Goal: Entertainment & Leisure: Consume media (video, audio)

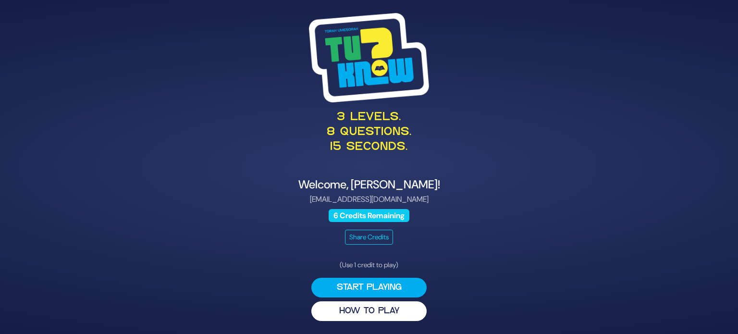
click at [404, 235] on div "Share Credits" at bounding box center [369, 237] width 469 height 15
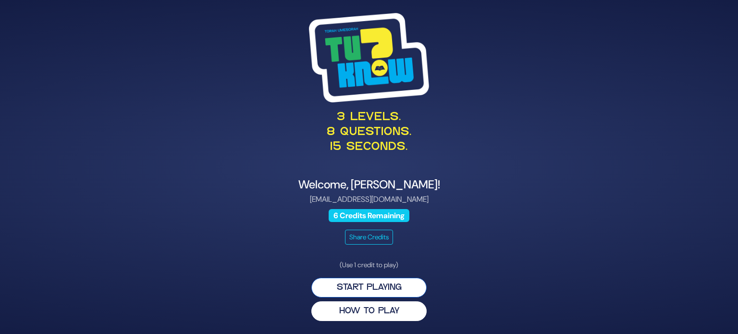
click at [382, 285] on button "Start Playing" at bounding box center [368, 288] width 115 height 20
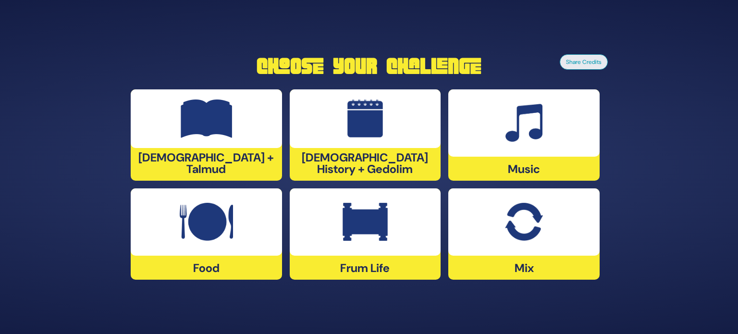
click at [532, 250] on div at bounding box center [523, 221] width 151 height 67
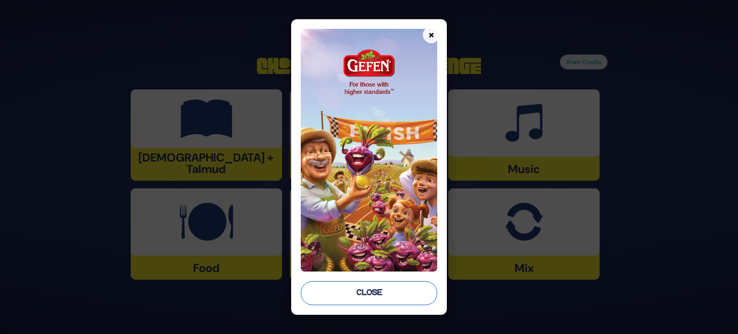
click at [372, 296] on button "Close" at bounding box center [369, 293] width 136 height 24
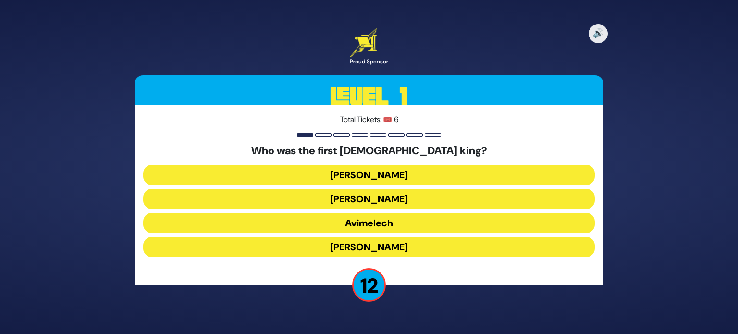
click at [381, 172] on button "Shaul" at bounding box center [369, 175] width 452 height 20
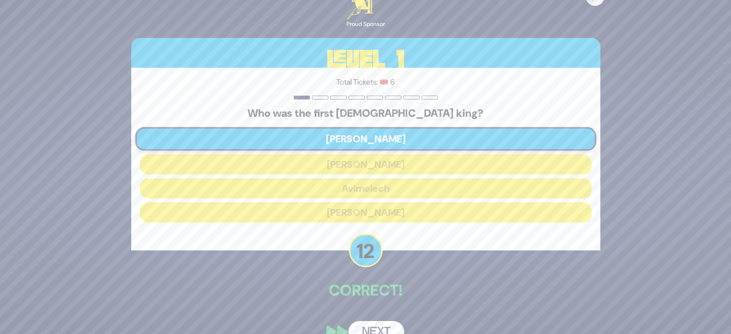
click at [366, 330] on button "Next" at bounding box center [376, 332] width 56 height 22
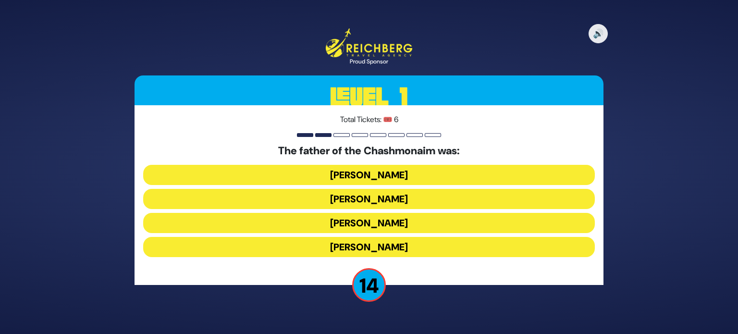
click at [369, 169] on button "Mattisyahu Kohein Gadol" at bounding box center [369, 175] width 452 height 20
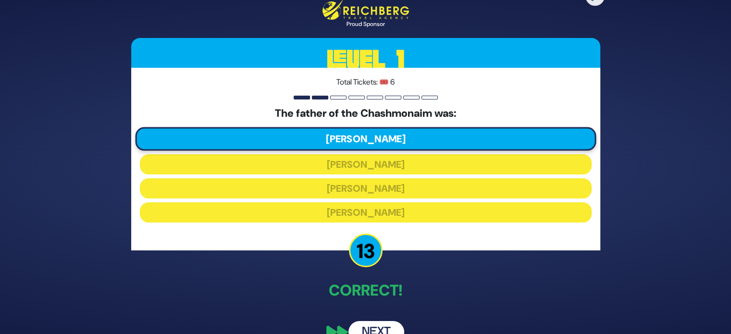
click at [390, 322] on button "Next" at bounding box center [376, 332] width 56 height 22
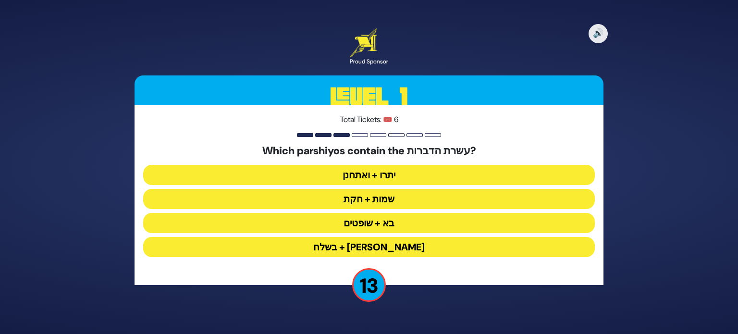
click at [441, 171] on button "יתרו + ואתחנן" at bounding box center [369, 175] width 452 height 20
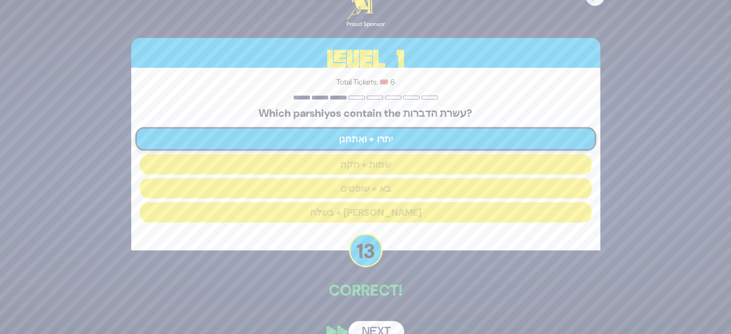
click at [382, 326] on button "Next" at bounding box center [376, 332] width 56 height 22
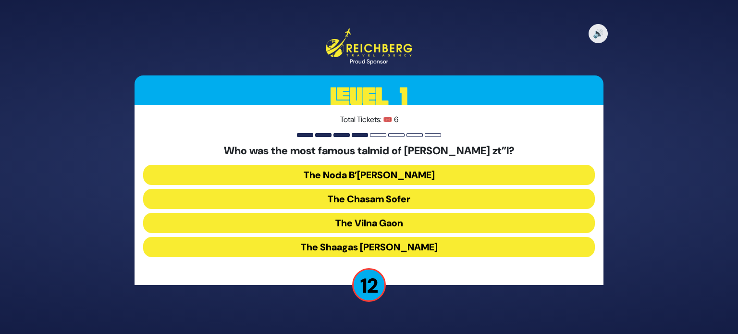
click at [402, 193] on button "The Chasam Sofer" at bounding box center [369, 199] width 452 height 20
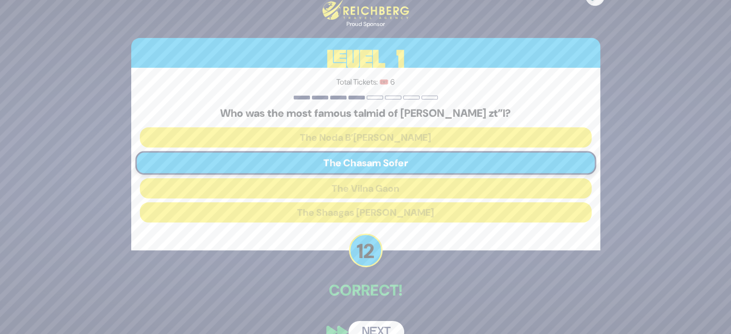
click at [381, 322] on button "Next" at bounding box center [376, 332] width 56 height 22
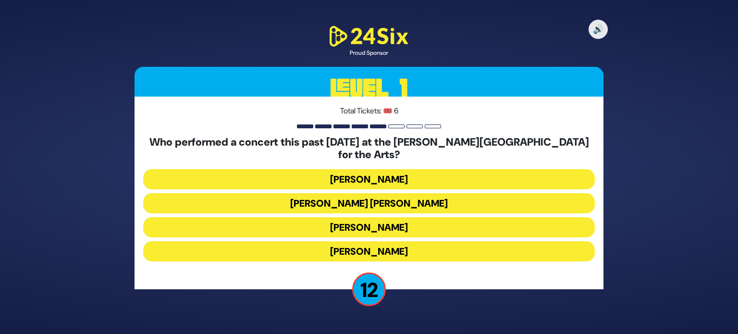
click at [461, 241] on button "Ishay Ribo" at bounding box center [369, 251] width 452 height 20
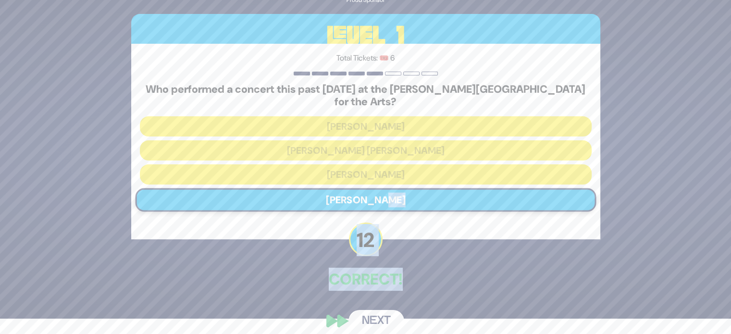
scroll to position [18, 0]
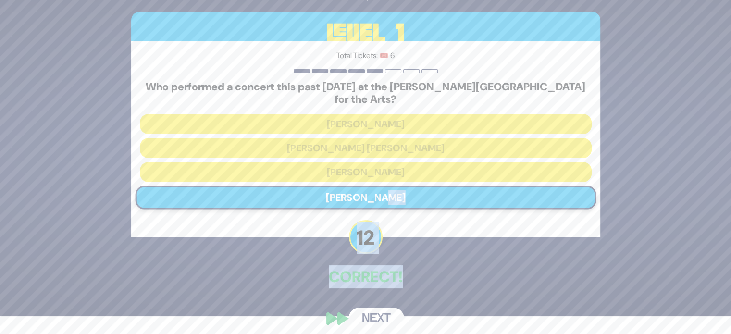
drag, startPoint x: 461, startPoint y: 235, endPoint x: 386, endPoint y: 304, distance: 101.7
click at [386, 304] on div "🔊 Proud Sponsor Level 1 Total Tickets: 🎟️ 6 Who performed a concert this past A…" at bounding box center [366, 148] width 492 height 383
click at [386, 308] on button "Next" at bounding box center [376, 319] width 56 height 22
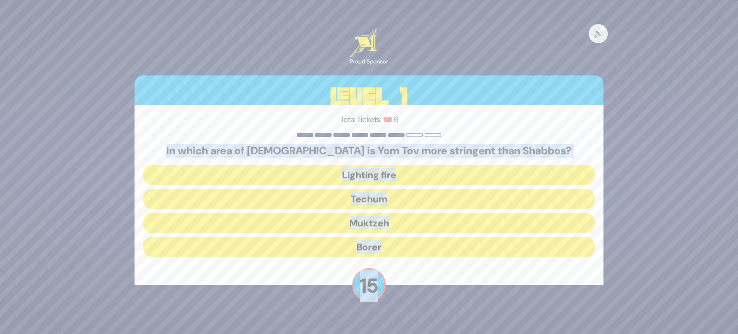
click at [448, 306] on div "🔊 Proud Sponsor Level 1 Total Tickets: 🎟️ 6 In which area of halacha is Yom Tov…" at bounding box center [369, 167] width 492 height 300
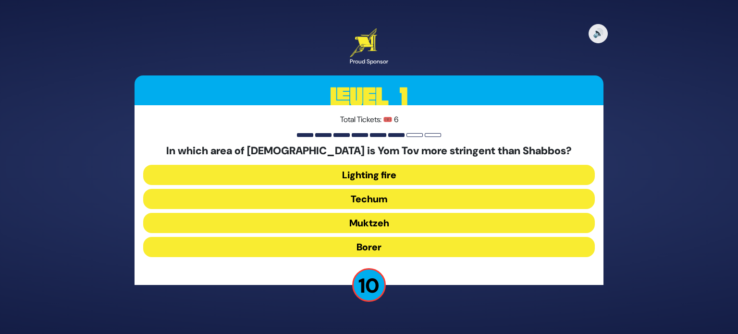
click at [569, 167] on button "Lighting fire" at bounding box center [369, 175] width 452 height 20
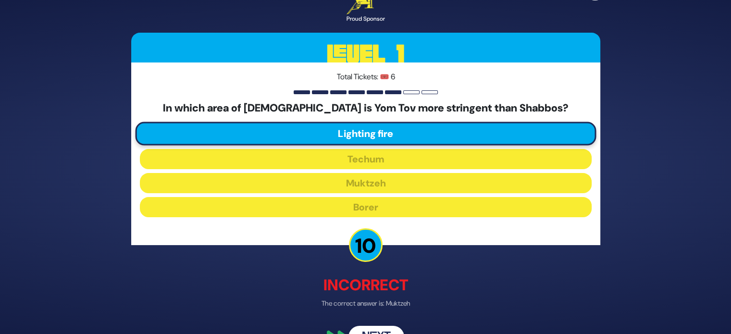
click at [374, 325] on div "🔊 Proud Sponsor Level 1 Total Tickets: 🎟️ 6 In which area of halacha is Yom Tov…" at bounding box center [366, 166] width 492 height 385
click at [381, 329] on button "Next" at bounding box center [376, 337] width 56 height 22
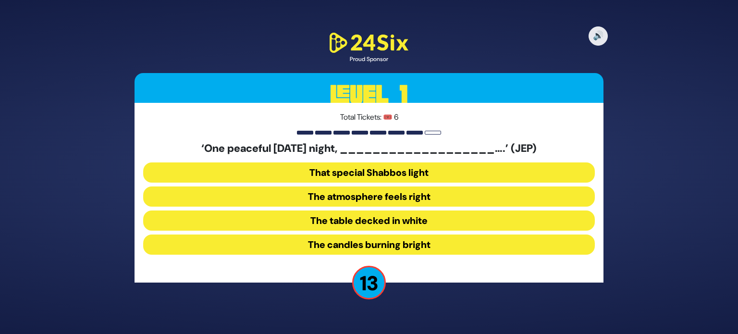
click at [438, 213] on button "The table decked in white" at bounding box center [369, 220] width 452 height 20
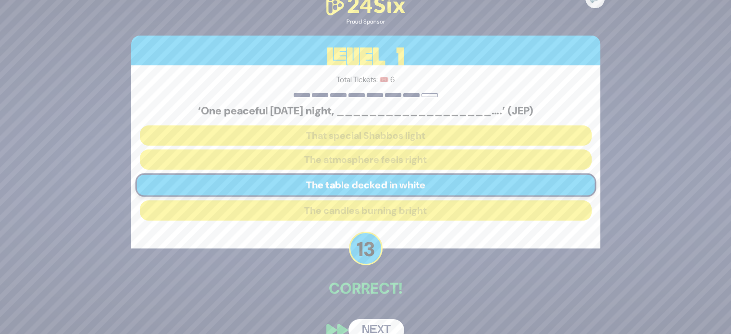
click at [377, 320] on button "Next" at bounding box center [376, 330] width 56 height 22
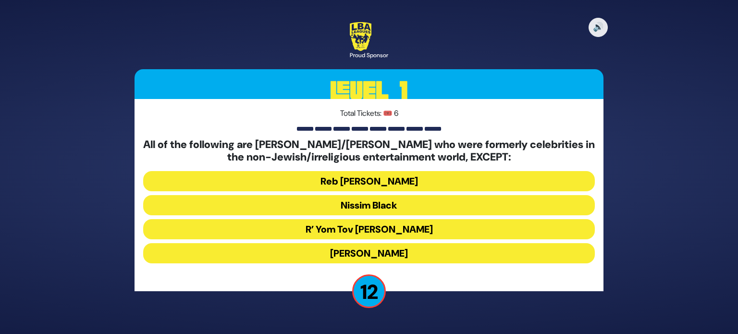
click at [587, 233] on button "R’ Yom Tov Glazer" at bounding box center [369, 229] width 452 height 20
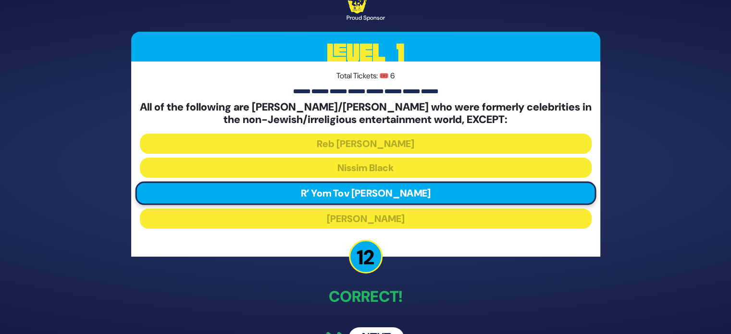
click at [366, 328] on button "Next" at bounding box center [376, 338] width 56 height 22
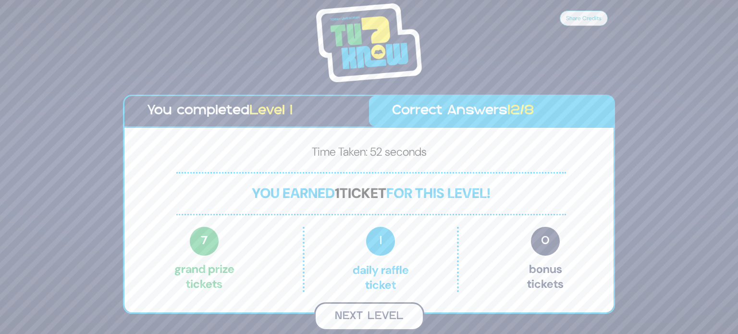
click at [388, 309] on button "Next Level" at bounding box center [369, 316] width 110 height 28
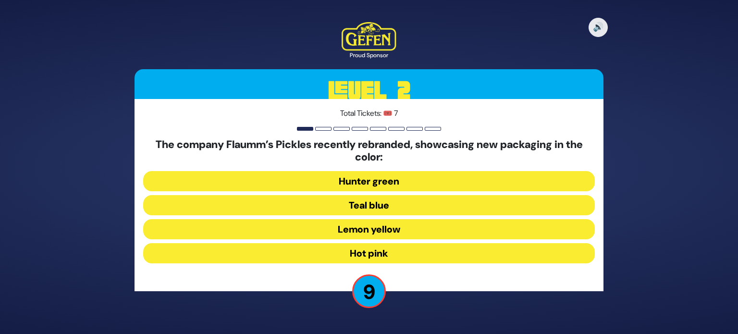
click at [556, 183] on button "Hunter green" at bounding box center [369, 181] width 452 height 20
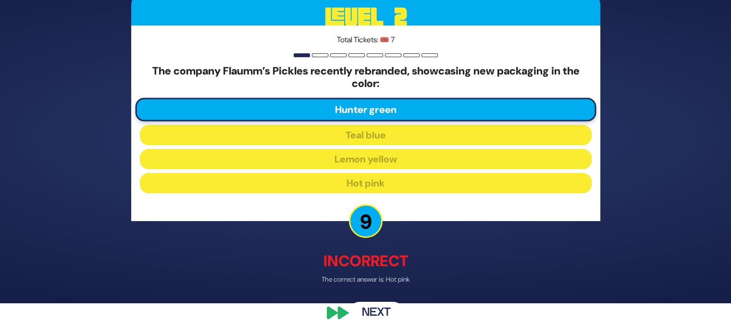
scroll to position [32, 0]
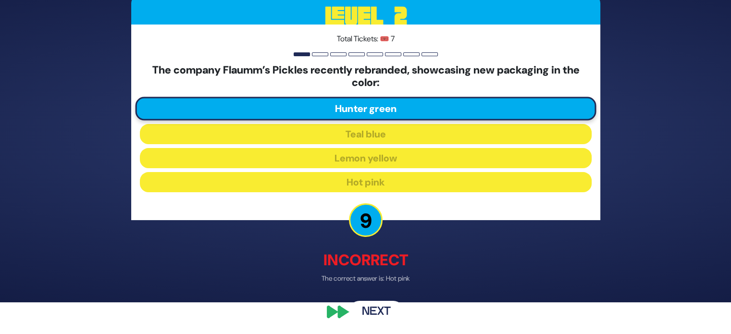
click at [366, 317] on button "Next" at bounding box center [376, 312] width 56 height 22
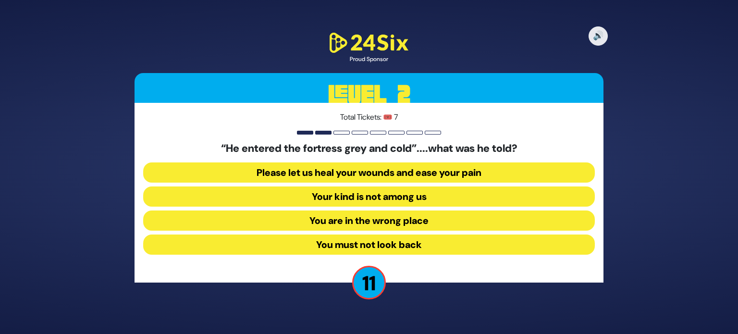
click at [399, 195] on button "Your kind is not among us" at bounding box center [369, 196] width 452 height 20
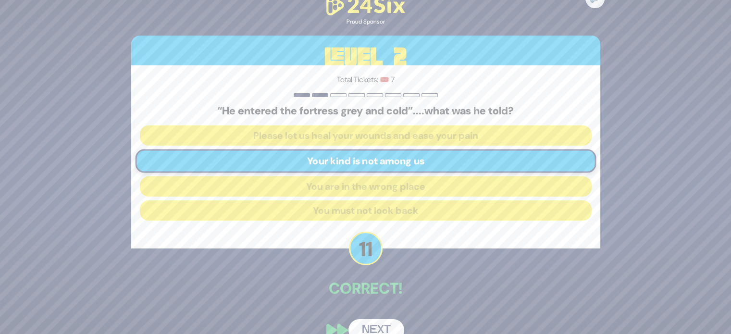
click at [367, 323] on button "Next" at bounding box center [376, 330] width 56 height 22
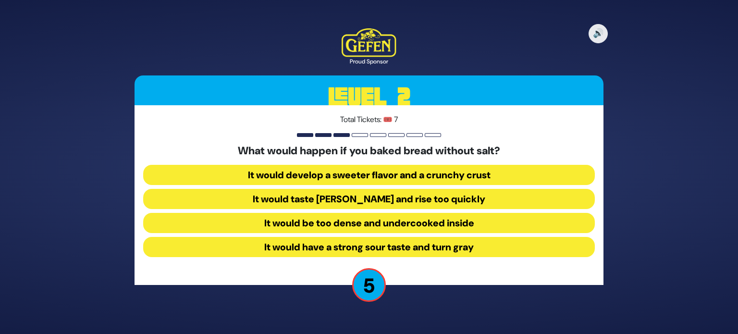
click at [484, 196] on button "It would taste bland and rise too quickly" at bounding box center [369, 199] width 452 height 20
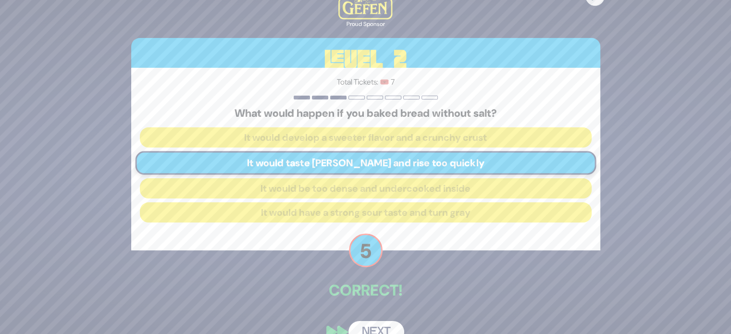
click at [387, 324] on button "Next" at bounding box center [376, 332] width 56 height 22
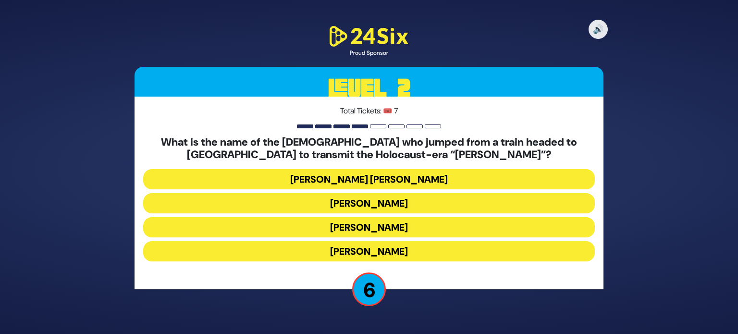
click at [507, 201] on button "Mordechai Fastag" at bounding box center [369, 203] width 452 height 20
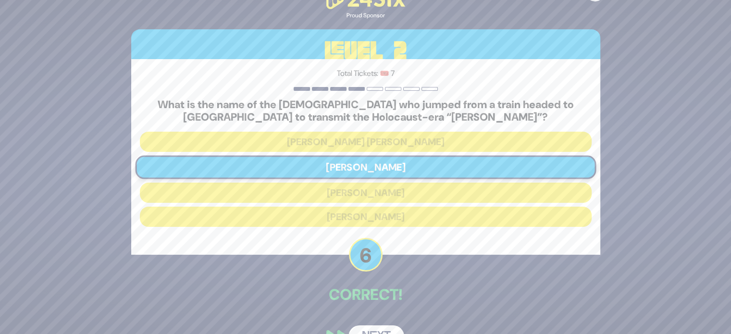
click at [382, 328] on button "Next" at bounding box center [376, 336] width 56 height 22
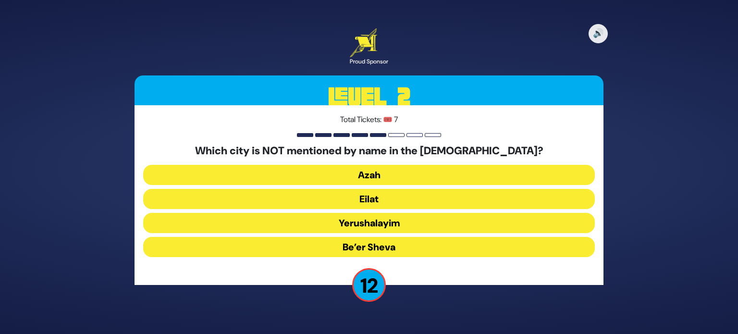
click at [415, 223] on button "Yerushalayim" at bounding box center [369, 223] width 452 height 20
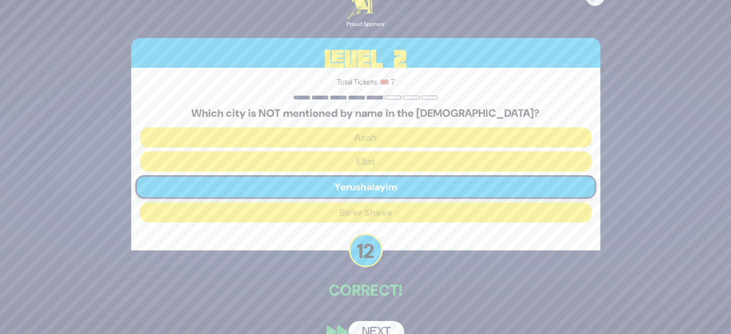
click at [376, 325] on button "Next" at bounding box center [376, 332] width 56 height 22
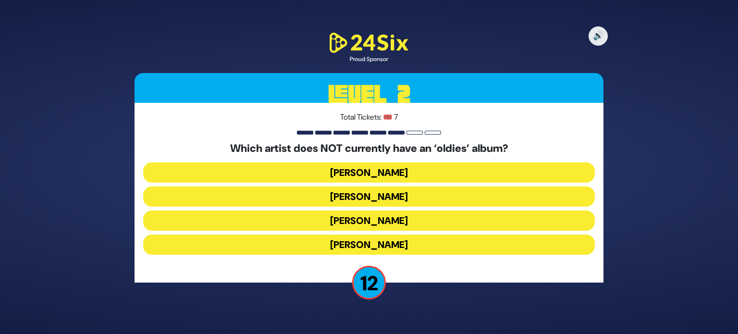
click at [402, 194] on button "Mordechai Shapiro" at bounding box center [369, 196] width 452 height 20
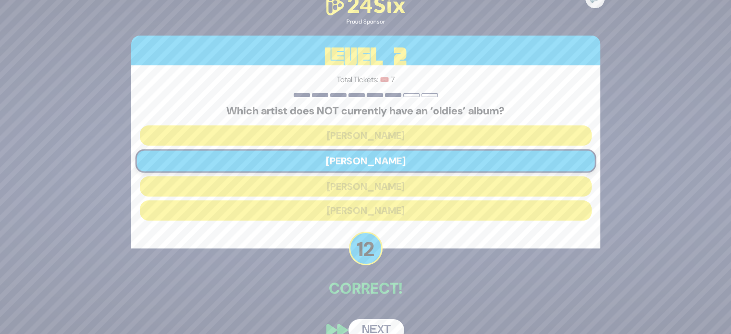
click at [374, 328] on button "Next" at bounding box center [376, 330] width 56 height 22
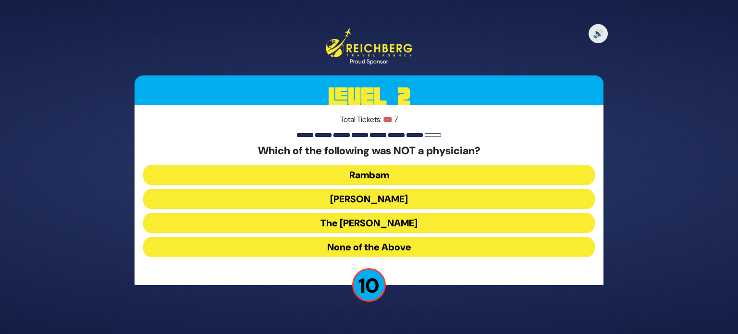
click at [420, 249] on button "None of the Above" at bounding box center [369, 247] width 452 height 20
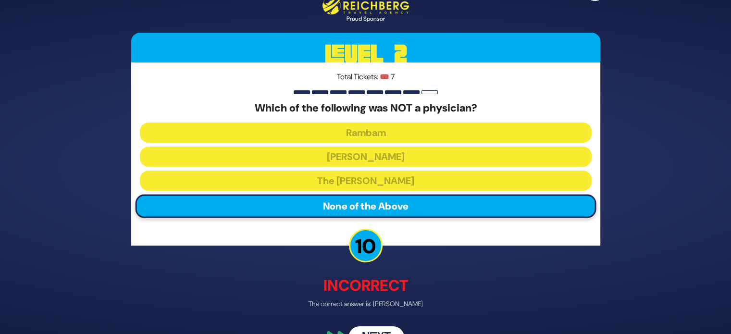
click at [367, 332] on button "Next" at bounding box center [376, 337] width 56 height 22
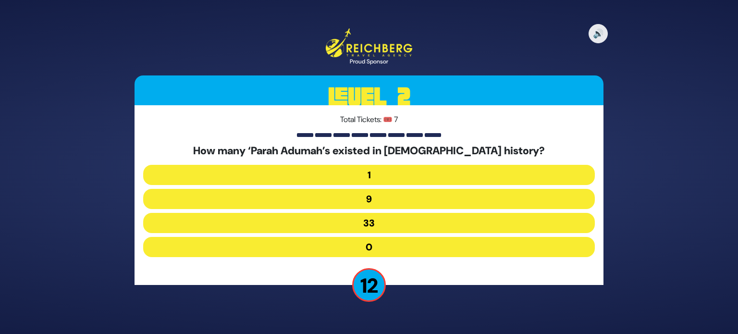
click at [406, 204] on button "9" at bounding box center [369, 199] width 452 height 20
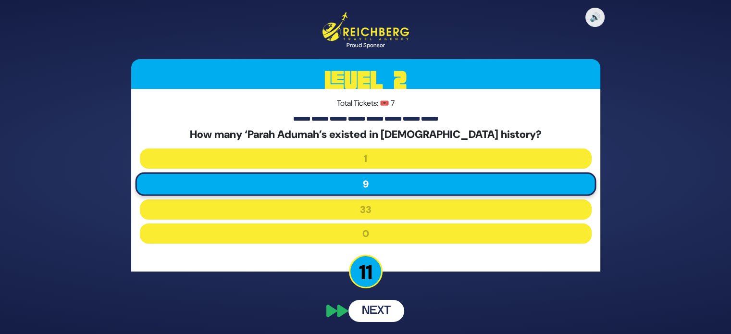
click at [392, 305] on div "🔊 Proud Sponsor Level 2 Total Tickets: 🎟️ 7 How many ‘Parah Adumah’s existed in…" at bounding box center [366, 166] width 492 height 333
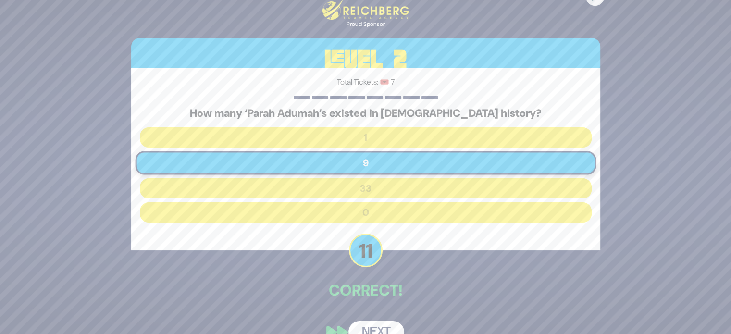
click at [379, 322] on button "Next" at bounding box center [376, 332] width 56 height 22
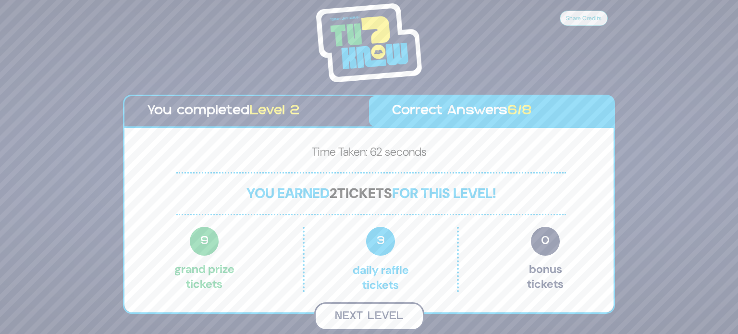
click at [404, 308] on button "Next Level" at bounding box center [369, 316] width 110 height 28
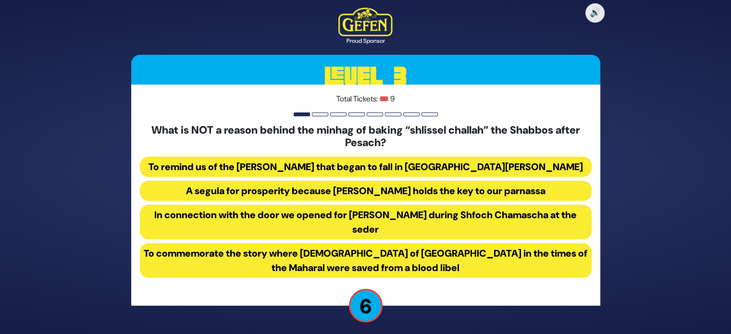
click at [550, 221] on button "In connection with the door we opened for Eliyahu Hanavi during Shfoch Chamasch…" at bounding box center [366, 222] width 452 height 35
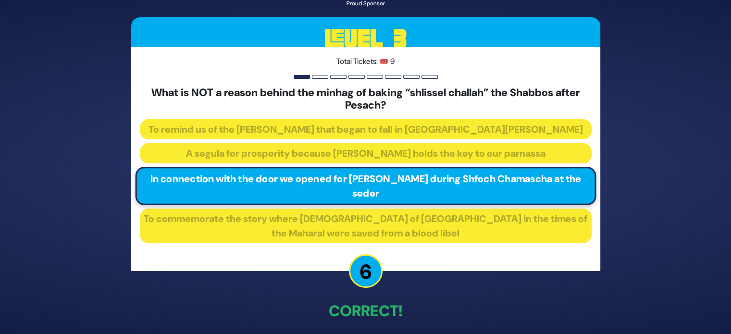
scroll to position [41, 0]
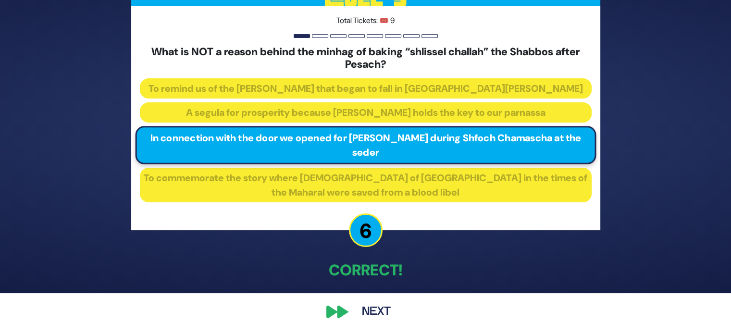
click at [364, 311] on button "Next" at bounding box center [376, 312] width 56 height 22
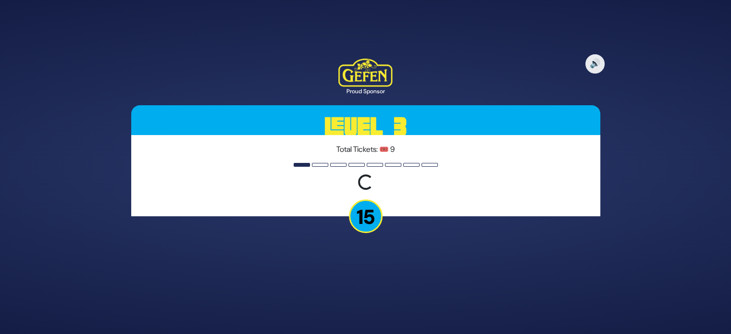
scroll to position [0, 0]
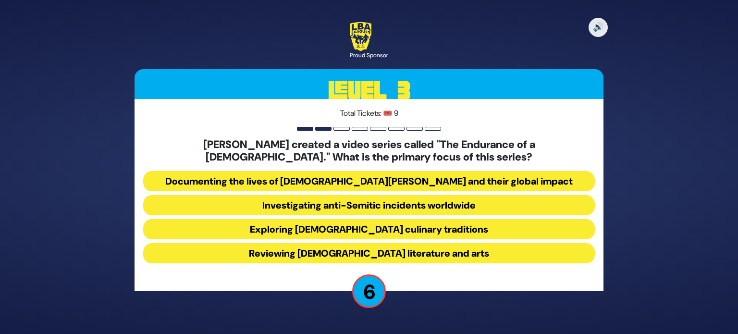
click at [530, 207] on button "Investigating anti-Semitic incidents worldwide" at bounding box center [369, 205] width 452 height 20
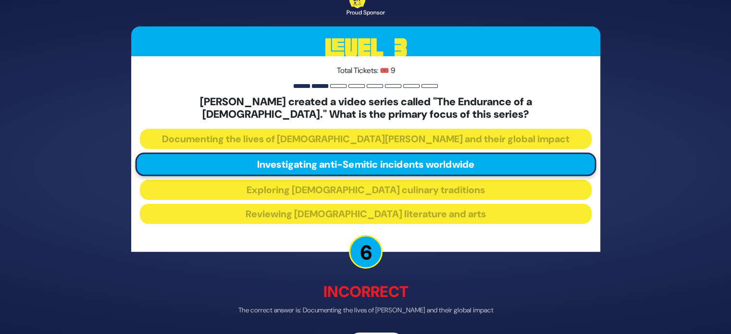
scroll to position [32, 0]
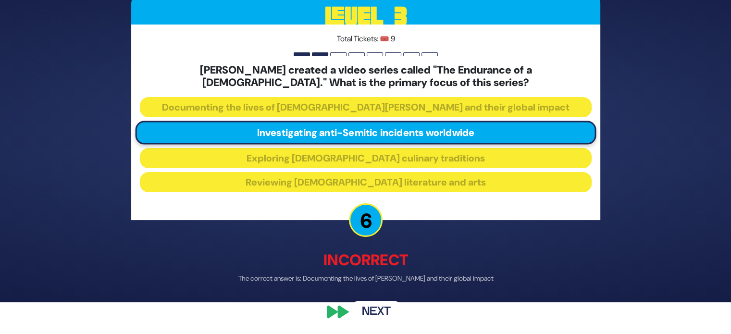
click at [396, 308] on button "Next" at bounding box center [376, 312] width 56 height 22
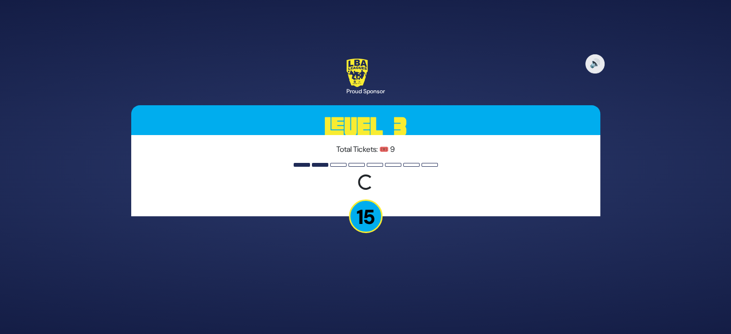
scroll to position [0, 0]
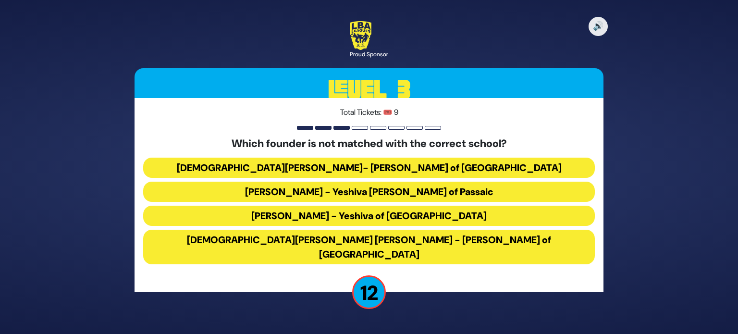
click at [432, 245] on button "Rabbi Osher Lemel Ehrenreich - Bais Yaakov of Miami" at bounding box center [369, 247] width 452 height 35
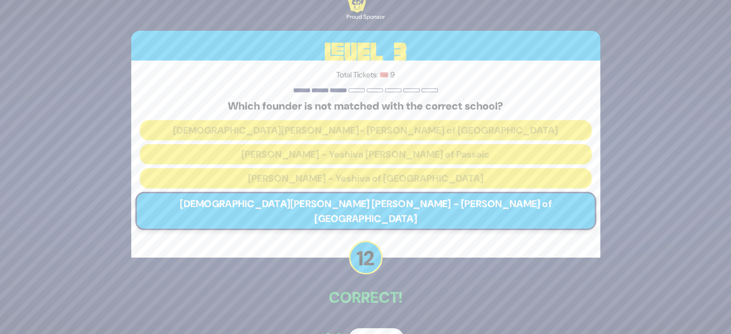
click at [375, 328] on button "Next" at bounding box center [376, 339] width 56 height 22
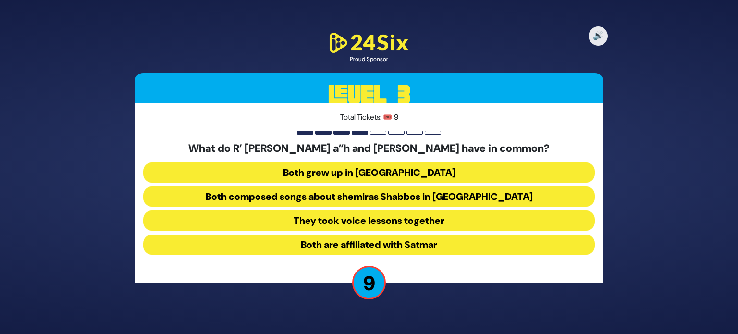
click at [561, 187] on button "Both composed songs about shemiras Shabbos in America" at bounding box center [369, 196] width 452 height 20
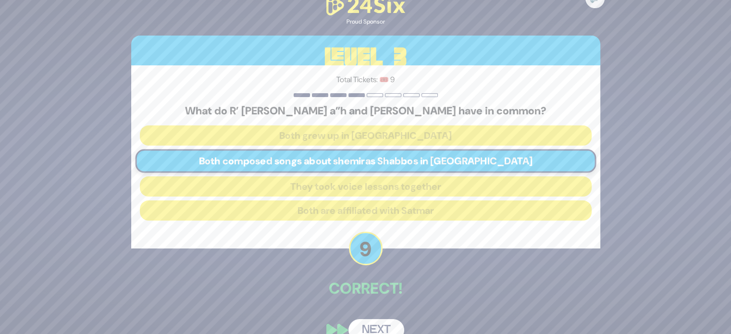
click at [394, 322] on button "Next" at bounding box center [376, 330] width 56 height 22
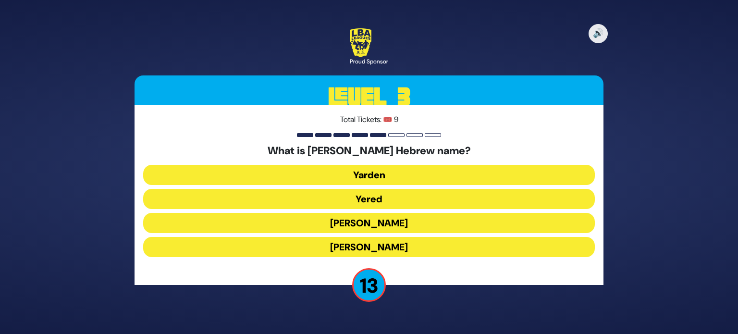
click at [390, 246] on button "Yoel Chaim" at bounding box center [369, 247] width 452 height 20
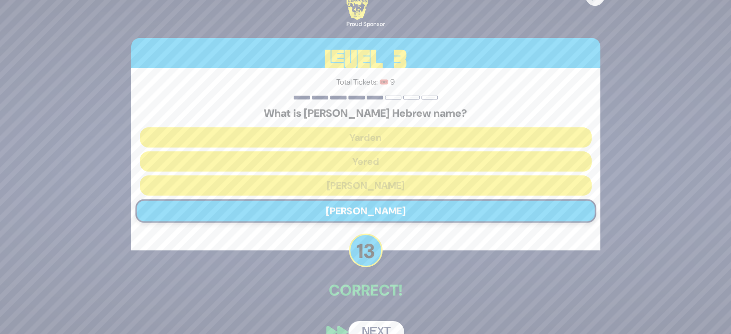
click at [376, 323] on button "Next" at bounding box center [376, 332] width 56 height 22
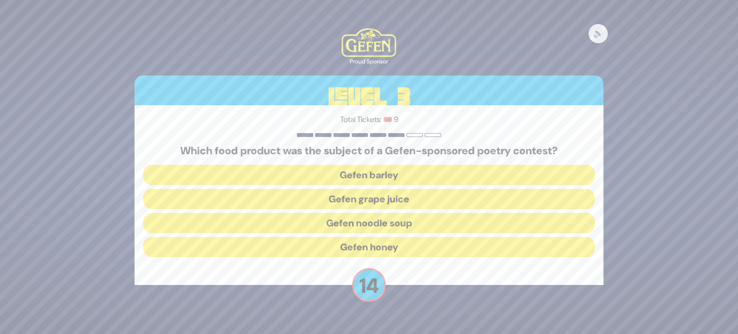
drag, startPoint x: 376, startPoint y: 323, endPoint x: 440, endPoint y: 336, distance: 65.7
click at [440, 334] on html "🔊 Proud Sponsor Level 3 Total Tickets: 🎟️ 9 Which food product was the subject …" at bounding box center [369, 167] width 738 height 334
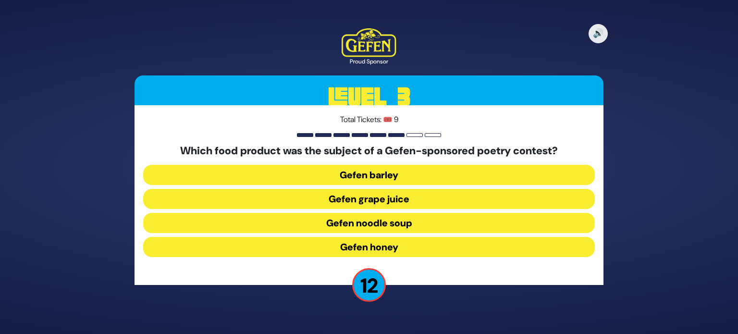
click at [398, 225] on button "Gefen noodle soup" at bounding box center [369, 223] width 452 height 20
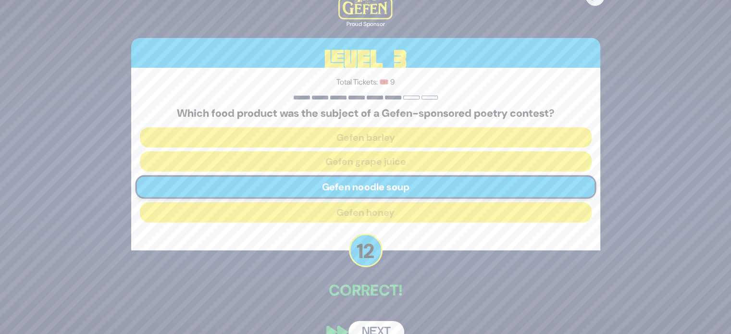
click at [377, 328] on button "Next" at bounding box center [376, 332] width 56 height 22
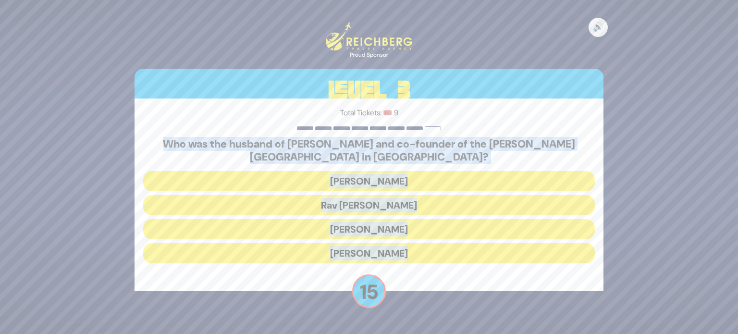
click at [472, 311] on div "🔊 Proud Sponsor Level 3 Total Tickets: 🎟️ 9 Who was the husband of Rebbetzin Vi…" at bounding box center [369, 167] width 492 height 313
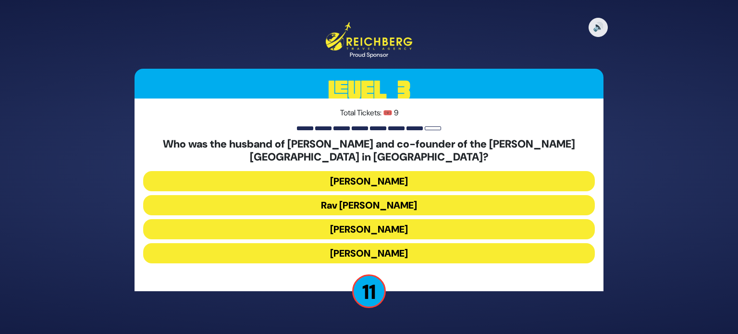
click at [463, 205] on button "Rav Boruch Kaplan" at bounding box center [369, 205] width 452 height 20
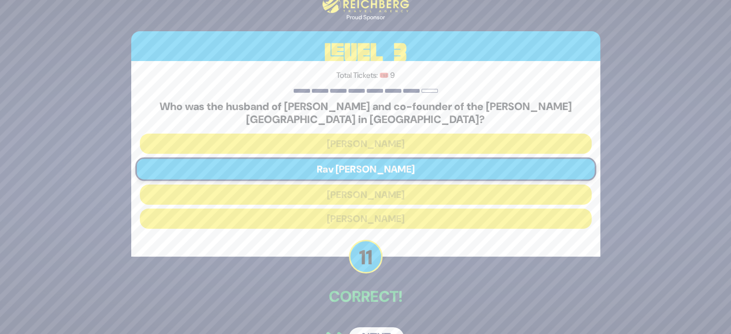
click at [375, 329] on button "Next" at bounding box center [376, 338] width 56 height 22
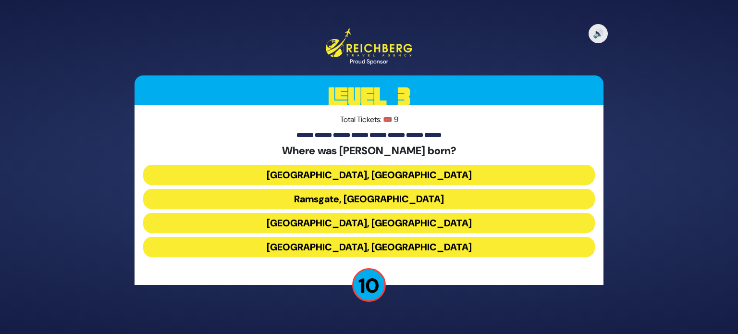
click at [560, 171] on button "Paris, France" at bounding box center [369, 175] width 452 height 20
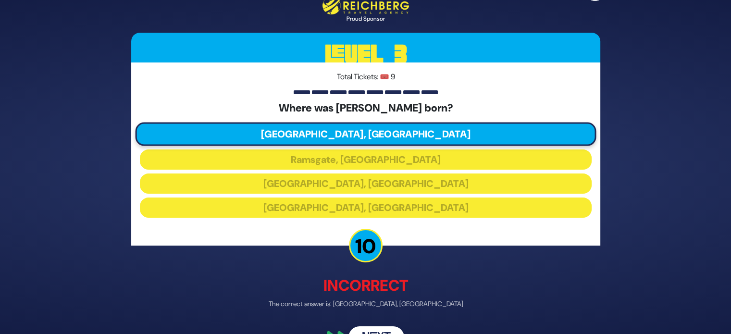
click at [382, 326] on button "Next" at bounding box center [376, 337] width 56 height 22
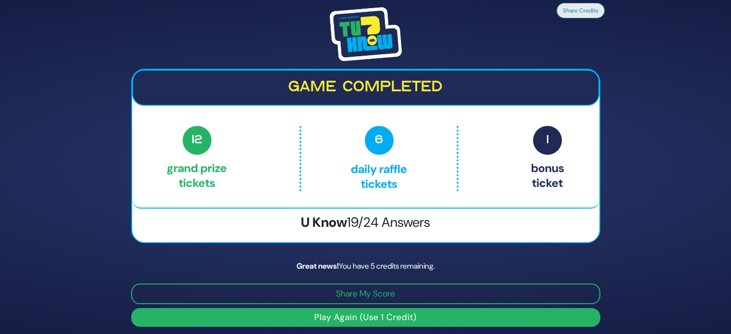
click at [534, 319] on button "Play Again (Use 1 Credit)" at bounding box center [365, 317] width 469 height 19
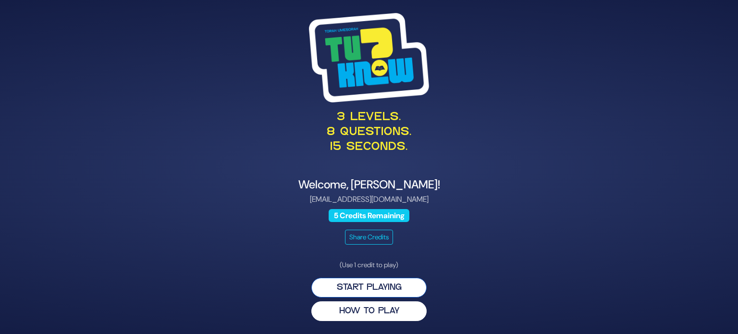
click at [376, 286] on button "Start Playing" at bounding box center [368, 288] width 115 height 20
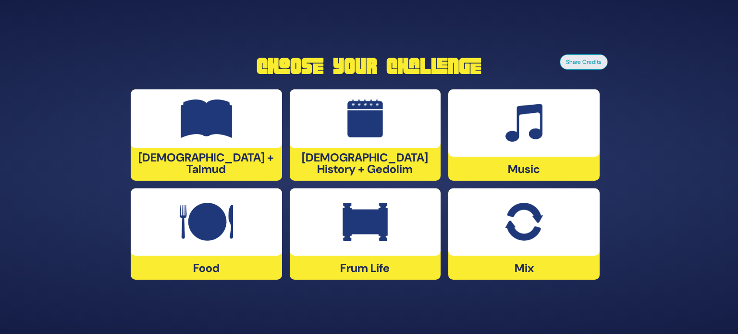
click at [311, 148] on div at bounding box center [365, 118] width 151 height 59
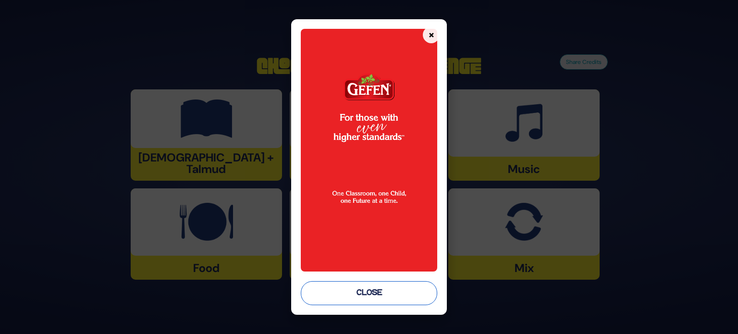
click at [350, 288] on button "Close" at bounding box center [369, 293] width 136 height 24
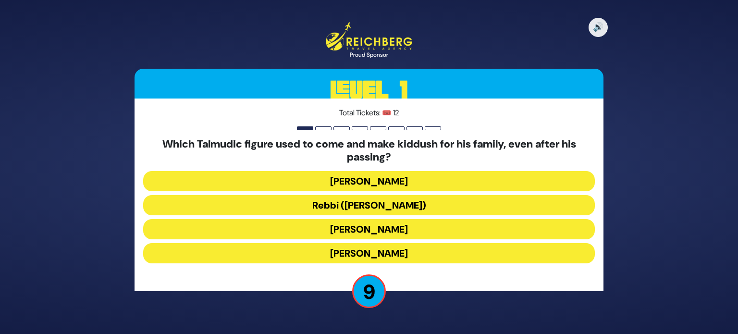
click at [408, 259] on button "Rabbi Yochanan ben Zakkai" at bounding box center [369, 253] width 452 height 20
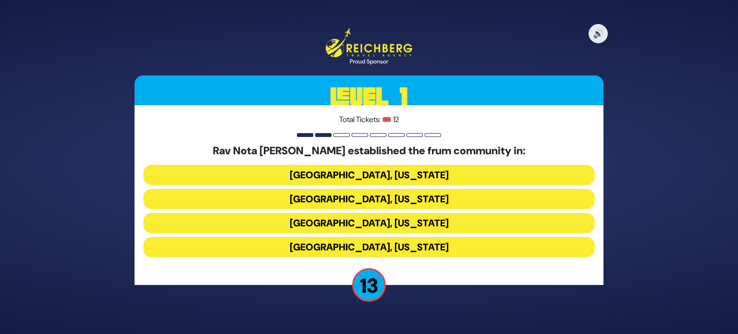
click at [405, 199] on button "Memphis, Tennessee" at bounding box center [369, 199] width 452 height 20
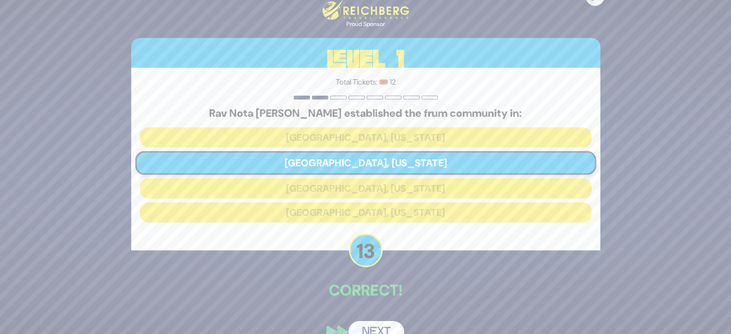
click at [372, 328] on button "Next" at bounding box center [376, 332] width 56 height 22
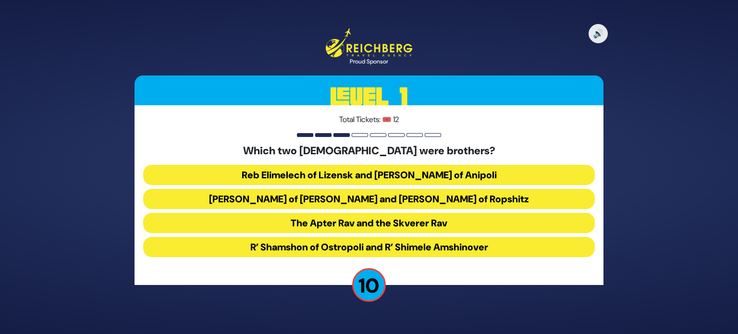
click at [567, 168] on button "Reb Elimelech of Lizensk and Reb Zusha of Anipoli" at bounding box center [369, 175] width 452 height 20
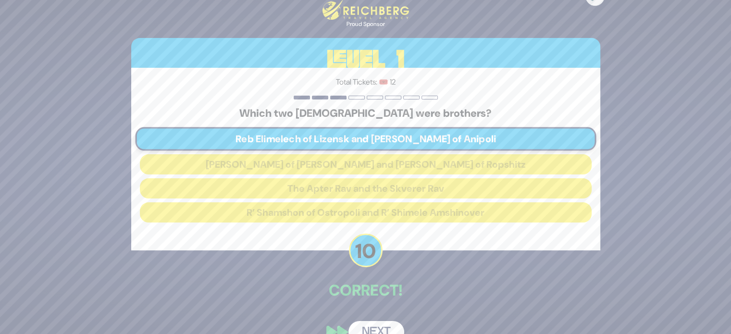
click at [692, 266] on div "🔊 Proud Sponsor Level 1 Total Tickets: 🎟️ 12 Which two Rebbes were brothers? Re…" at bounding box center [365, 167] width 731 height 334
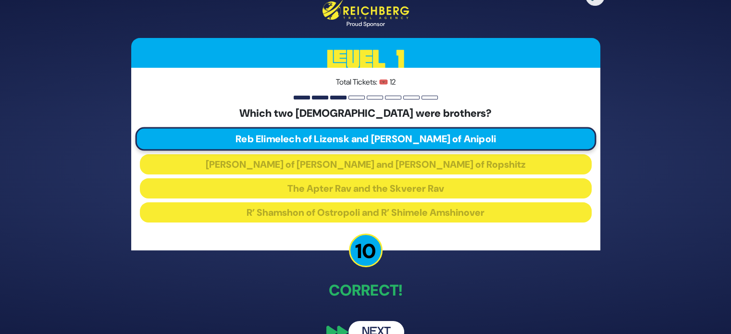
click at [395, 324] on button "Next" at bounding box center [376, 332] width 56 height 22
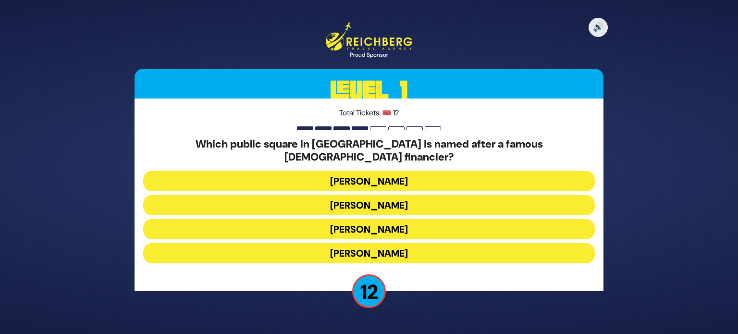
click at [422, 243] on button "Kikar Safra" at bounding box center [369, 253] width 452 height 20
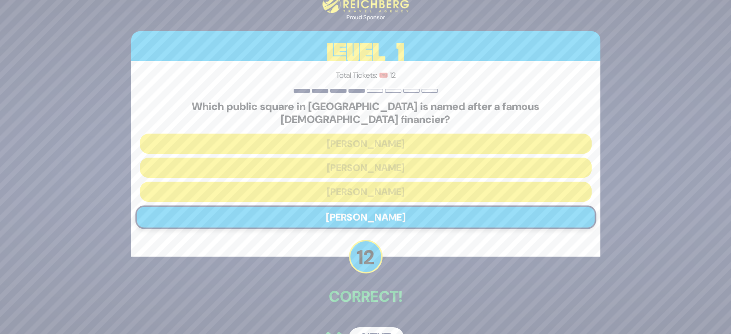
click at [376, 327] on button "Next" at bounding box center [376, 338] width 56 height 22
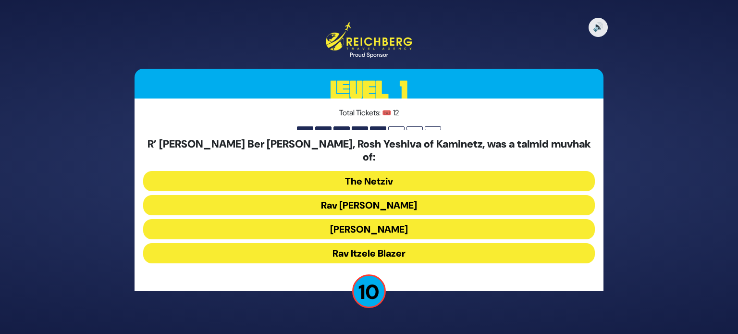
click at [545, 195] on button "Rav Chaim Soloveitchik" at bounding box center [369, 205] width 452 height 20
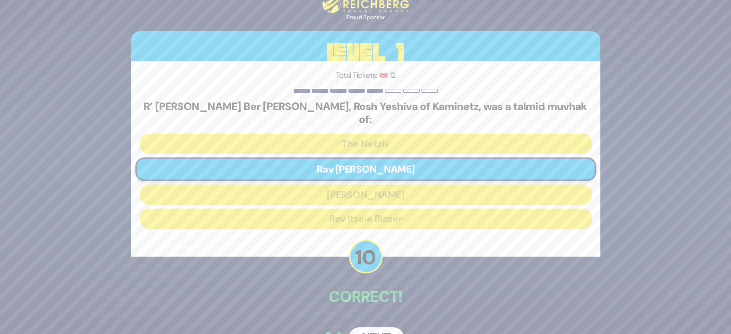
click at [388, 328] on button "Next" at bounding box center [376, 338] width 56 height 22
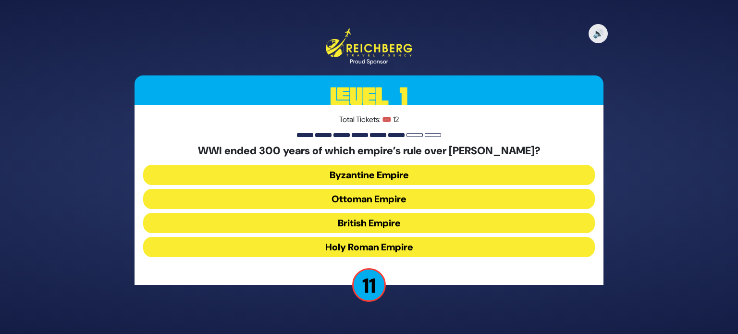
click at [553, 198] on button "Ottoman Empire" at bounding box center [369, 199] width 452 height 20
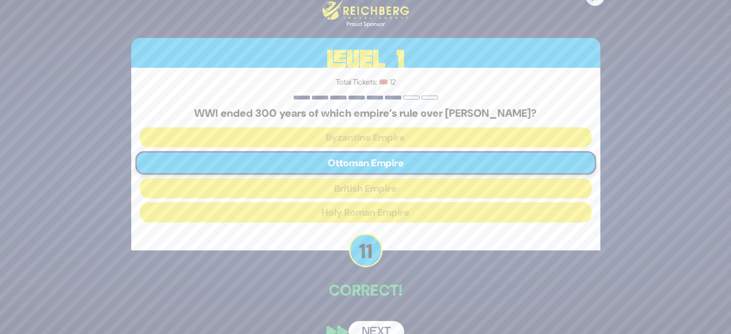
click at [367, 322] on button "Next" at bounding box center [376, 332] width 56 height 22
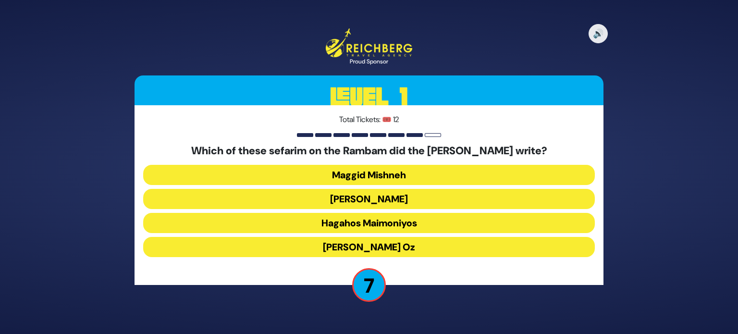
click at [544, 178] on button "Maggid Mishneh" at bounding box center [369, 175] width 452 height 20
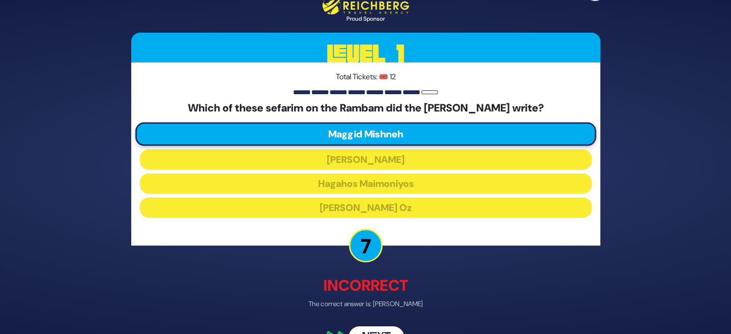
click at [379, 326] on button "Next" at bounding box center [376, 337] width 56 height 22
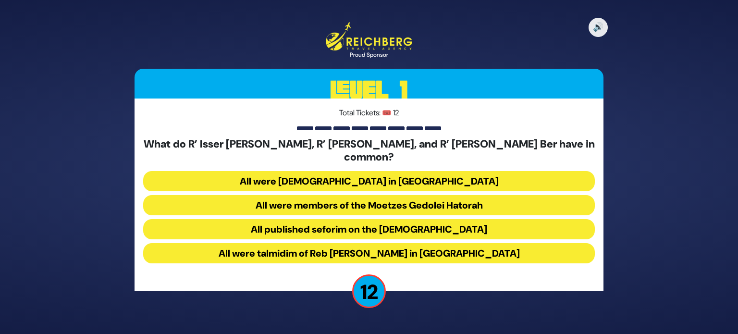
click at [441, 249] on button "All were talmidim of Reb Chaim Brisker in Volozhin" at bounding box center [369, 253] width 452 height 20
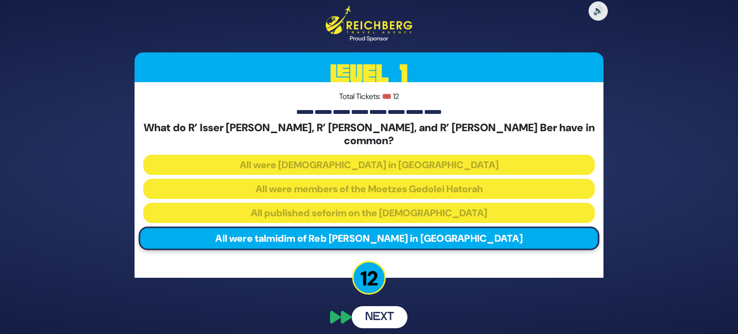
click at [384, 313] on button "Next" at bounding box center [380, 317] width 56 height 22
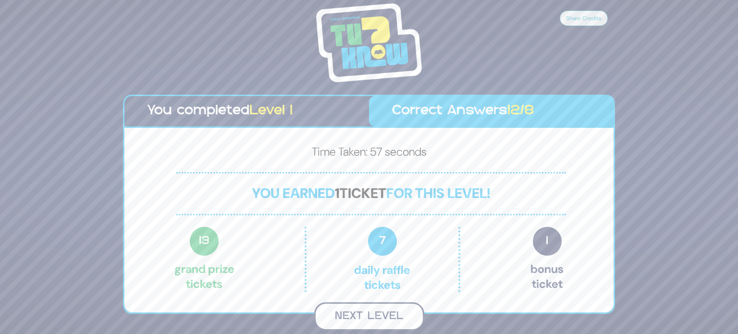
click at [367, 313] on button "Next Level" at bounding box center [369, 316] width 110 height 28
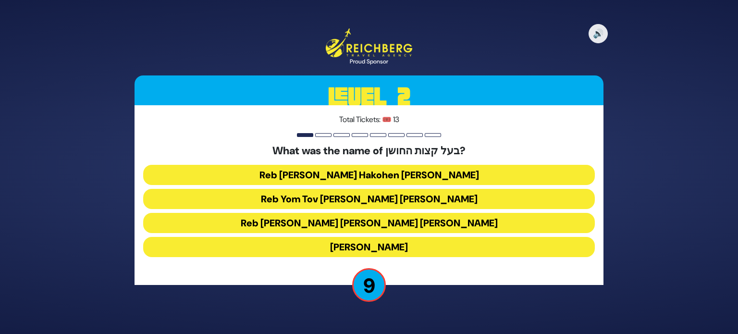
click at [447, 181] on button "Reb Aryeh Leib Hakohen Heller" at bounding box center [369, 175] width 452 height 20
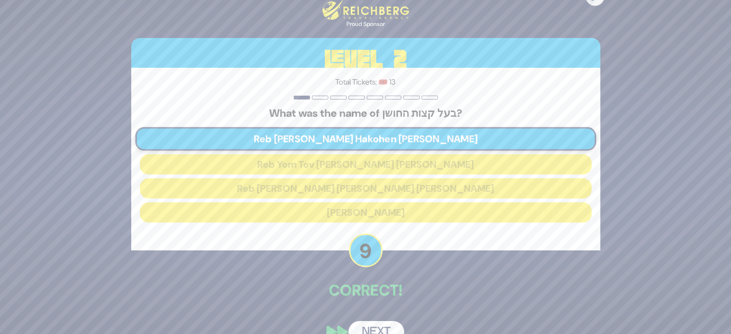
click at [380, 325] on button "Next" at bounding box center [376, 332] width 56 height 22
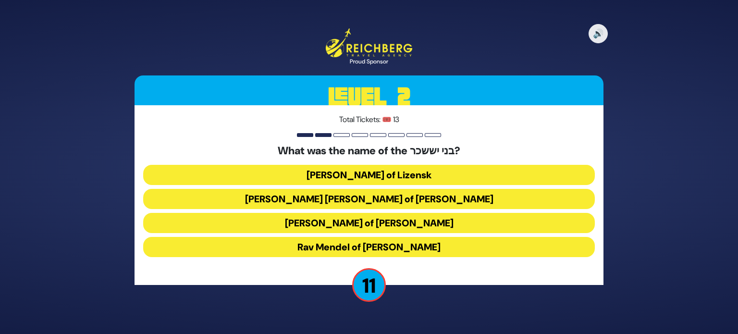
click at [401, 222] on button "Rav Tzvi Elimelech of Dynov" at bounding box center [369, 223] width 452 height 20
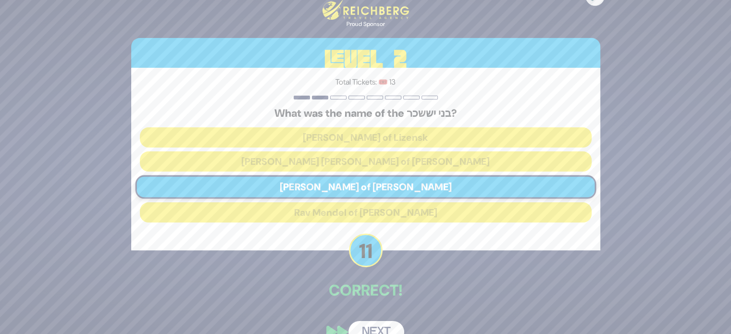
click at [368, 323] on button "Next" at bounding box center [376, 332] width 56 height 22
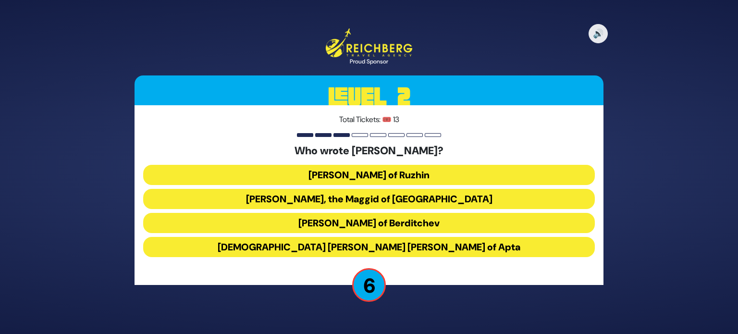
click at [387, 176] on button "Rabbi Yisrael of Ruzhin" at bounding box center [369, 175] width 452 height 20
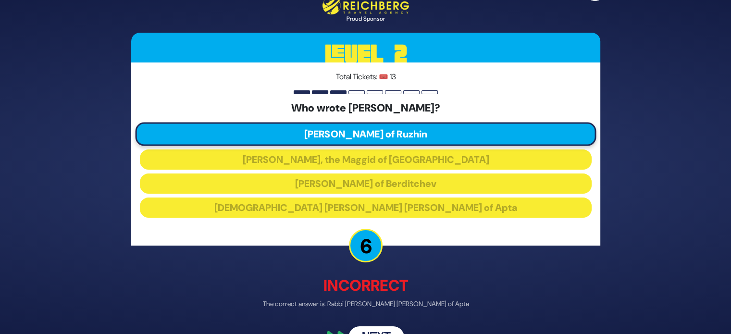
click at [375, 333] on button "Next" at bounding box center [376, 337] width 56 height 22
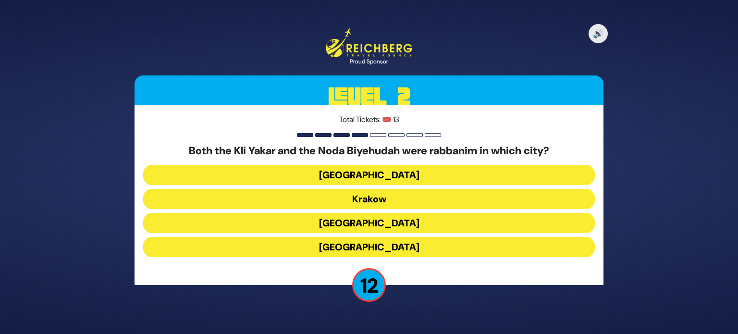
click at [486, 241] on button "Prague" at bounding box center [369, 247] width 452 height 20
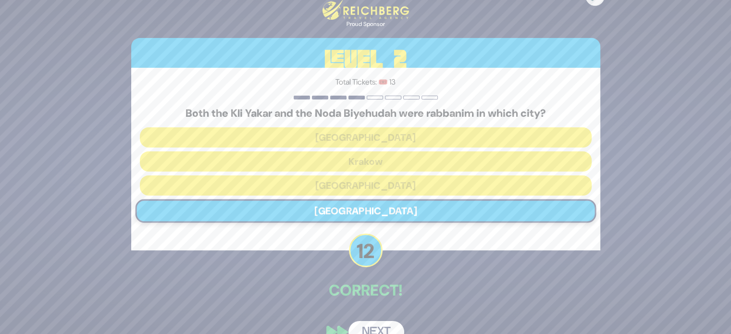
click at [375, 323] on button "Next" at bounding box center [376, 332] width 56 height 22
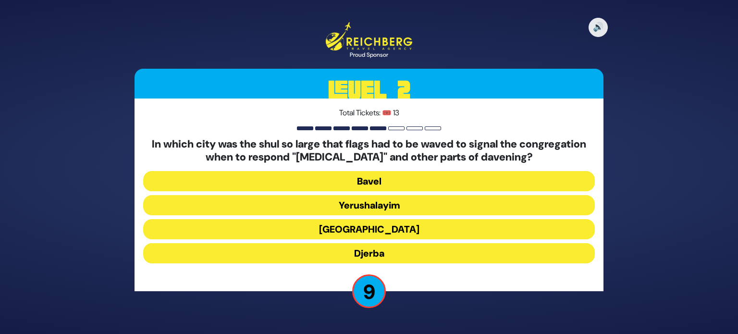
click at [374, 230] on button "Alexandria" at bounding box center [369, 229] width 452 height 20
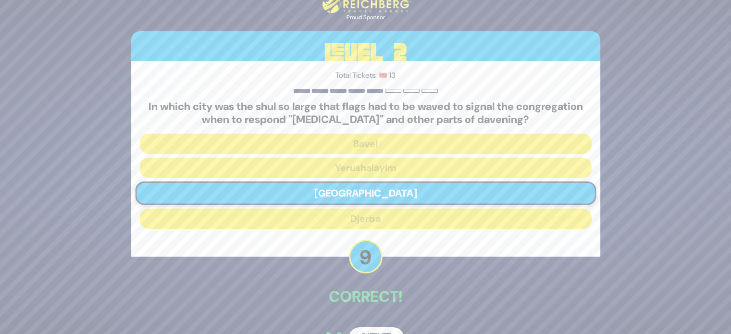
click at [368, 330] on button "Next" at bounding box center [376, 338] width 56 height 22
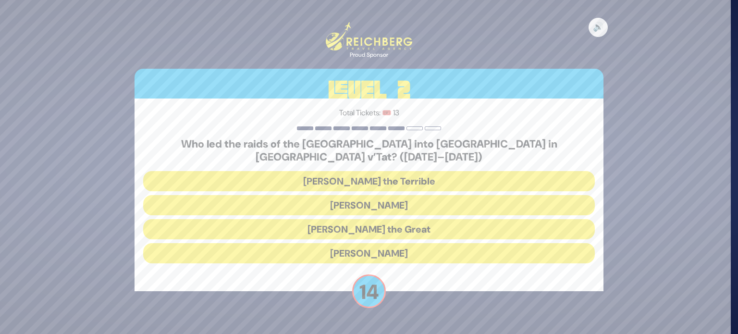
click at [380, 198] on button "Bogdan Chmielnicki" at bounding box center [369, 205] width 452 height 20
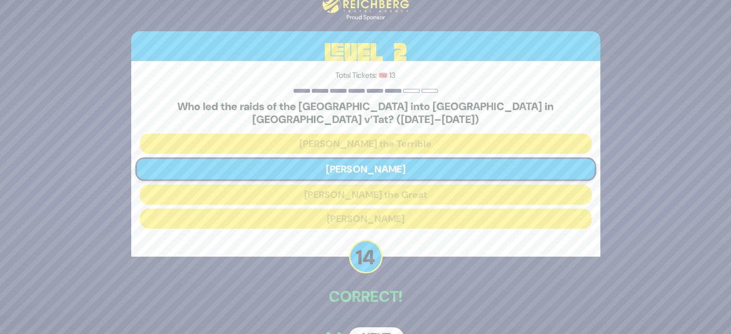
click at [364, 327] on button "Next" at bounding box center [376, 338] width 56 height 22
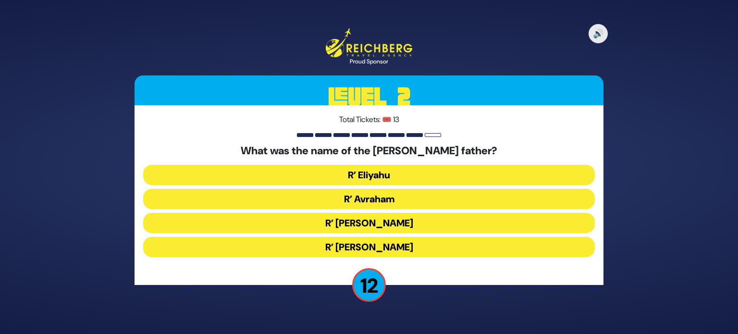
click at [381, 227] on button "R’ Shlomo Zalman" at bounding box center [369, 223] width 452 height 20
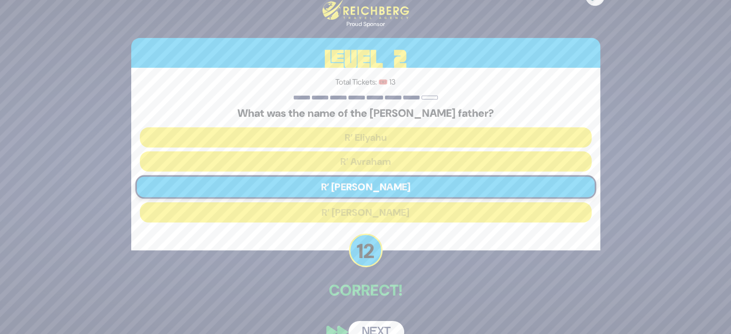
click at [381, 324] on button "Next" at bounding box center [376, 332] width 56 height 22
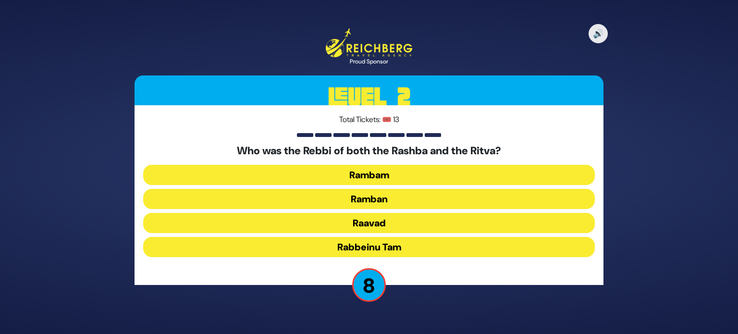
click at [381, 176] on button "Rambam" at bounding box center [369, 175] width 452 height 20
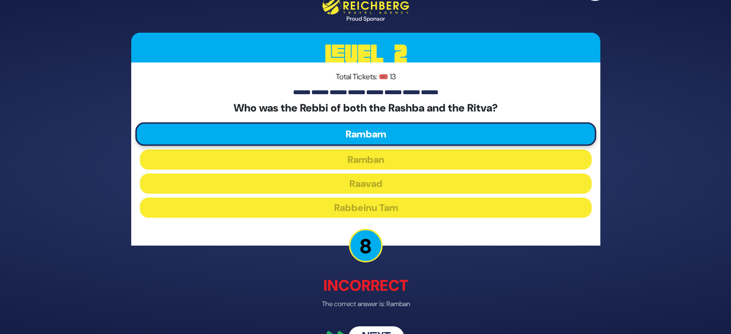
click at [377, 326] on button "Next" at bounding box center [376, 337] width 56 height 22
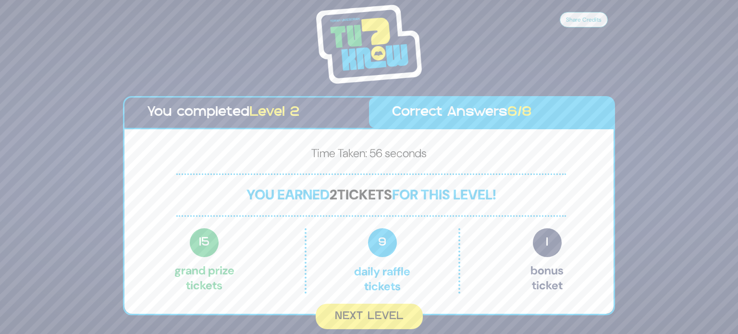
click at [377, 325] on button "Next Level" at bounding box center [369, 316] width 107 height 25
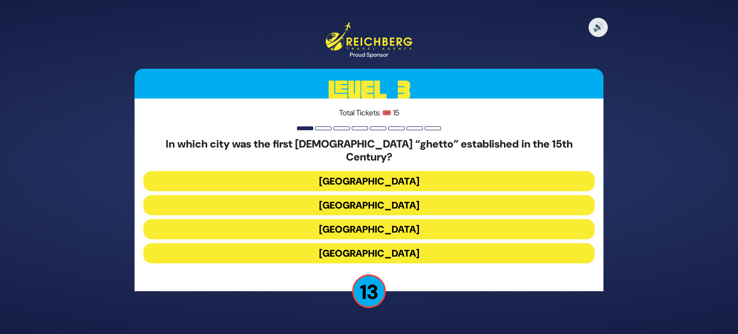
drag, startPoint x: 649, startPoint y: 138, endPoint x: 544, endPoint y: 159, distance: 106.2
click at [544, 159] on div "🔊 Proud Sponsor Level 3 Total Tickets: 🎟️ 15 In which city was the first Jewish…" at bounding box center [369, 167] width 738 height 334
click at [469, 198] on button "Venice" at bounding box center [369, 205] width 452 height 20
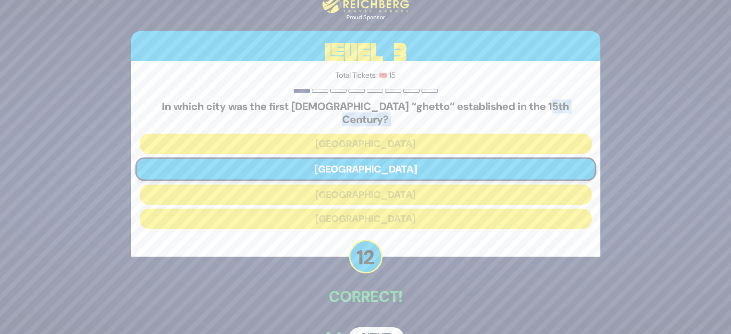
click at [383, 329] on button "Next" at bounding box center [376, 338] width 56 height 22
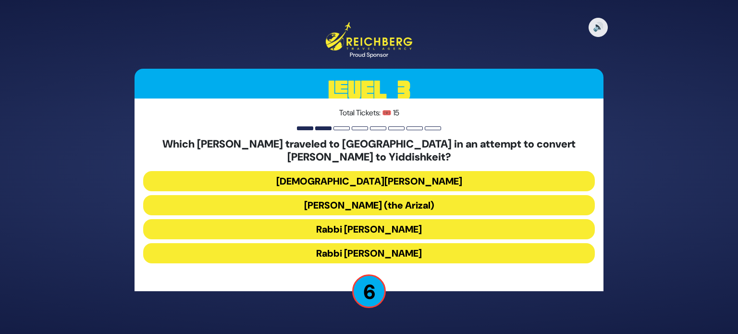
click at [432, 203] on button "Rabbi Isaac Luria (the Arizal)" at bounding box center [369, 205] width 452 height 20
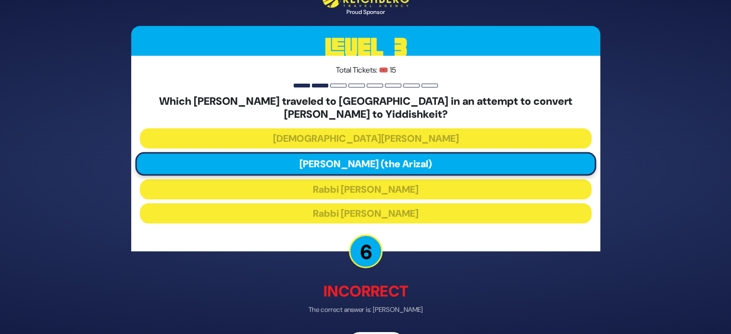
click at [473, 297] on p "Incorrect" at bounding box center [365, 291] width 469 height 23
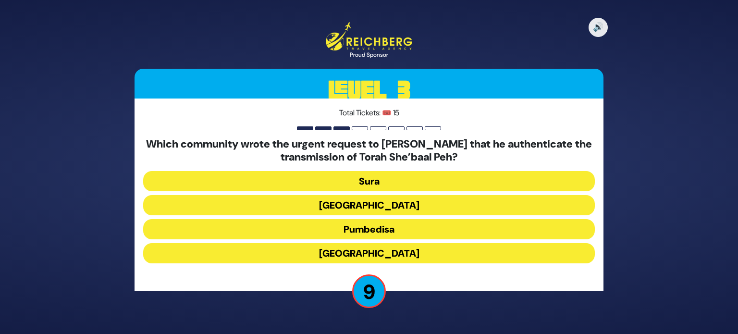
click at [473, 174] on button "Sura" at bounding box center [369, 181] width 452 height 20
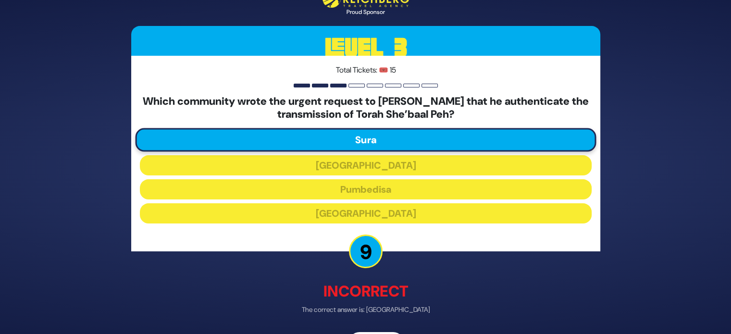
scroll to position [31, 0]
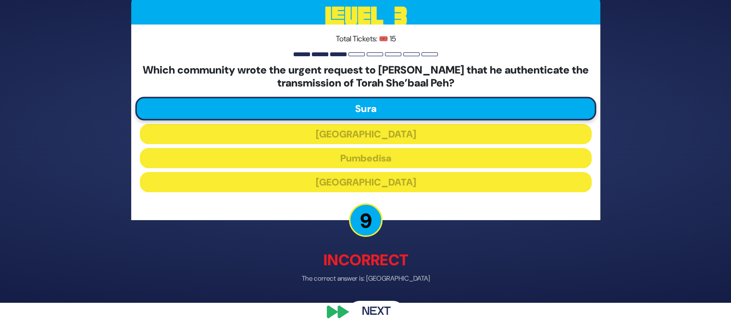
click at [392, 313] on button "Next" at bounding box center [376, 312] width 56 height 22
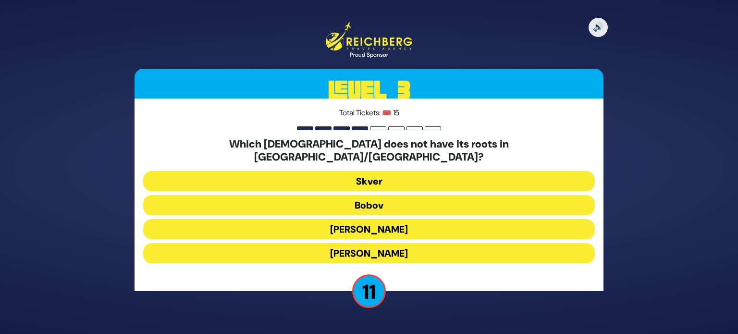
click at [389, 173] on button "Skver" at bounding box center [369, 181] width 452 height 20
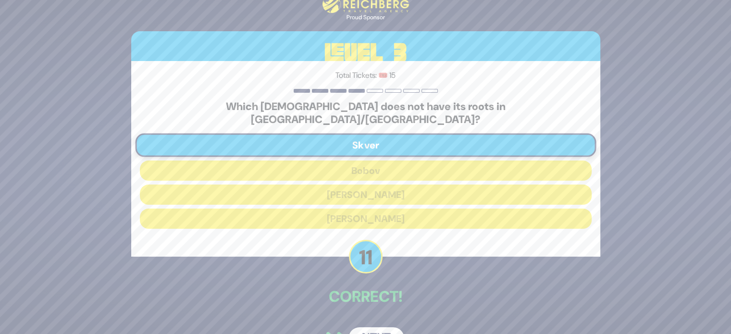
click at [369, 327] on button "Next" at bounding box center [376, 338] width 56 height 22
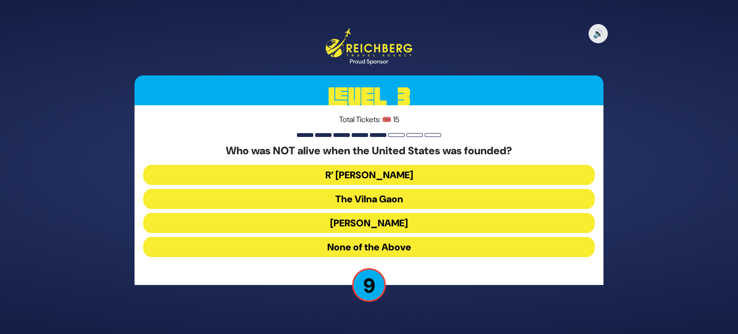
click at [399, 251] on button "None of the Above" at bounding box center [369, 247] width 452 height 20
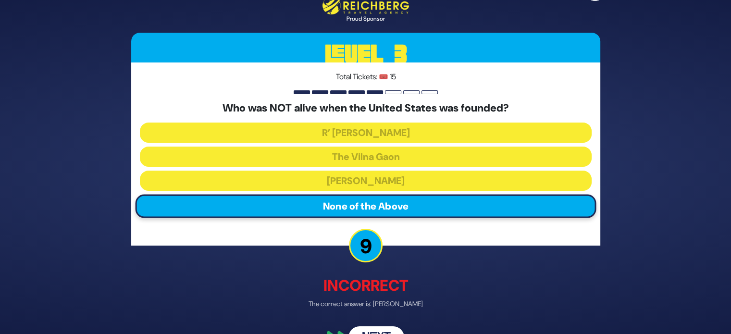
click at [383, 330] on button "Next" at bounding box center [376, 337] width 56 height 22
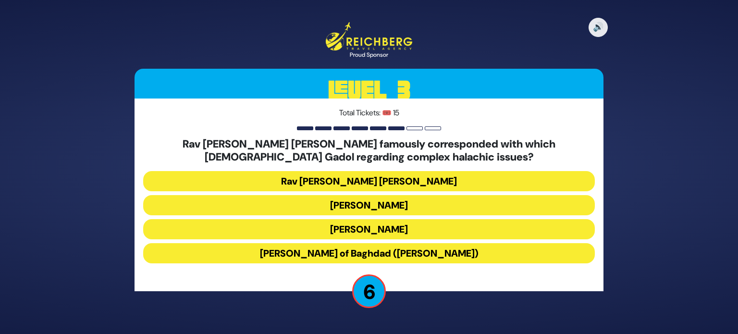
click at [479, 253] on button "Rav Yosef Chaim of Baghdad (Ben Ish Chai)" at bounding box center [369, 253] width 452 height 20
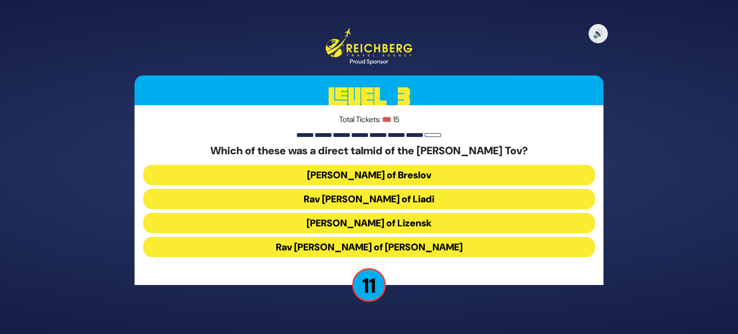
click at [394, 227] on button "Rav Elimelech of Lizensk" at bounding box center [369, 223] width 452 height 20
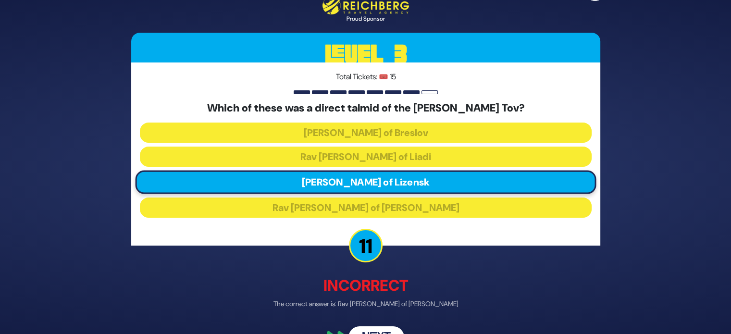
click at [381, 322] on div "🔊 Proud Sponsor Level 3 Total Tickets: 🎟️ 15 Which of these was a direct talmid…" at bounding box center [366, 167] width 492 height 385
click at [374, 329] on button "Next" at bounding box center [376, 337] width 56 height 22
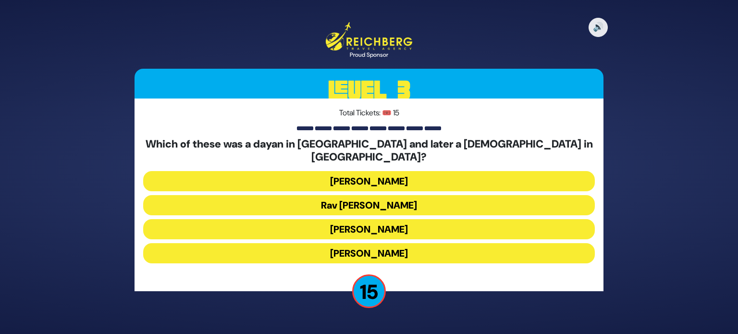
click at [374, 329] on div "🔊 Proud Sponsor Level 3 Total Tickets: 🎟️ 15 Which of these was a dayan in Viln…" at bounding box center [369, 167] width 738 height 334
click at [399, 226] on button "Rav Eliezer Silver" at bounding box center [369, 229] width 452 height 20
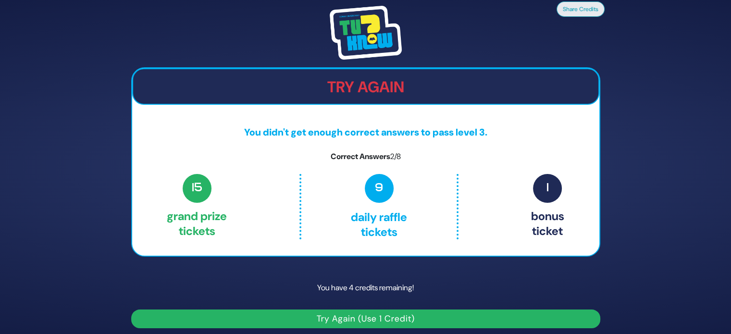
click at [390, 321] on button "Try Again (Use 1 Credit)" at bounding box center [365, 318] width 469 height 19
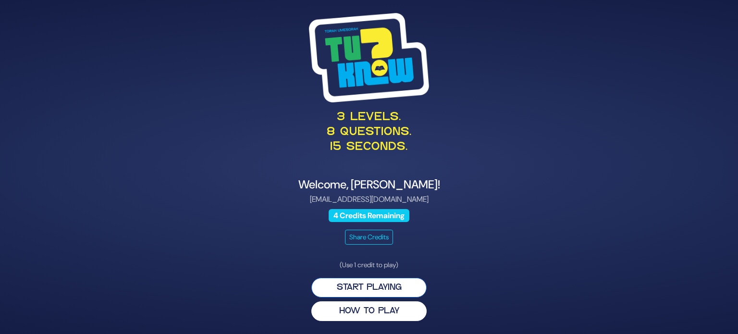
click at [363, 287] on button "Start Playing" at bounding box center [368, 288] width 115 height 20
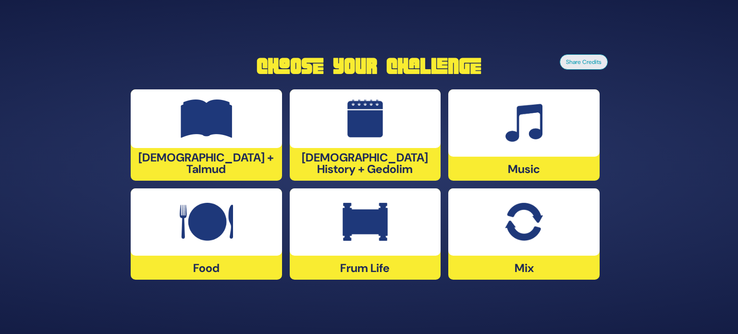
click at [352, 203] on img at bounding box center [365, 222] width 45 height 38
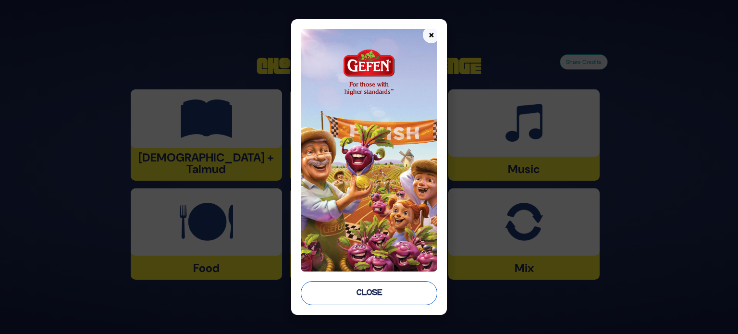
click at [352, 290] on button "Close" at bounding box center [369, 293] width 136 height 24
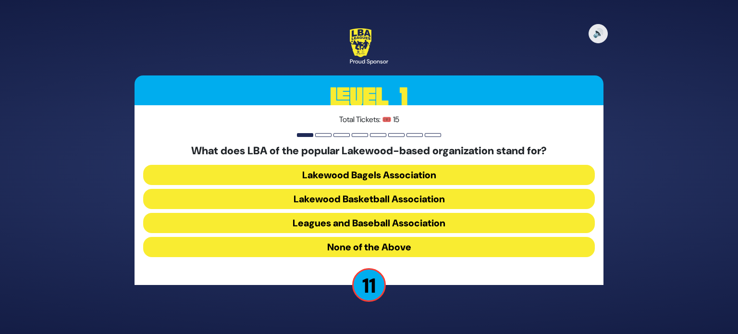
click at [379, 194] on button "Lakewood Basketball Association" at bounding box center [369, 199] width 452 height 20
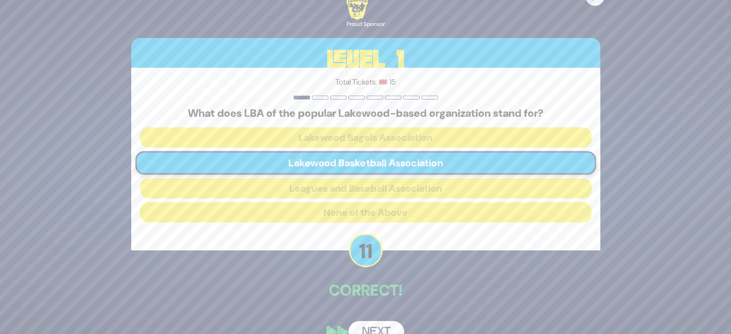
click at [382, 326] on button "Next" at bounding box center [376, 332] width 56 height 22
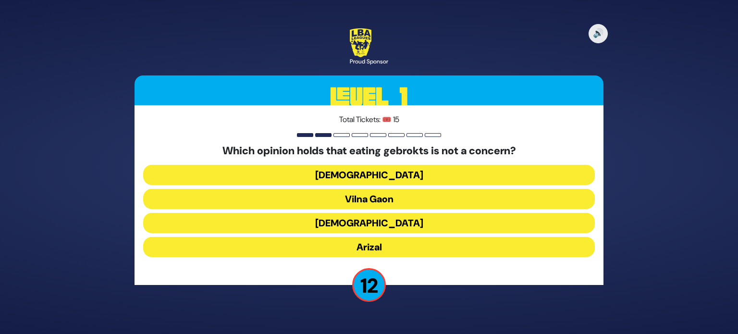
click at [381, 204] on button "Vilna Gaon" at bounding box center [369, 199] width 452 height 20
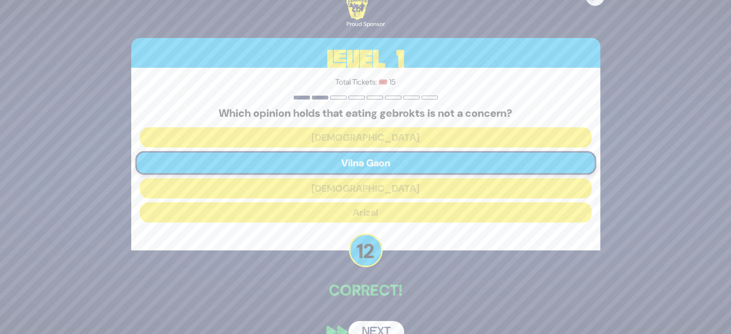
click at [384, 326] on button "Next" at bounding box center [376, 332] width 56 height 22
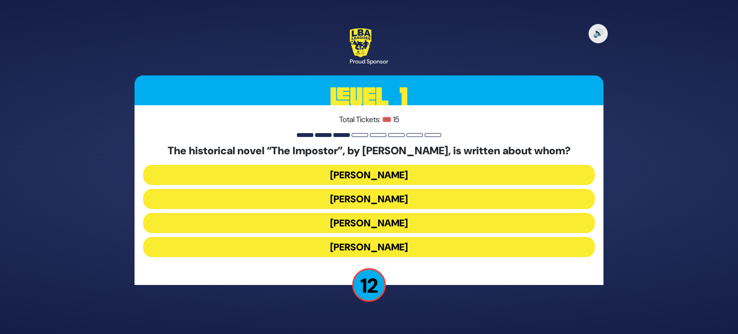
click at [382, 215] on button "Shabbesai Tzvi" at bounding box center [369, 223] width 452 height 20
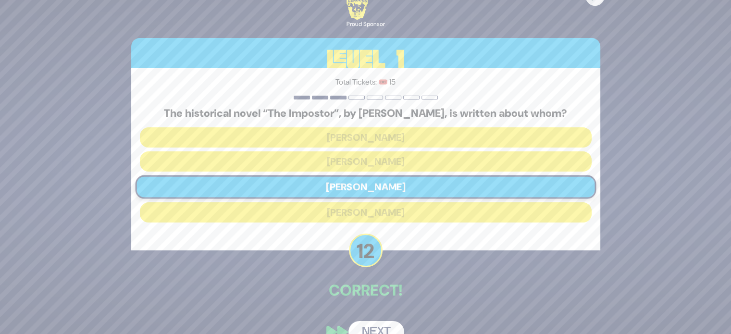
click at [371, 324] on button "Next" at bounding box center [376, 332] width 56 height 22
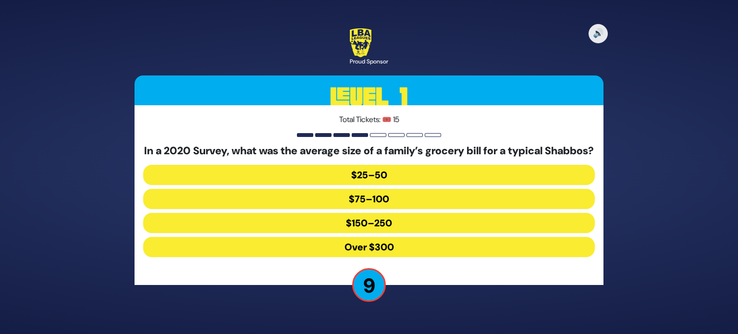
click at [465, 228] on button "$150–250" at bounding box center [369, 223] width 452 height 20
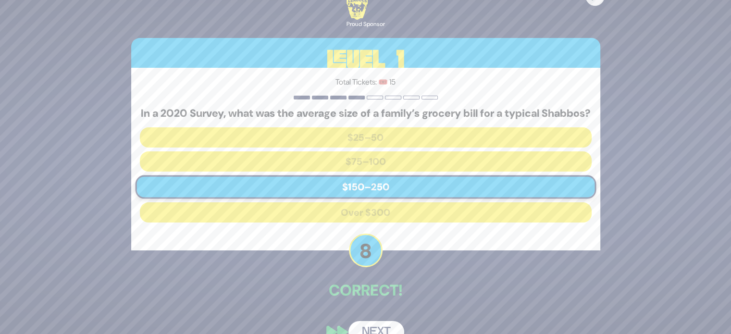
click at [362, 329] on button "Next" at bounding box center [376, 332] width 56 height 22
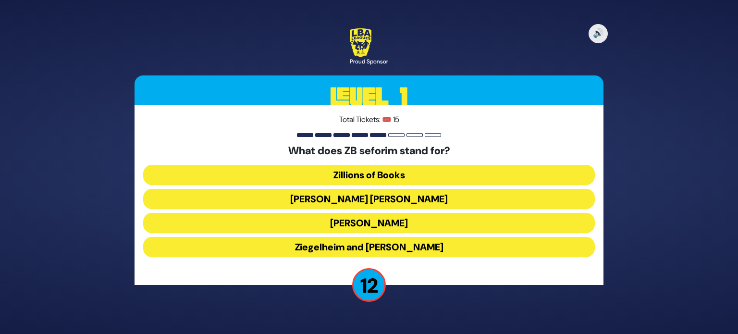
click at [395, 196] on button "Zundel Berman" at bounding box center [369, 199] width 452 height 20
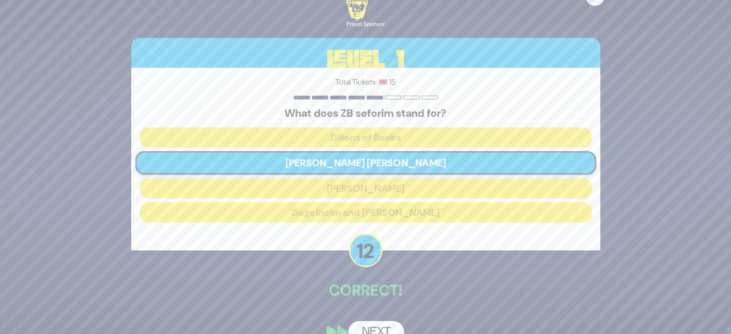
click at [373, 327] on button "Next" at bounding box center [376, 332] width 56 height 22
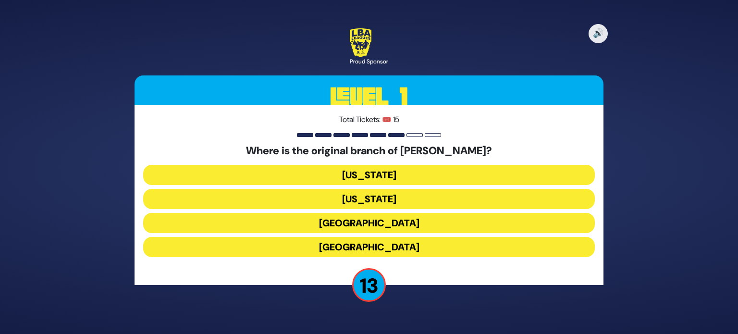
click at [364, 210] on div "Where is the original branch of Charles Tyrwhitt? New York New Jersey London Ba…" at bounding box center [369, 203] width 452 height 116
click at [363, 228] on button "London" at bounding box center [369, 223] width 452 height 20
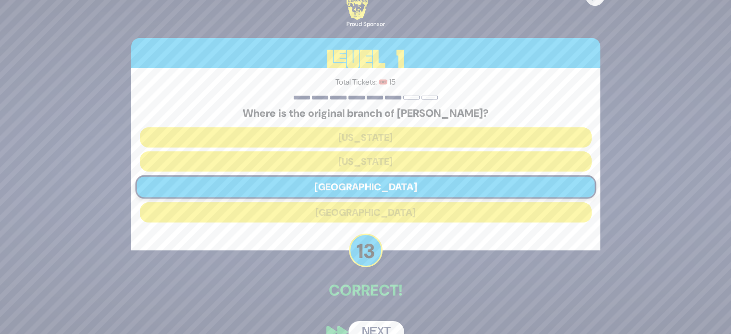
click at [373, 324] on button "Next" at bounding box center [376, 332] width 56 height 22
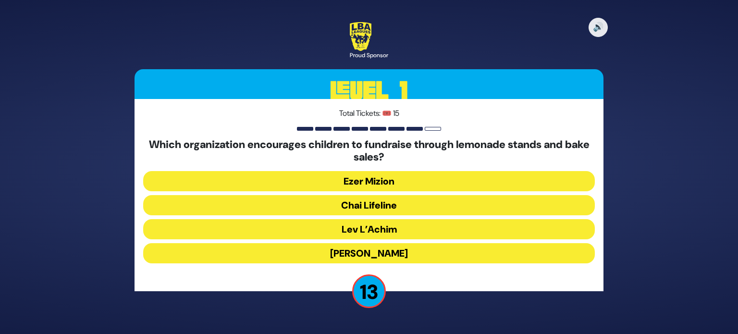
click at [380, 202] on button "Chai Lifeline" at bounding box center [369, 205] width 452 height 20
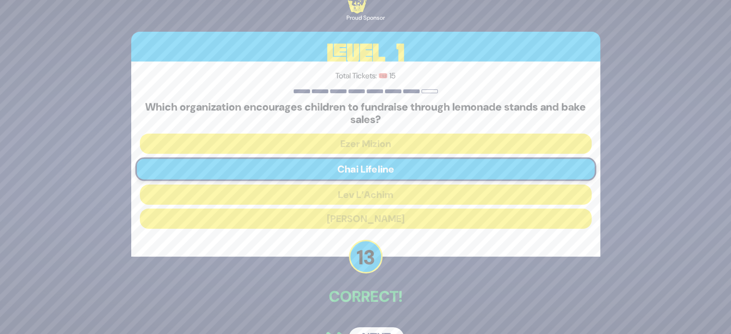
click at [369, 330] on button "Next" at bounding box center [376, 338] width 56 height 22
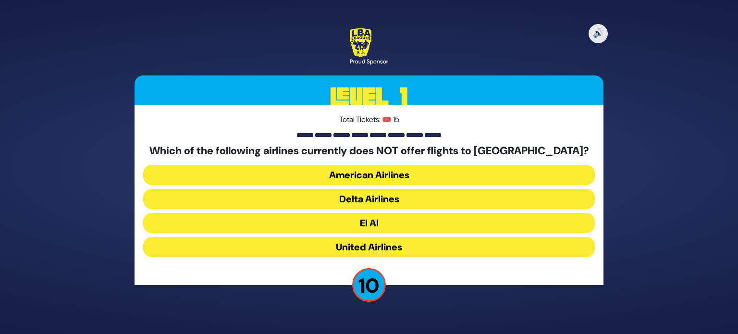
click at [353, 173] on button "American Airlines" at bounding box center [369, 175] width 452 height 20
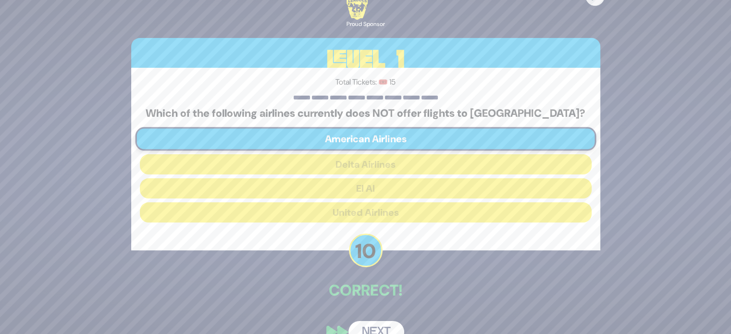
click at [381, 321] on button "Next" at bounding box center [376, 332] width 56 height 22
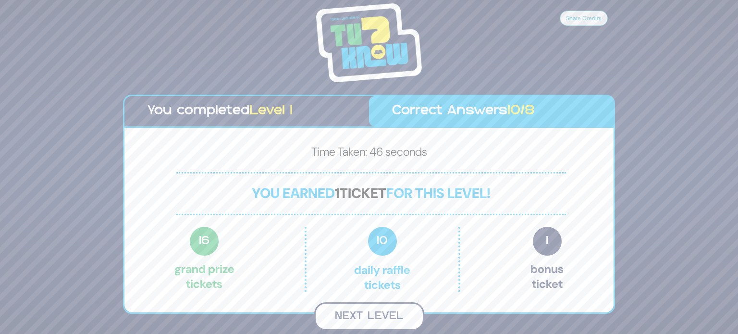
click at [394, 307] on button "Next Level" at bounding box center [369, 316] width 110 height 28
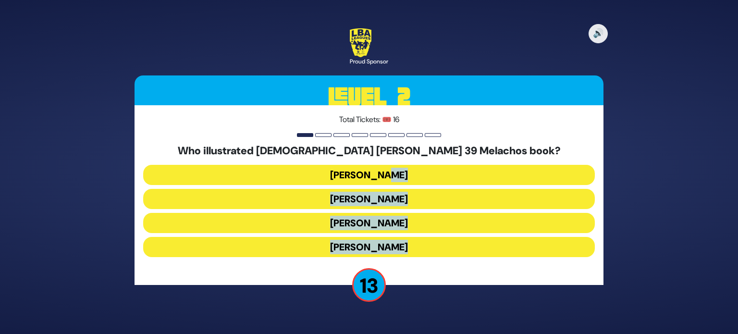
drag, startPoint x: 394, startPoint y: 307, endPoint x: 381, endPoint y: 179, distance: 128.5
click at [381, 179] on div "🔊 Proud Sponsor Level 2 Total Tickets: 🎟️ 16 Who illustrated Rabbi Baruch Chait…" at bounding box center [369, 167] width 492 height 300
click at [621, 181] on div "🔊 Proud Sponsor Level 2 Total Tickets: 🎟️ 16 Who illustrated Rabbi Baruch Chait…" at bounding box center [369, 167] width 738 height 334
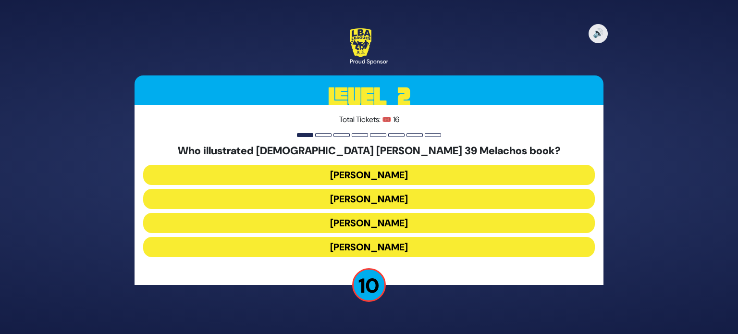
click at [546, 174] on button "Gadi Pollack" at bounding box center [369, 175] width 452 height 20
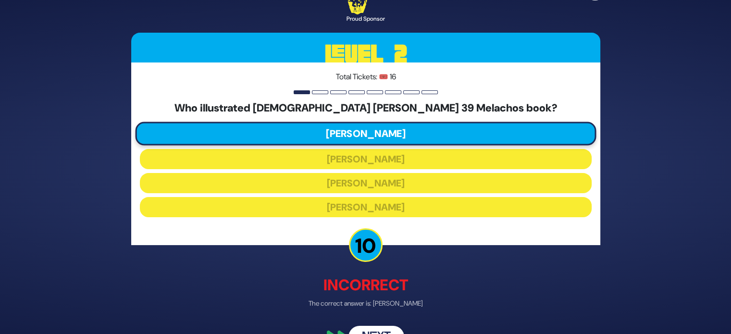
click at [379, 328] on button "Next" at bounding box center [376, 337] width 56 height 22
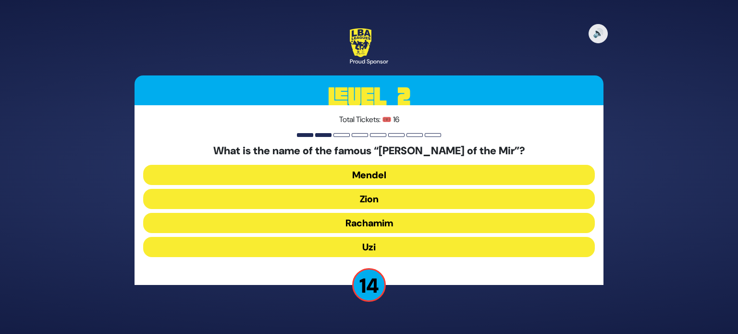
click at [373, 198] on button "Zion" at bounding box center [369, 199] width 452 height 20
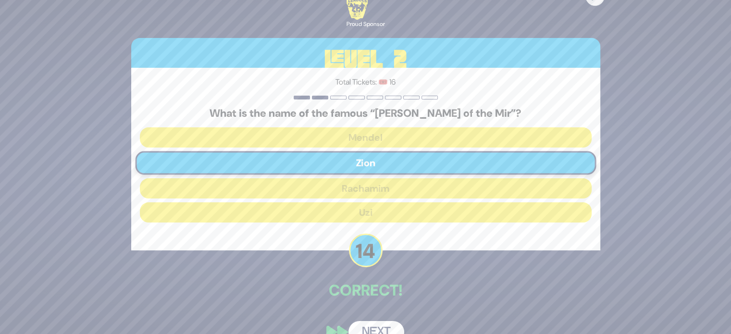
click at [368, 327] on button "Next" at bounding box center [376, 332] width 56 height 22
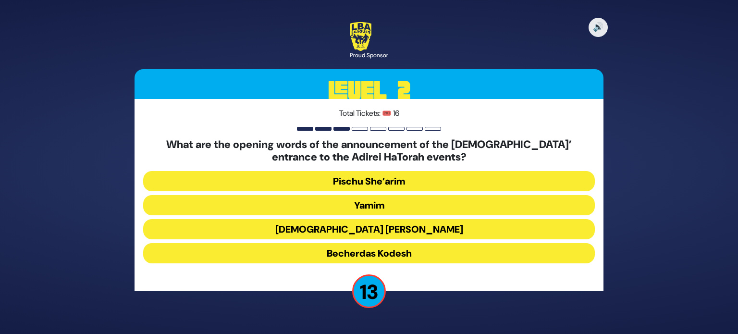
click at [400, 255] on button "Becherdas Kodesh" at bounding box center [369, 253] width 452 height 20
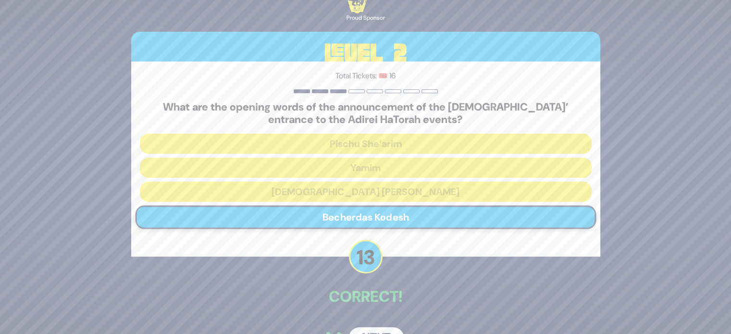
click at [375, 326] on div "🔊 Proud Sponsor Level 2 Total Tickets: 🎟️ 16 What are the opening words of the …" at bounding box center [366, 167] width 492 height 388
click at [373, 330] on button "Next" at bounding box center [376, 338] width 56 height 22
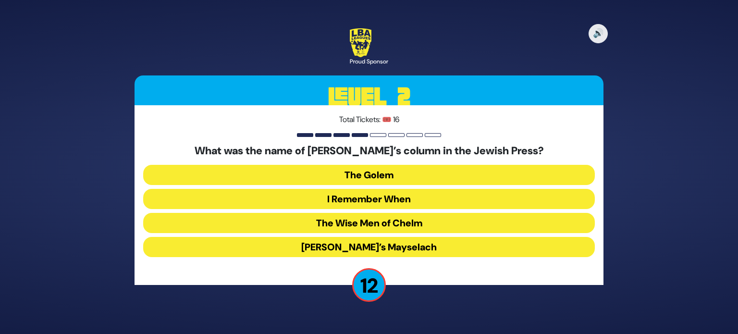
click at [401, 198] on button "I Remember When" at bounding box center [369, 199] width 452 height 20
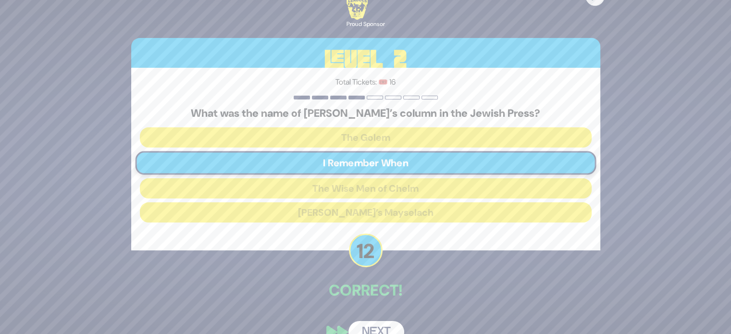
click at [377, 327] on button "Next" at bounding box center [376, 332] width 56 height 22
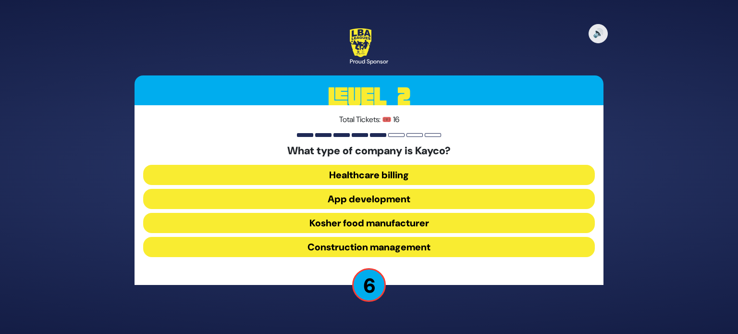
click at [404, 203] on button "App development" at bounding box center [369, 199] width 452 height 20
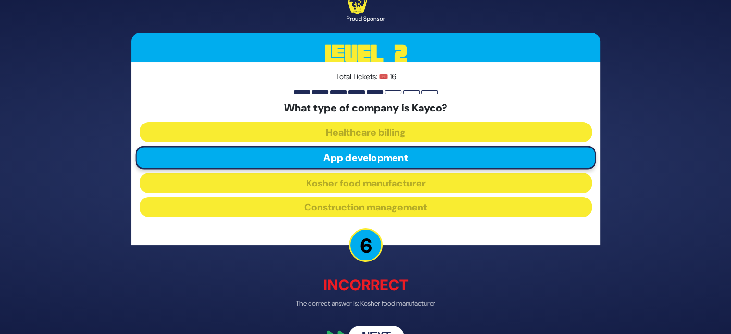
click at [378, 331] on button "Next" at bounding box center [376, 337] width 56 height 22
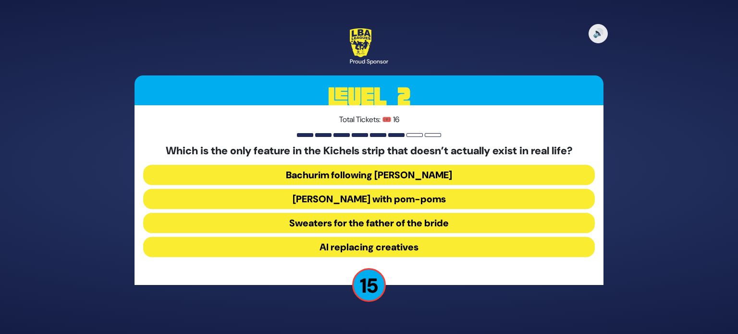
click at [378, 331] on div "🔊 Proud Sponsor Level 2 Total Tickets: 🎟️ 16 Which is the only feature in the K…" at bounding box center [369, 167] width 738 height 334
click at [374, 193] on button "Yarmulkes with pom-poms" at bounding box center [369, 199] width 452 height 20
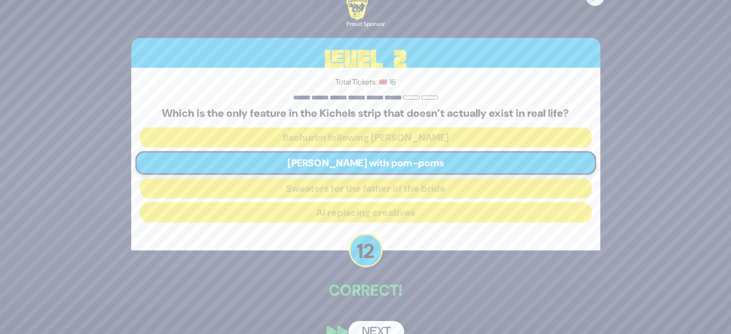
click at [377, 322] on button "Next" at bounding box center [376, 332] width 56 height 22
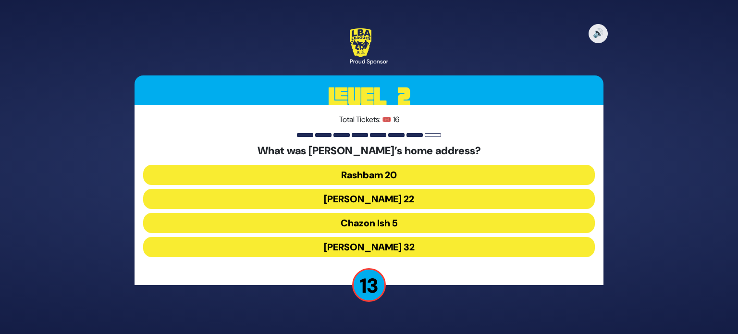
click at [379, 219] on button "Chazon Ish 5" at bounding box center [369, 223] width 452 height 20
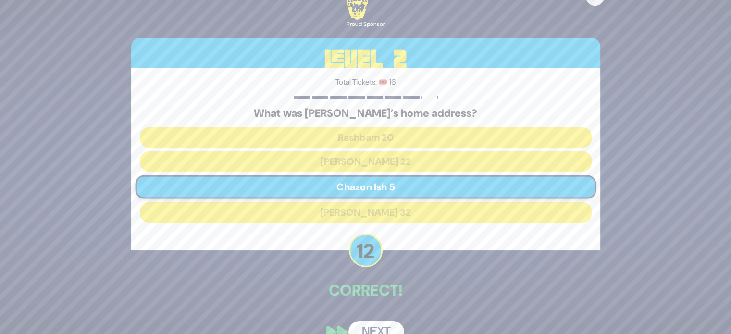
click at [363, 331] on button "Next" at bounding box center [376, 332] width 56 height 22
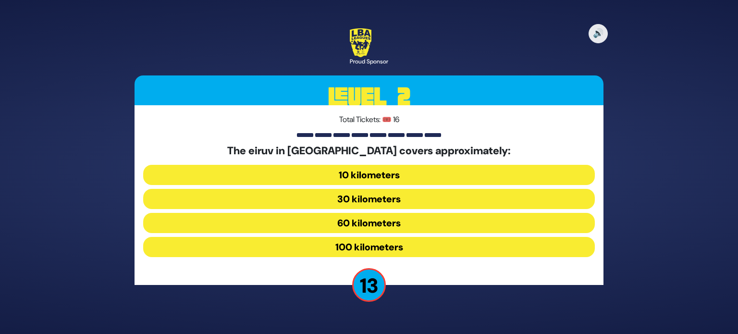
click at [372, 224] on button "60 kilometers" at bounding box center [369, 223] width 452 height 20
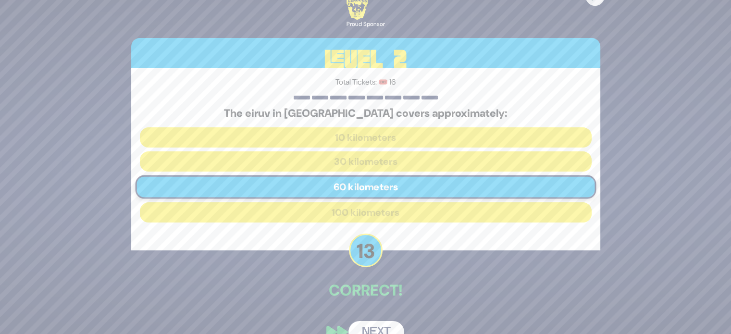
click at [373, 316] on div "🔊 Proud Sponsor Level 2 Total Tickets: 🎟️ 16 The eiruv in Yerushalayim covers a…" at bounding box center [366, 166] width 492 height 375
click at [371, 325] on button "Next" at bounding box center [376, 332] width 56 height 22
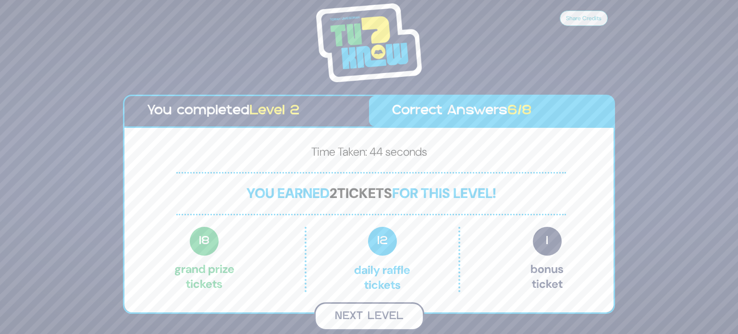
click at [386, 320] on button "Next Level" at bounding box center [369, 316] width 110 height 28
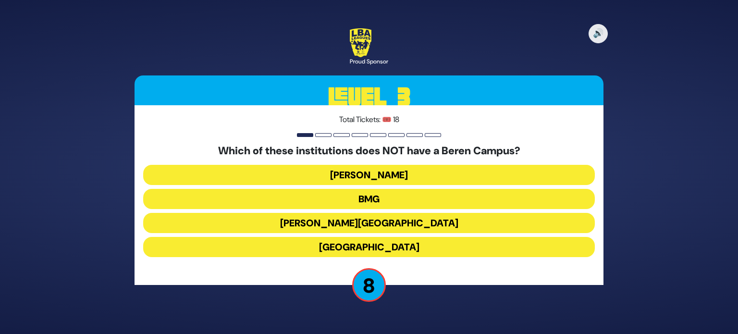
click at [405, 249] on button "Yeshiva University" at bounding box center [369, 247] width 452 height 20
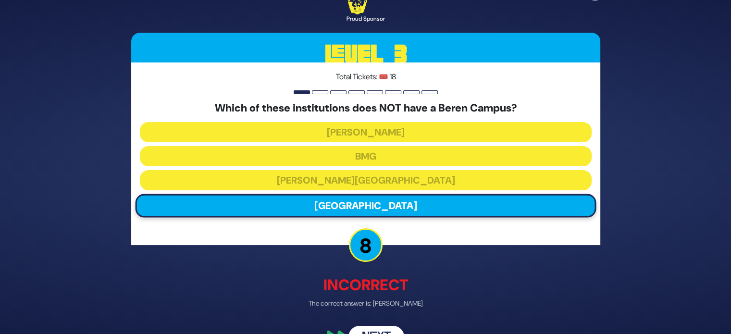
click at [386, 329] on button "Next" at bounding box center [376, 337] width 56 height 22
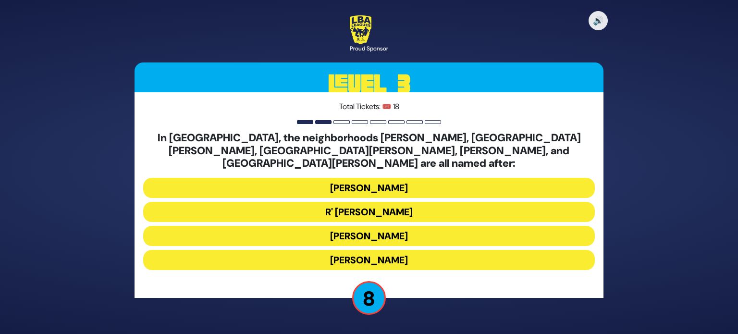
click at [486, 226] on button "Moses Montefiore" at bounding box center [369, 236] width 452 height 20
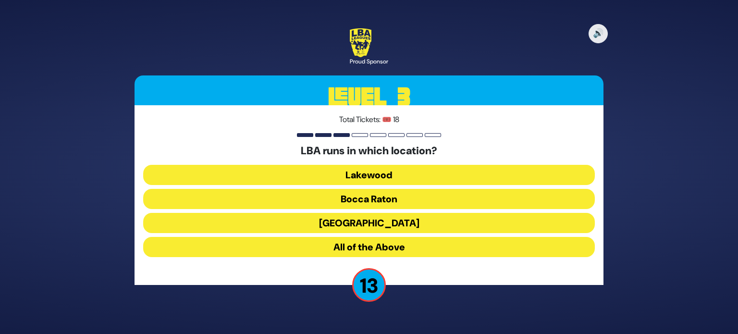
click at [371, 180] on button "Lakewood" at bounding box center [369, 175] width 452 height 20
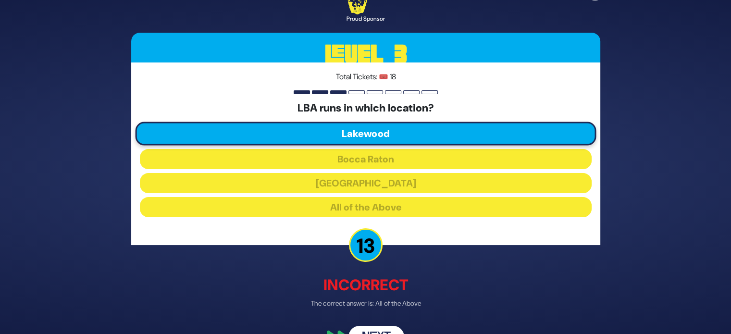
click at [366, 332] on button "Next" at bounding box center [376, 337] width 56 height 22
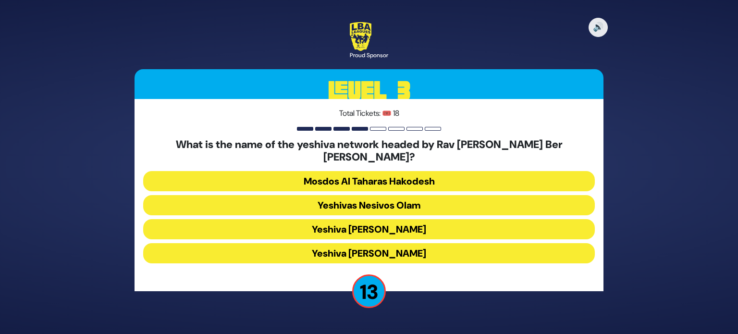
click at [384, 249] on button "Yeshiva Ateres Shlomo" at bounding box center [369, 253] width 452 height 20
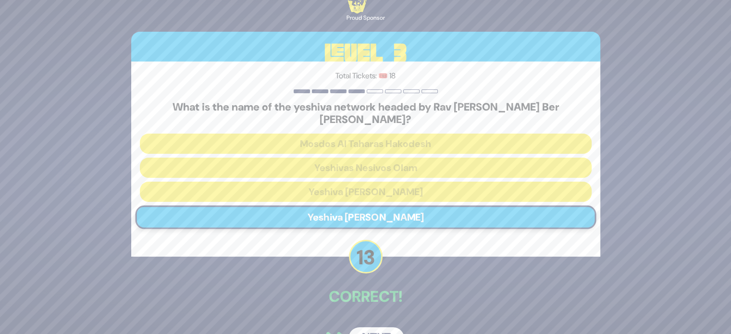
click at [369, 327] on button "Next" at bounding box center [376, 338] width 56 height 22
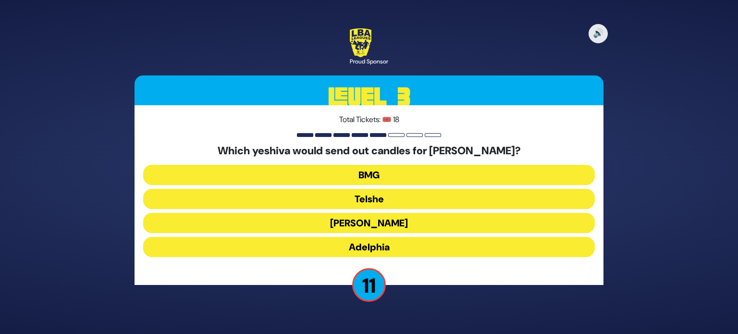
click at [395, 222] on button "Derech Chaim" at bounding box center [369, 223] width 452 height 20
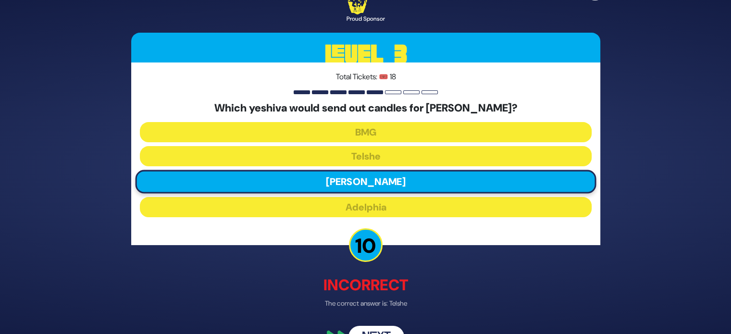
click at [380, 328] on button "Next" at bounding box center [376, 337] width 56 height 22
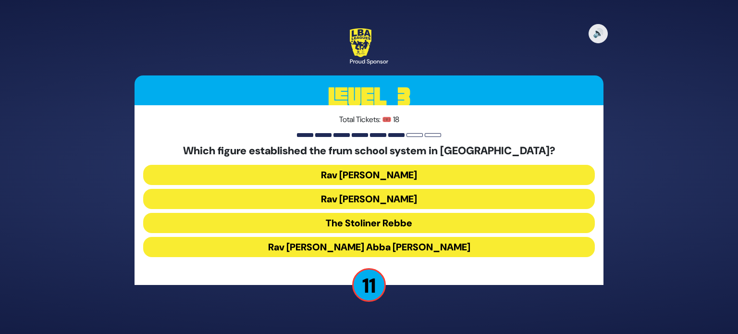
click at [367, 172] on button "Rav Leib Bakst" at bounding box center [369, 175] width 452 height 20
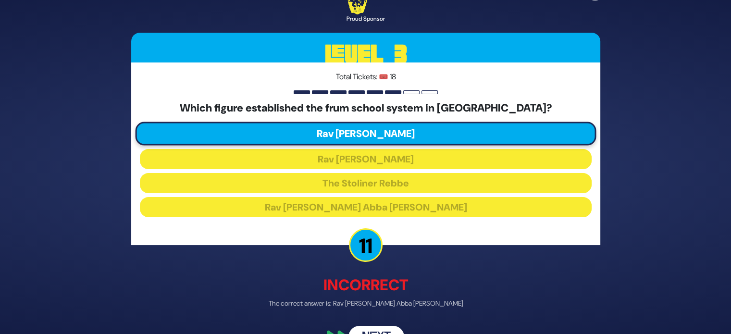
click at [382, 330] on button "Next" at bounding box center [376, 337] width 56 height 22
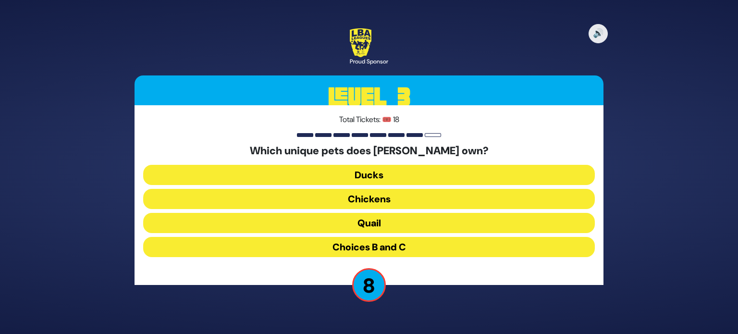
click at [369, 173] on button "Ducks" at bounding box center [369, 175] width 452 height 20
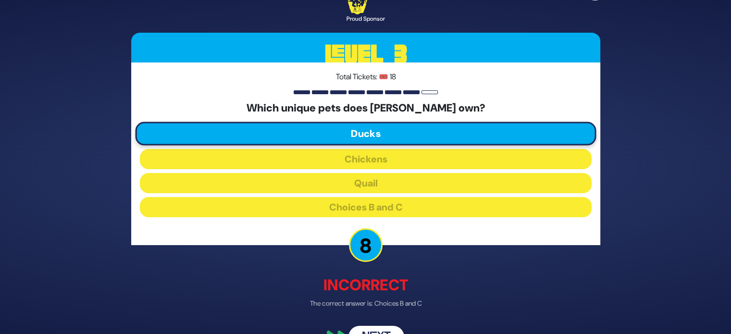
click at [367, 327] on button "Next" at bounding box center [376, 337] width 56 height 22
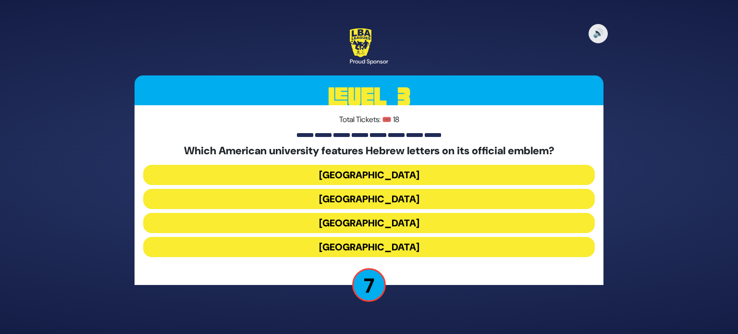
click at [394, 246] on button "Columbia University" at bounding box center [369, 247] width 452 height 20
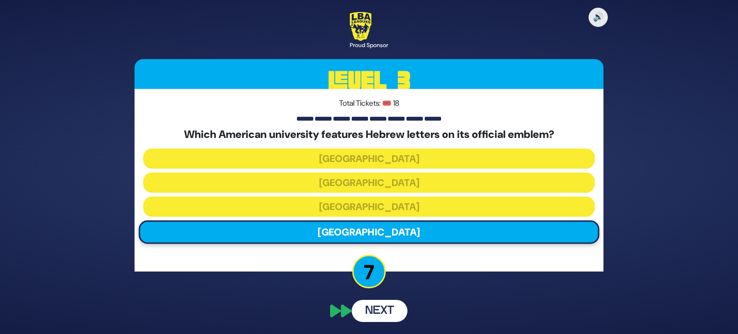
click at [371, 312] on div "🔊 Proud Sponsor Level 3 Total Tickets: 🎟️ 18 Which American university features…" at bounding box center [369, 166] width 492 height 333
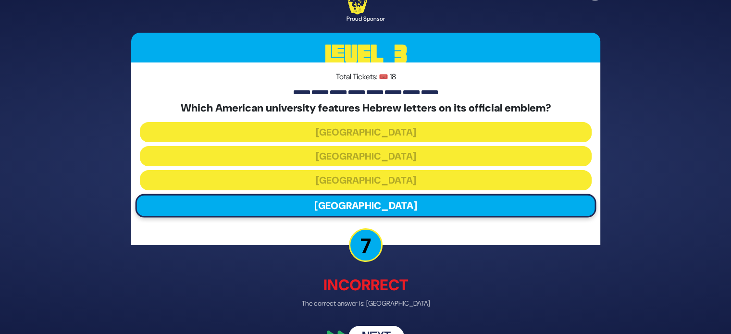
click at [371, 329] on button "Next" at bounding box center [376, 337] width 56 height 22
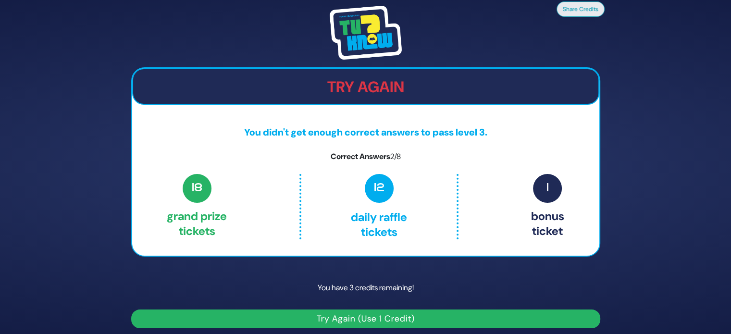
click at [402, 320] on button "Try Again (Use 1 Credit)" at bounding box center [365, 318] width 469 height 19
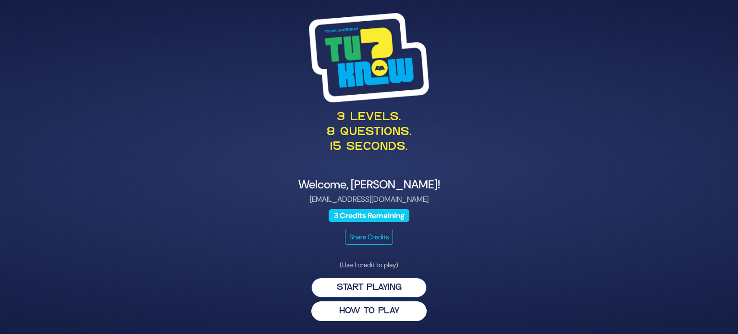
click at [375, 294] on button "Start Playing" at bounding box center [368, 288] width 115 height 20
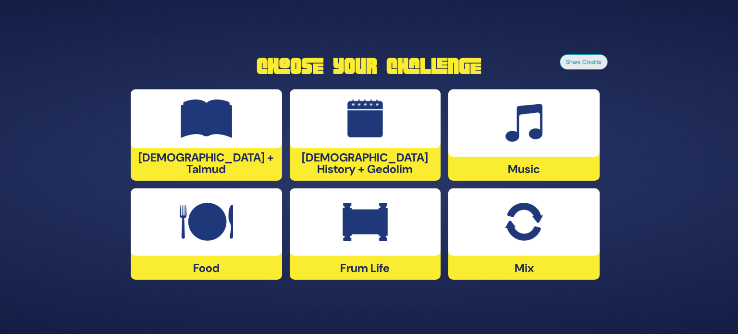
click at [235, 128] on div at bounding box center [206, 118] width 151 height 59
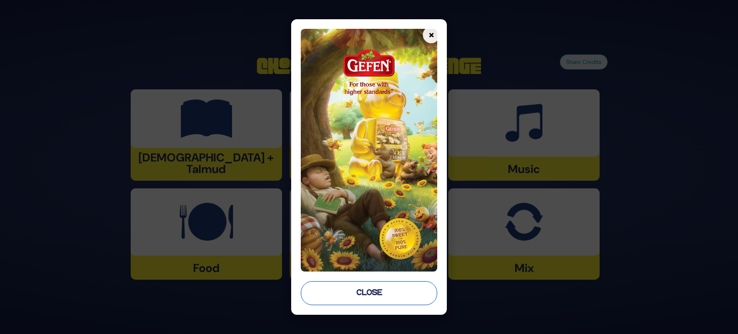
click at [340, 296] on button "Close" at bounding box center [369, 293] width 136 height 24
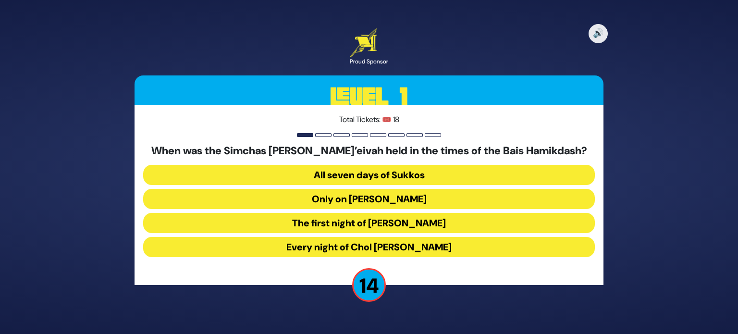
click at [340, 296] on div "🔊 Proud Sponsor Level 1 Total Tickets: 🎟️ 18 When was the Simchas [PERSON_NAME]…" at bounding box center [369, 167] width 492 height 300
click at [312, 251] on button "Every night of Chol [PERSON_NAME]" at bounding box center [369, 247] width 452 height 20
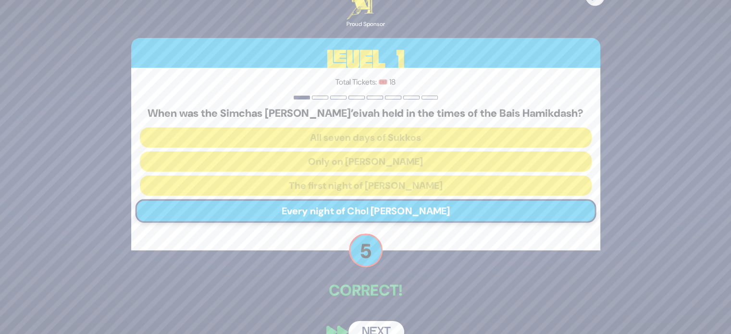
click at [386, 327] on button "Next" at bounding box center [376, 332] width 56 height 22
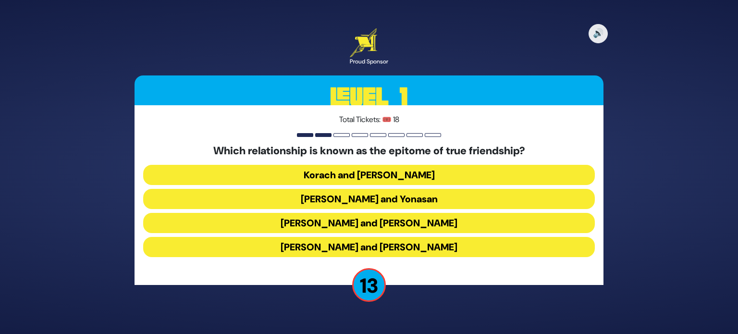
click at [373, 201] on button "[PERSON_NAME] and Yonasan" at bounding box center [369, 199] width 452 height 20
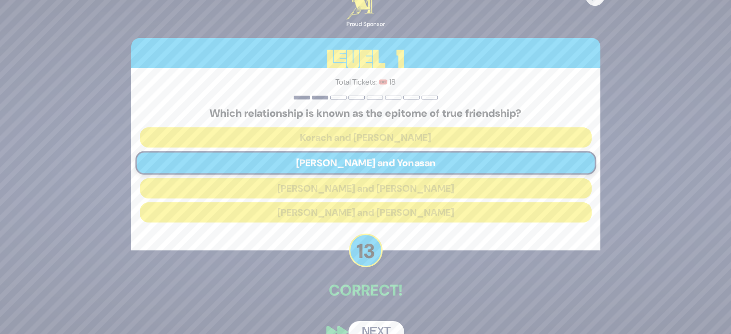
click at [369, 327] on button "Next" at bounding box center [376, 332] width 56 height 22
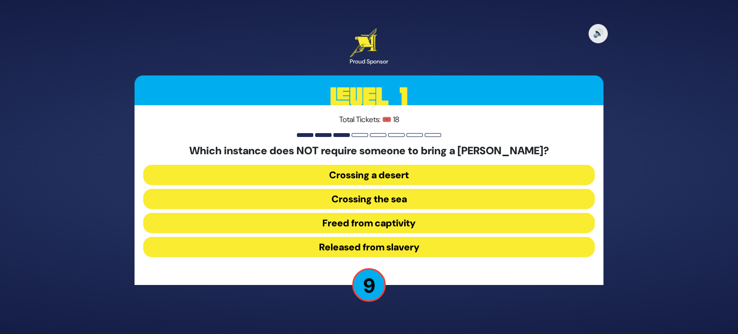
click at [398, 254] on button "Released from slavery" at bounding box center [369, 247] width 452 height 20
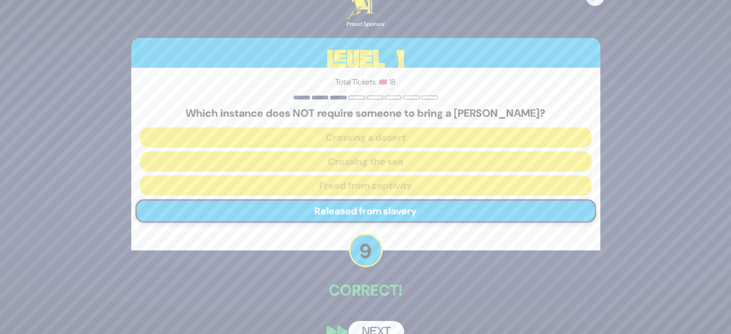
click at [376, 326] on button "Next" at bounding box center [376, 332] width 56 height 22
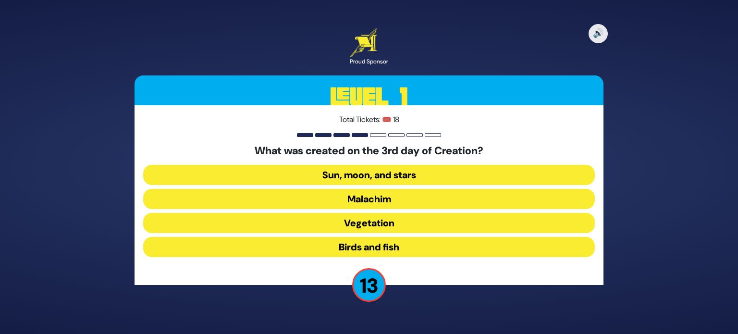
click at [385, 222] on button "Vegetation" at bounding box center [369, 223] width 452 height 20
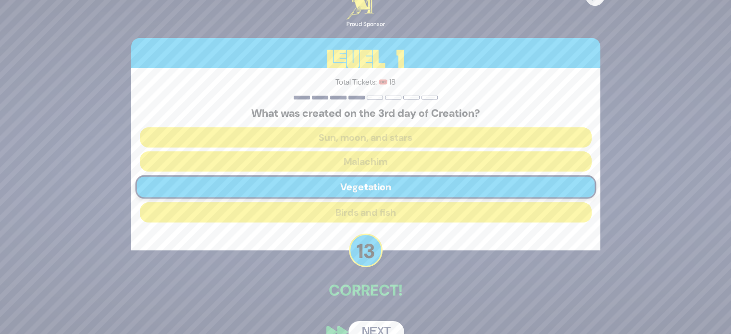
click at [376, 325] on button "Next" at bounding box center [376, 332] width 56 height 22
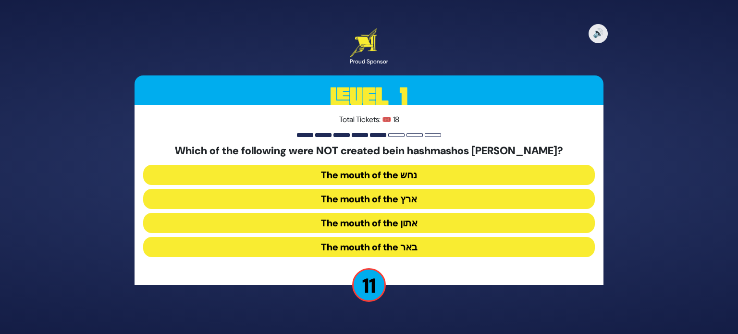
click at [428, 171] on button "The mouth of the נחש" at bounding box center [369, 175] width 452 height 20
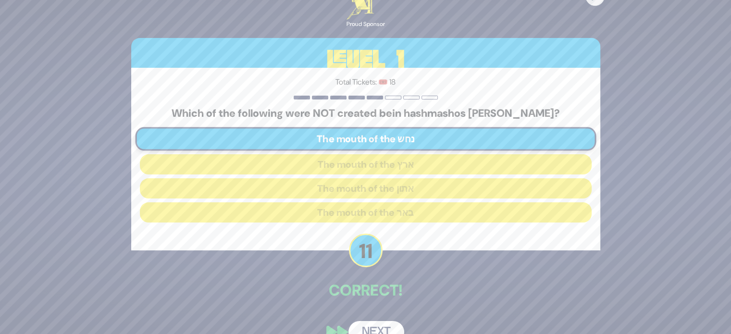
click at [370, 328] on button "Next" at bounding box center [376, 332] width 56 height 22
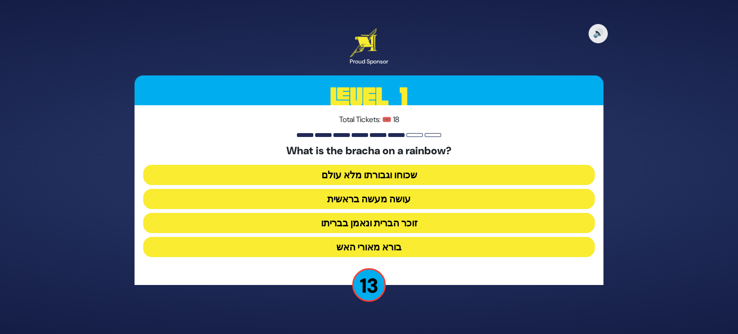
click at [408, 222] on button "זוכר הברית ונאמן בבריתו" at bounding box center [369, 223] width 452 height 20
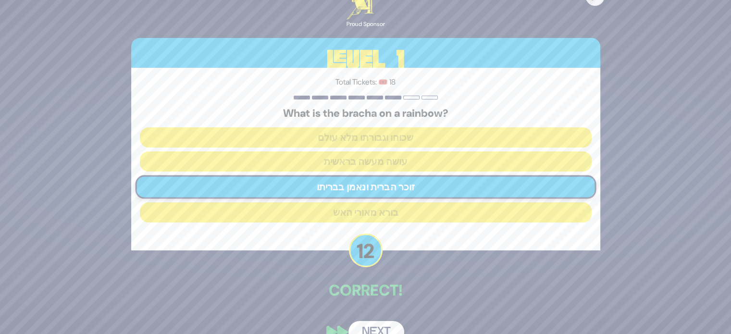
click at [370, 327] on button "Next" at bounding box center [376, 332] width 56 height 22
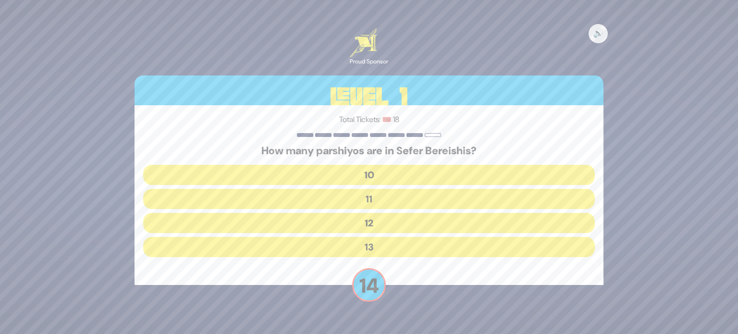
click at [384, 222] on button "12" at bounding box center [369, 223] width 452 height 20
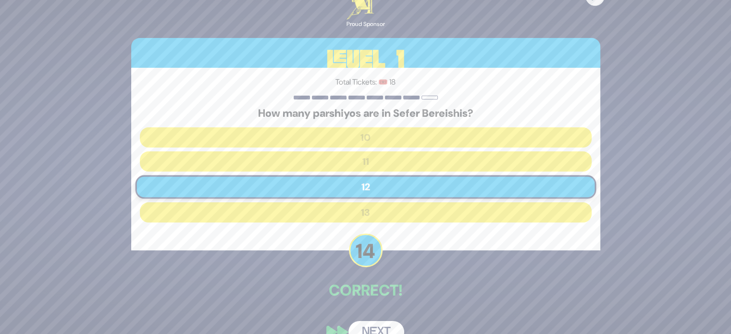
click at [367, 327] on button "Next" at bounding box center [376, 332] width 56 height 22
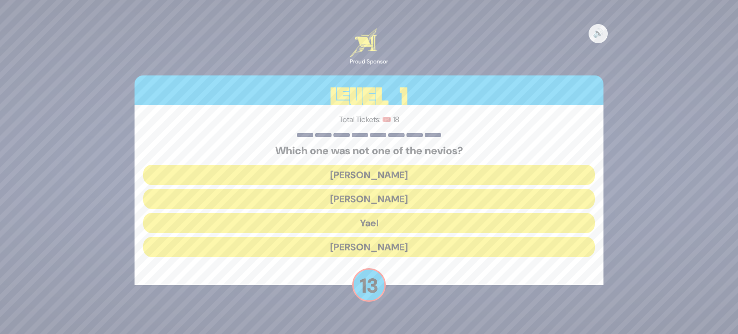
click at [378, 195] on button "Devorah" at bounding box center [369, 199] width 452 height 20
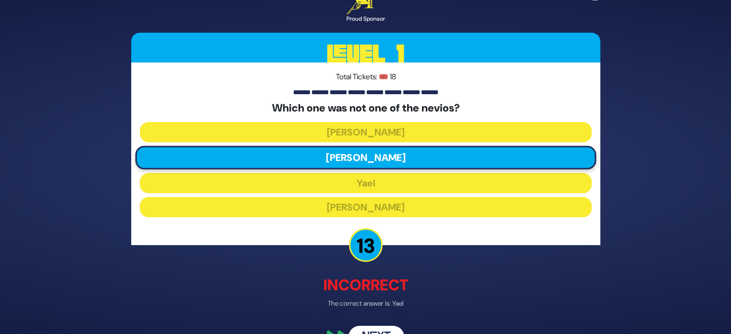
click at [461, 302] on p "The correct answer is: Yael" at bounding box center [365, 304] width 469 height 10
click at [377, 328] on button "Next" at bounding box center [376, 337] width 56 height 22
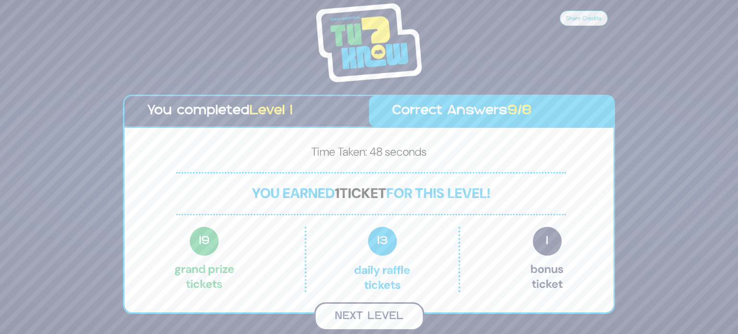
click at [376, 315] on button "Next Level" at bounding box center [369, 316] width 110 height 28
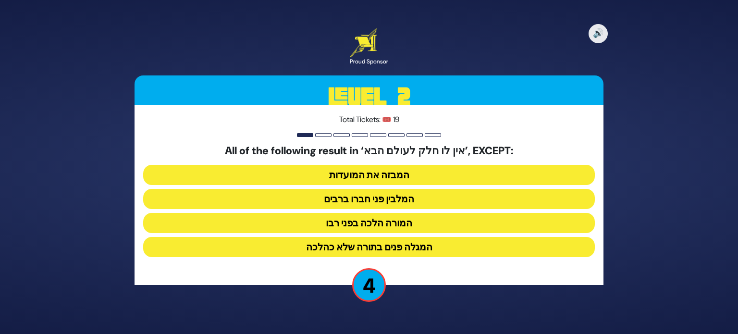
click at [405, 244] on button "המגלה פנים בתורה שלא כהלכה" at bounding box center [369, 247] width 452 height 20
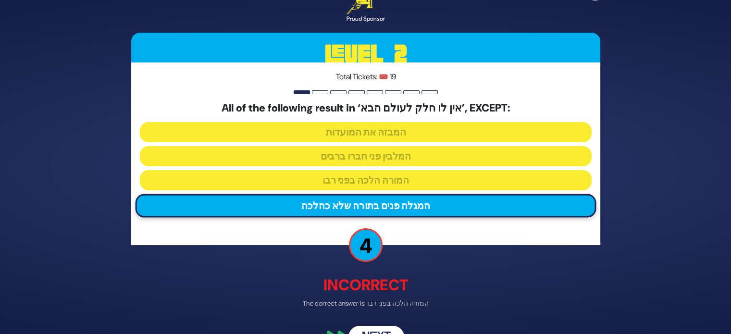
click at [378, 325] on div "🔊 Proud Sponsor Level 2 Total Tickets: 🎟️ 19 All of the following result in ‘אי…" at bounding box center [366, 166] width 492 height 385
click at [373, 330] on button "Next" at bounding box center [376, 337] width 56 height 22
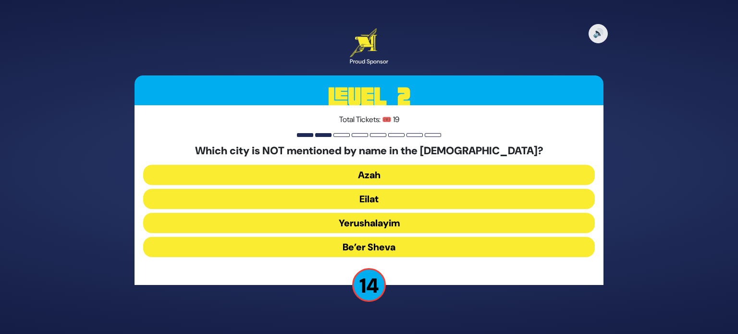
click at [397, 217] on button "Yerushalayim" at bounding box center [369, 223] width 452 height 20
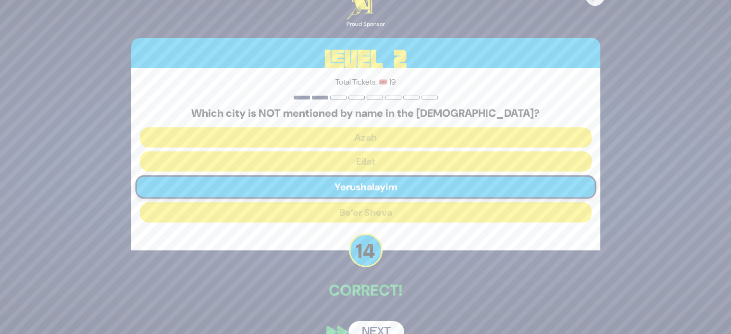
click at [369, 328] on button "Next" at bounding box center [376, 332] width 56 height 22
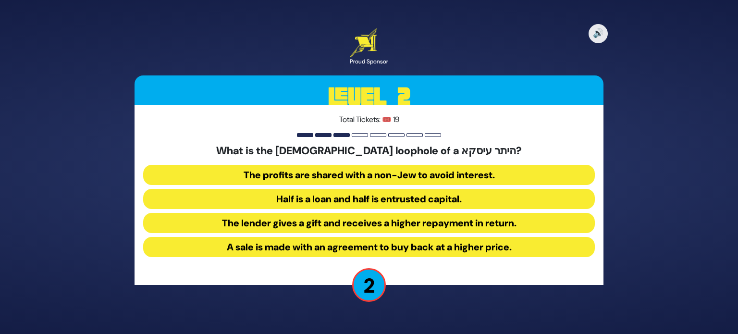
click at [499, 171] on button "The profits are shared with a non-Jew to avoid interest." at bounding box center [369, 175] width 452 height 20
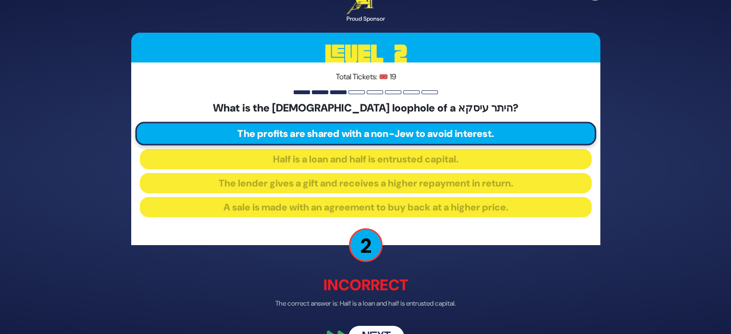
click at [375, 332] on button "Next" at bounding box center [376, 337] width 56 height 22
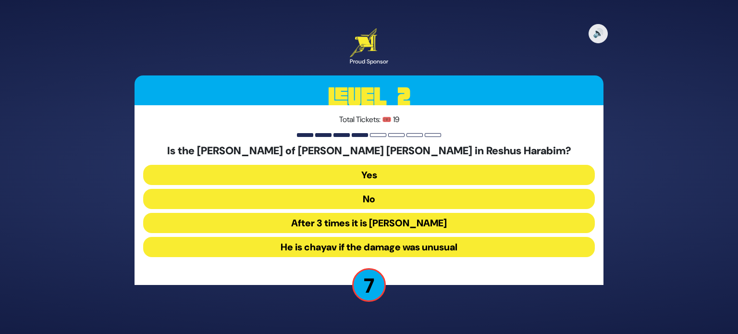
click at [422, 173] on button "Yes" at bounding box center [369, 175] width 452 height 20
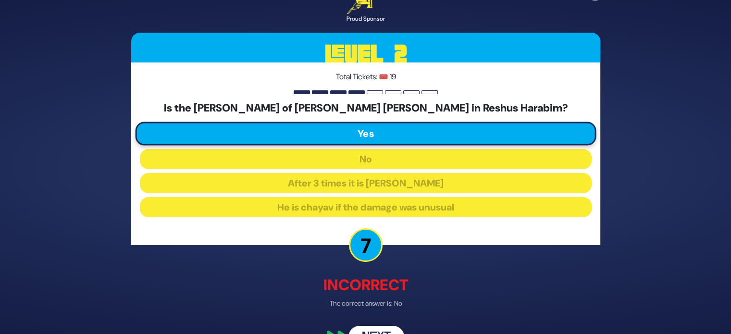
click at [361, 328] on button "Next" at bounding box center [376, 337] width 56 height 22
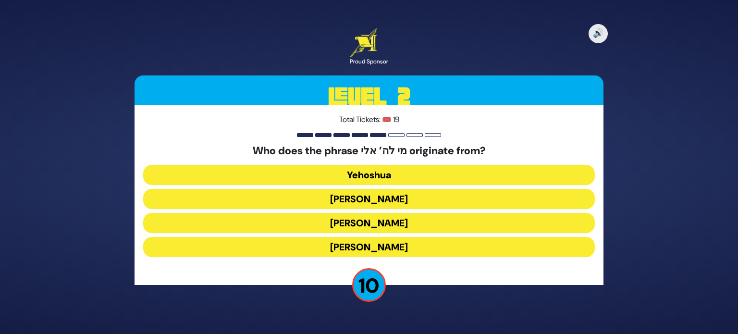
click at [358, 224] on button "Moshe Rabbeinu" at bounding box center [369, 223] width 452 height 20
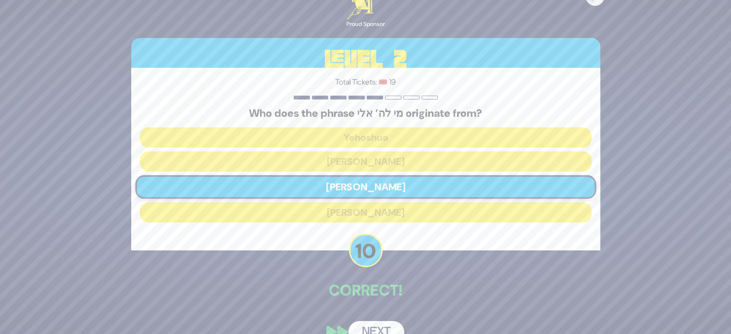
click at [385, 323] on button "Next" at bounding box center [376, 332] width 56 height 22
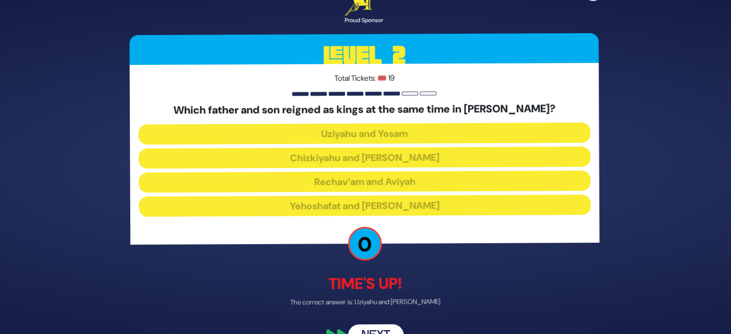
click at [371, 330] on button "Next" at bounding box center [376, 336] width 56 height 22
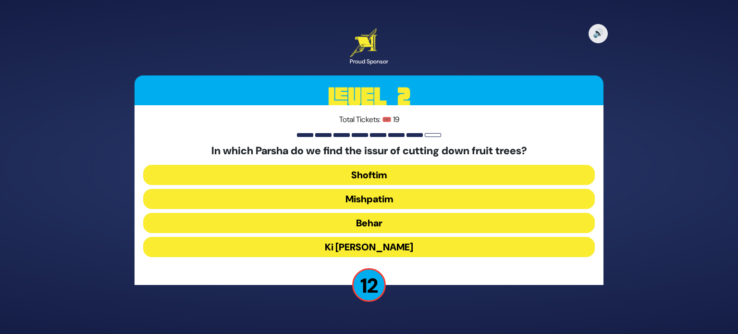
click at [385, 178] on button "Shoftim" at bounding box center [369, 175] width 452 height 20
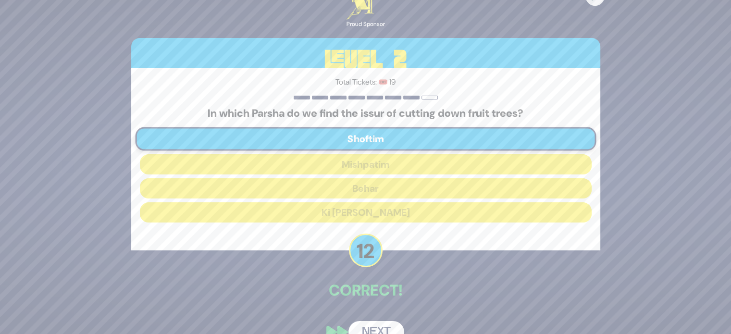
click at [378, 306] on div "🔊 Proud Sponsor Level 2 Total Tickets: 🎟️ 19 In which Parsha do we find the iss…" at bounding box center [366, 166] width 492 height 375
click at [375, 321] on button "Next" at bounding box center [376, 332] width 56 height 22
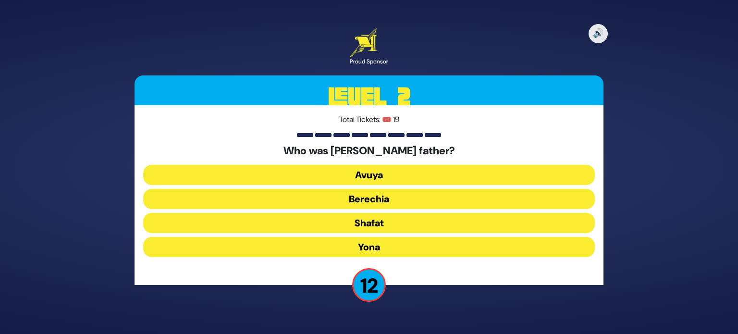
click at [392, 225] on button "Shafat" at bounding box center [369, 223] width 452 height 20
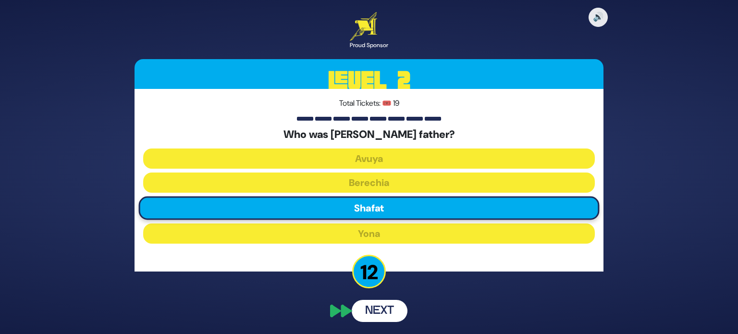
click at [375, 308] on button "Next" at bounding box center [380, 311] width 56 height 22
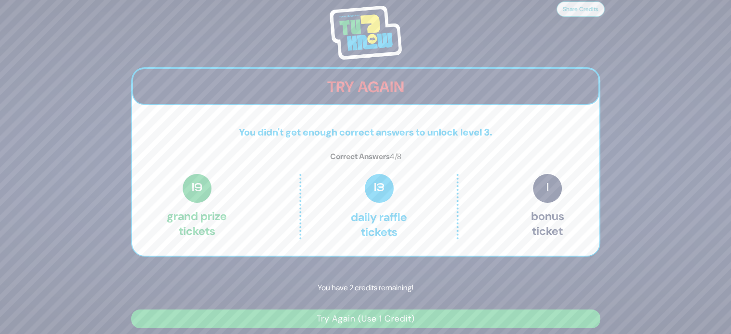
click at [389, 317] on button "Try Again (Use 1 Credit)" at bounding box center [365, 318] width 469 height 19
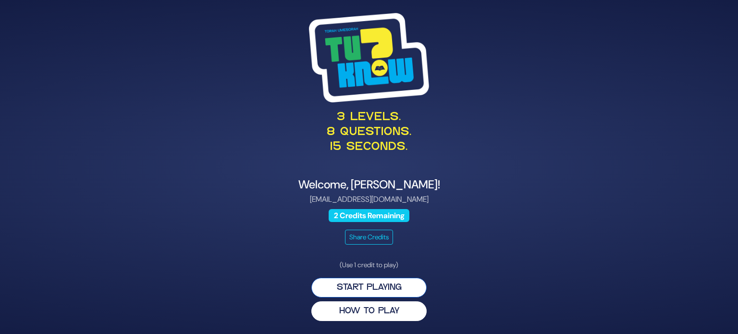
click at [371, 290] on button "Start Playing" at bounding box center [368, 288] width 115 height 20
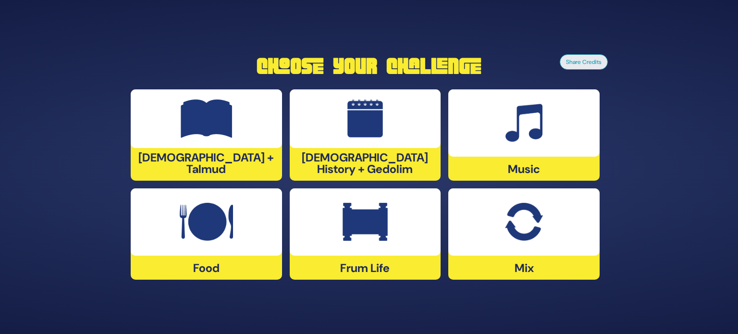
click at [496, 161] on div "Music" at bounding box center [523, 134] width 151 height 91
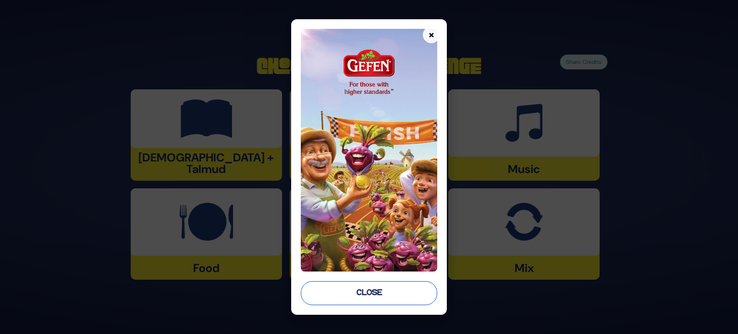
click at [377, 287] on button "Close" at bounding box center [369, 293] width 136 height 24
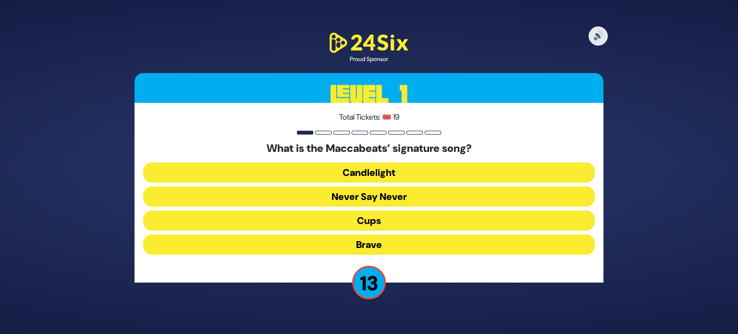
click at [378, 167] on button "Candlelight" at bounding box center [369, 172] width 452 height 20
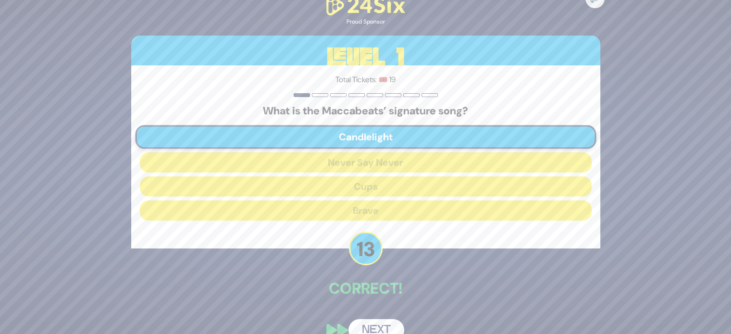
click at [370, 324] on button "Next" at bounding box center [376, 330] width 56 height 22
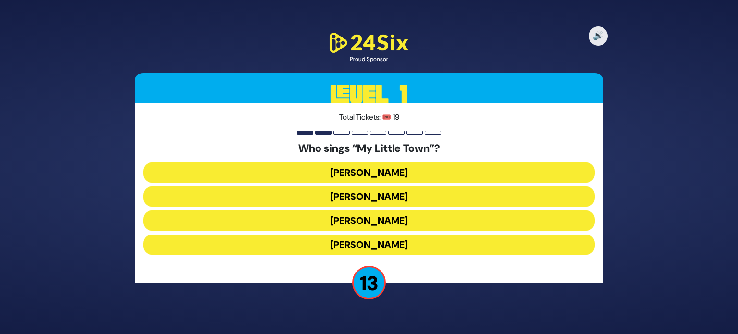
click at [380, 223] on button "Shulem Lemmer" at bounding box center [369, 220] width 452 height 20
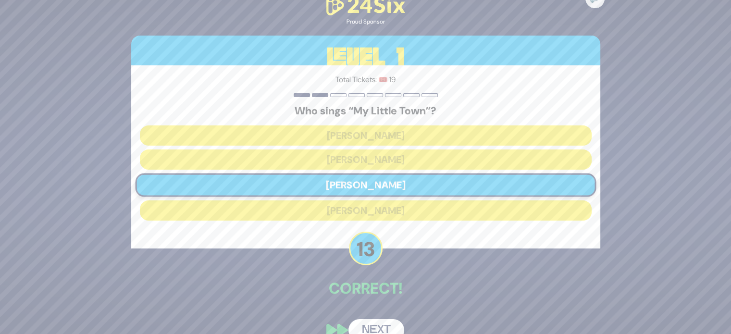
click at [381, 319] on button "Next" at bounding box center [376, 330] width 56 height 22
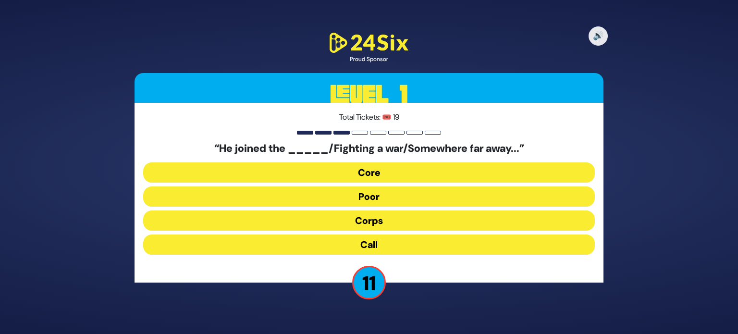
click at [369, 171] on button "Core" at bounding box center [369, 172] width 452 height 20
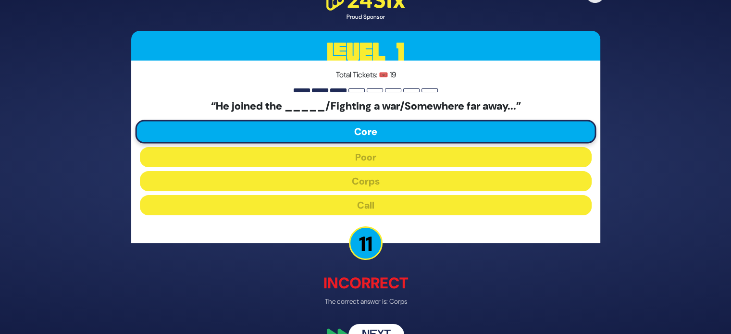
click at [461, 290] on p "Incorrect" at bounding box center [365, 283] width 469 height 23
click at [382, 328] on button "Next" at bounding box center [376, 335] width 56 height 22
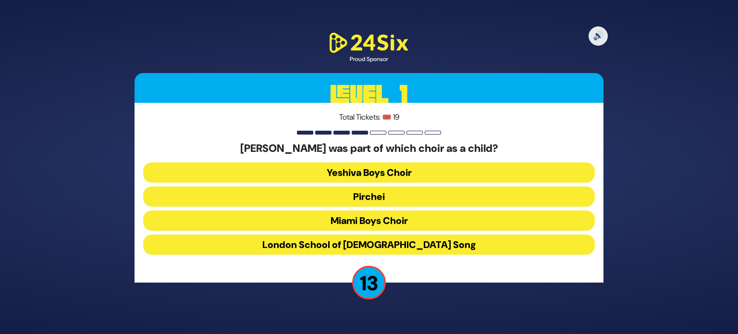
click at [361, 213] on button "Miami Boys Choir" at bounding box center [369, 220] width 452 height 20
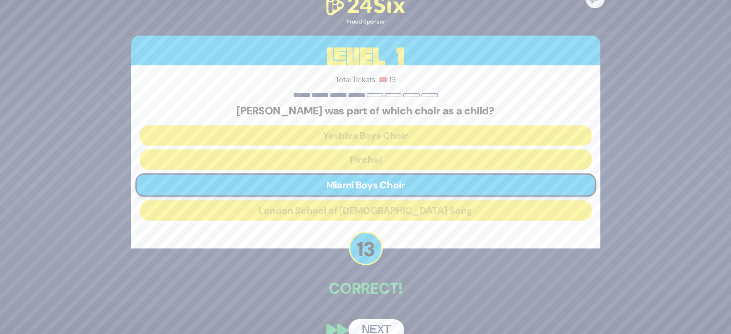
click at [383, 326] on button "Next" at bounding box center [376, 330] width 56 height 22
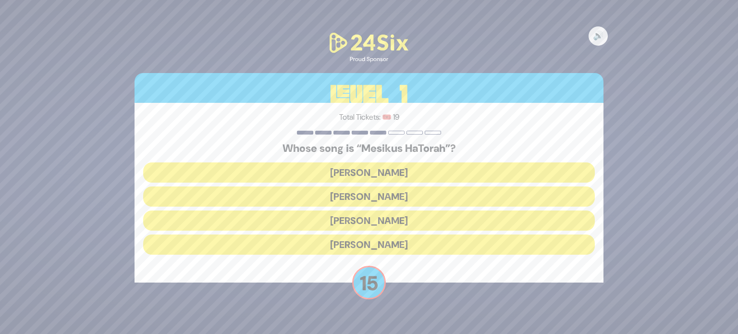
click at [383, 326] on div "🔊 Proud Sponsor Level 1 Total Tickets: 🎟️ 19 Whose song is “Mesikus HaTorah”? B…" at bounding box center [369, 167] width 738 height 334
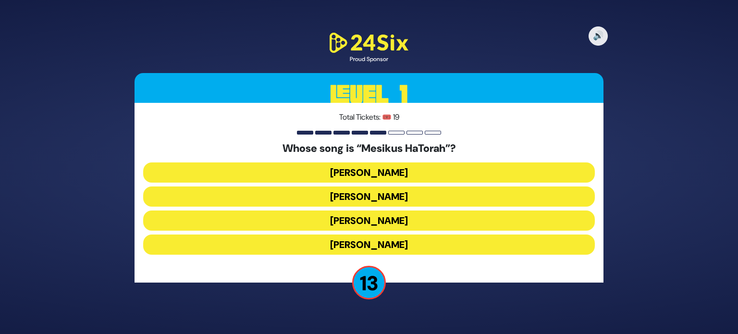
click at [371, 214] on button "Yisroel Werdyger" at bounding box center [369, 220] width 452 height 20
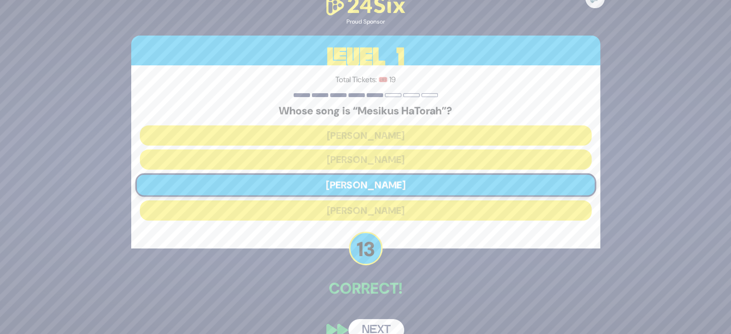
click at [377, 325] on button "Next" at bounding box center [376, 330] width 56 height 22
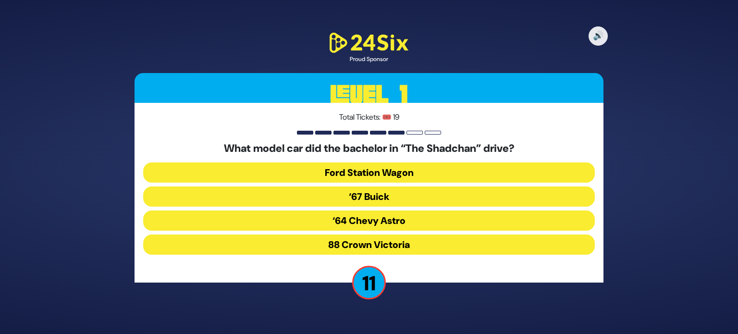
click at [368, 201] on button "‘67 Buick" at bounding box center [369, 196] width 452 height 20
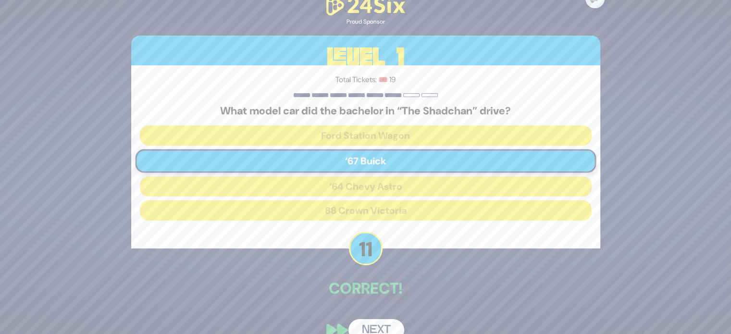
click at [380, 318] on div "🔊 Proud Sponsor Level 1 Total Tickets: 🎟️ 19 What model car did the bachelor in…" at bounding box center [366, 167] width 492 height 371
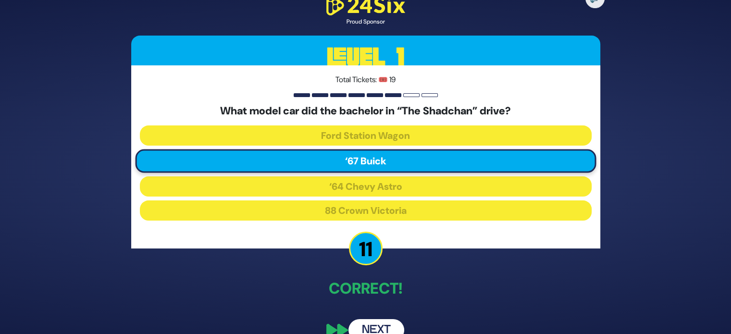
click at [363, 330] on button "Next" at bounding box center [376, 330] width 56 height 22
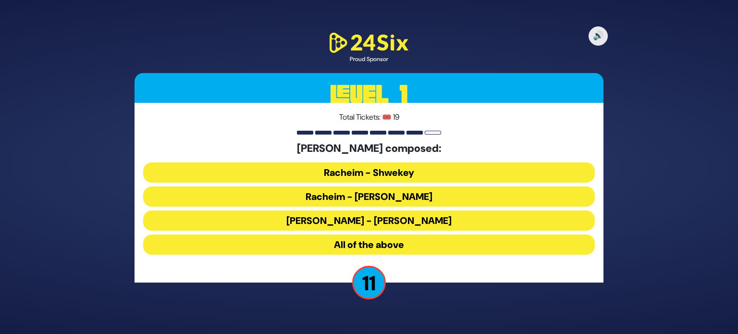
click at [403, 250] on button "All of the above" at bounding box center [369, 245] width 452 height 20
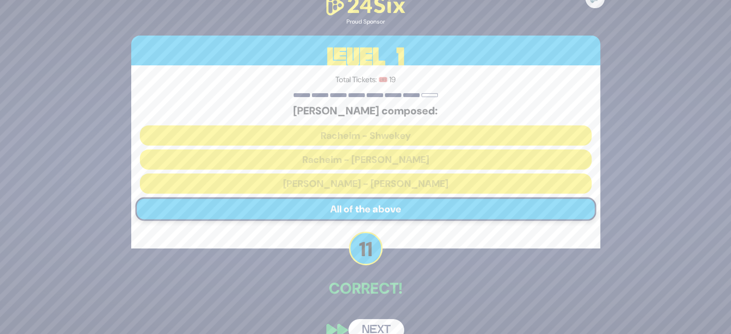
click at [373, 326] on button "Next" at bounding box center [376, 330] width 56 height 22
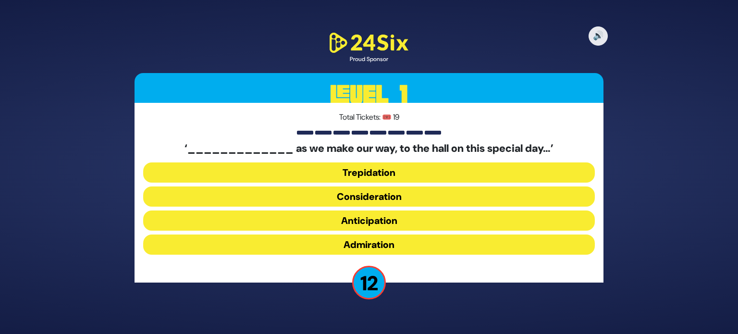
click at [394, 226] on button "Anticipation" at bounding box center [369, 220] width 452 height 20
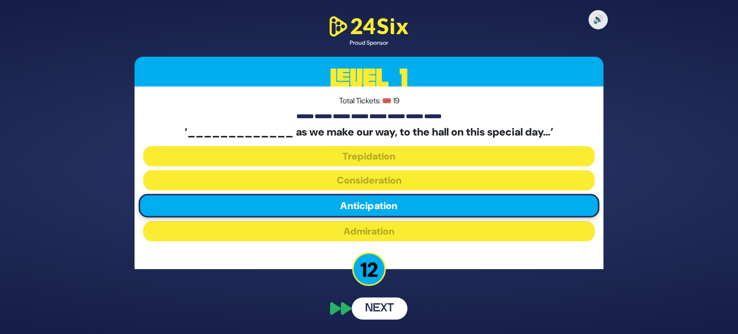
click at [383, 309] on button "Next" at bounding box center [380, 308] width 56 height 22
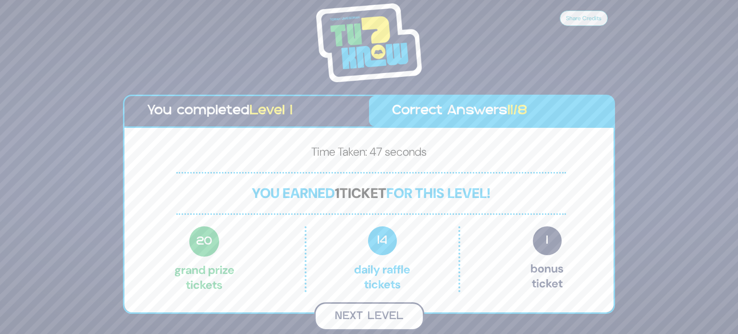
click at [380, 320] on button "Next Level" at bounding box center [369, 316] width 110 height 28
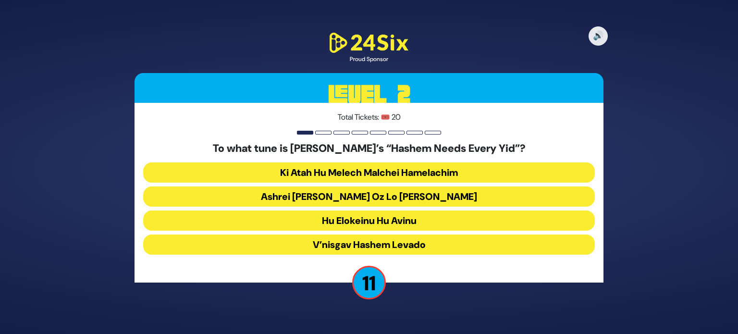
click at [368, 195] on button "Ashrei Adam Oz Lo Bach" at bounding box center [369, 196] width 452 height 20
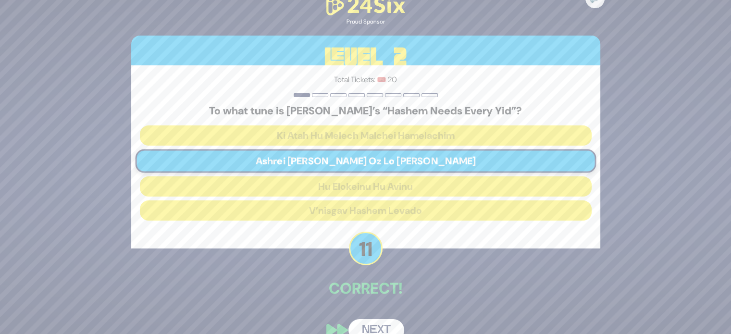
click at [369, 329] on button "Next" at bounding box center [376, 330] width 56 height 22
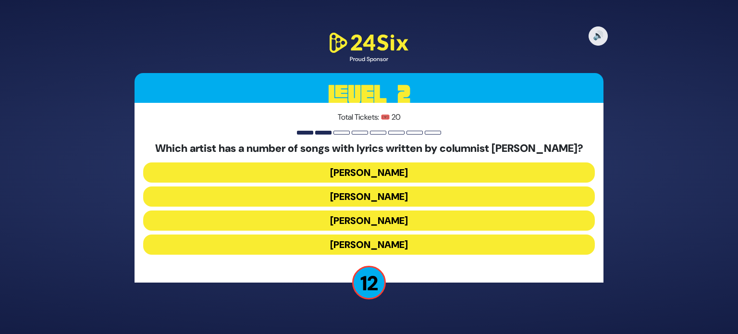
click at [375, 220] on button "Yaakov Shwekey" at bounding box center [369, 220] width 452 height 20
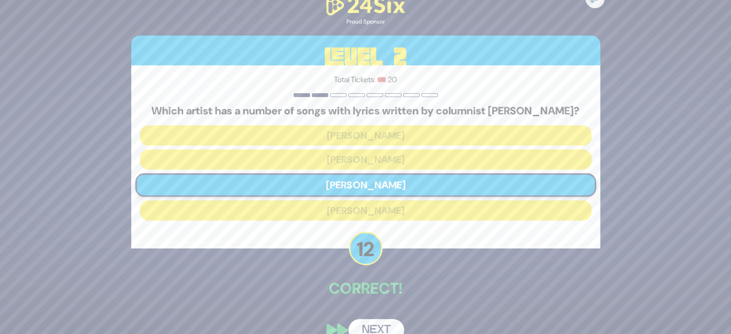
click at [375, 328] on button "Next" at bounding box center [376, 330] width 56 height 22
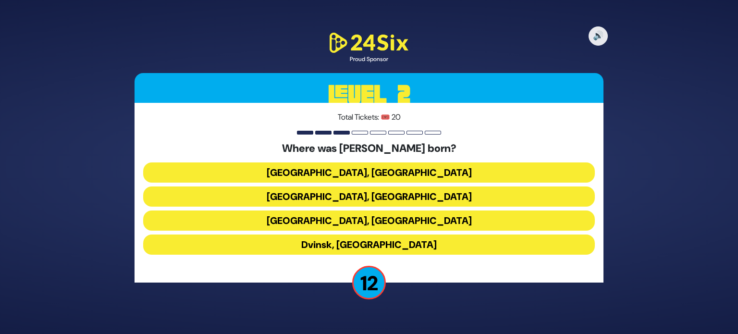
click at [429, 218] on button "Kraków, Poland" at bounding box center [369, 220] width 452 height 20
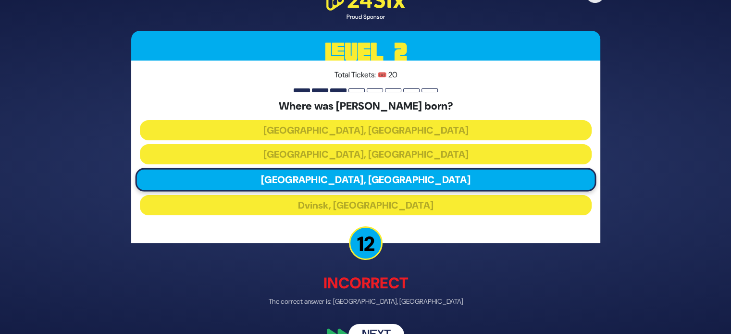
click at [371, 324] on button "Next" at bounding box center [376, 335] width 56 height 22
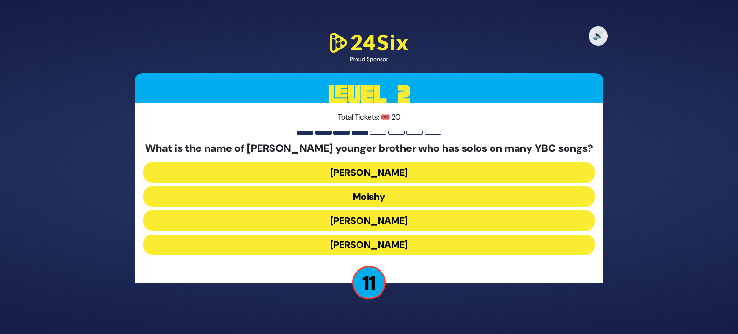
click at [398, 246] on button "Yaakov Mordechai" at bounding box center [369, 245] width 452 height 20
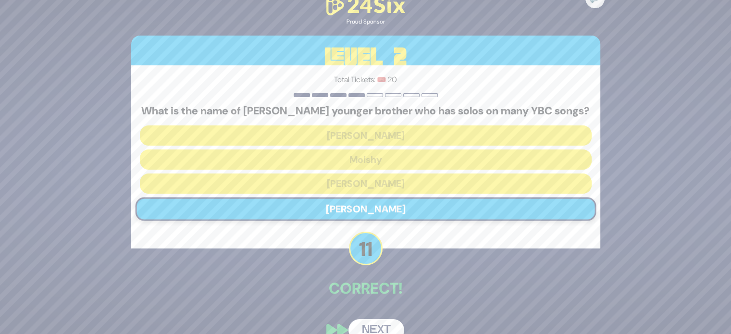
click at [375, 322] on button "Next" at bounding box center [376, 330] width 56 height 22
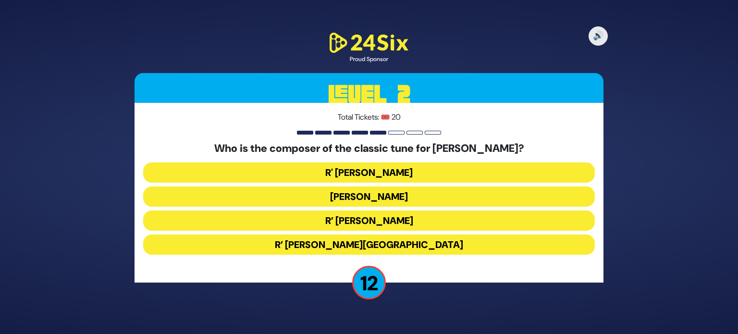
click at [391, 220] on button "R’ Moshe Goldman" at bounding box center [369, 220] width 452 height 20
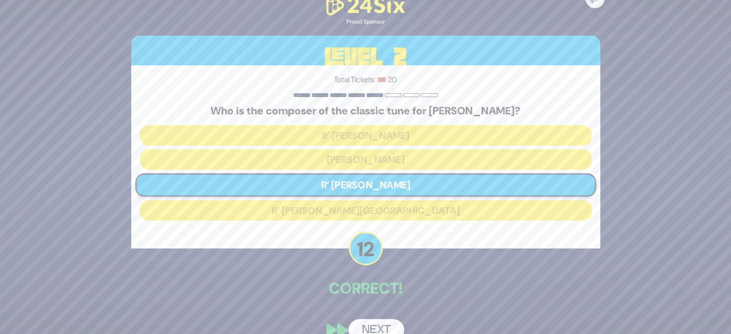
click at [379, 323] on button "Next" at bounding box center [376, 330] width 56 height 22
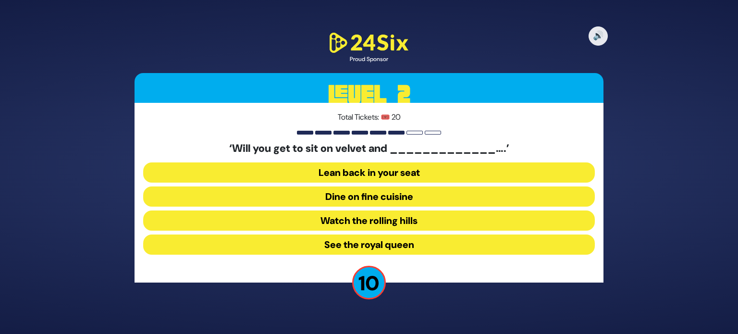
click at [419, 170] on button "Lean back in your seat" at bounding box center [369, 172] width 452 height 20
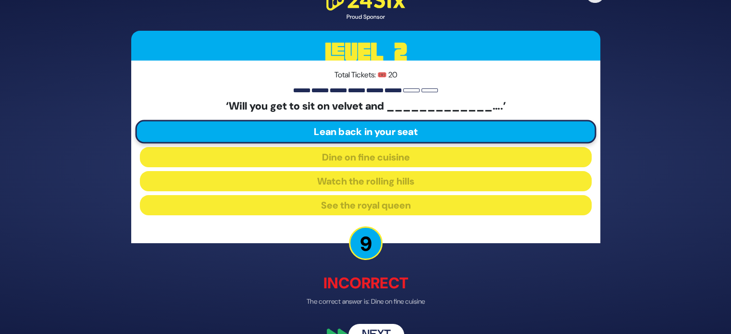
click at [379, 321] on div "🔊 Proud Sponsor Level 2 Total Tickets: 🎟️ 20 ‘Will you get to sit on velvet and…" at bounding box center [366, 166] width 492 height 381
drag, startPoint x: 379, startPoint y: 321, endPoint x: 368, endPoint y: 327, distance: 12.7
click at [368, 327] on div "🔊 Proud Sponsor Level 2 Total Tickets: 🎟️ 20 ‘Will you get to sit on velvet and…" at bounding box center [366, 166] width 492 height 381
click at [377, 324] on button "Next" at bounding box center [376, 335] width 56 height 22
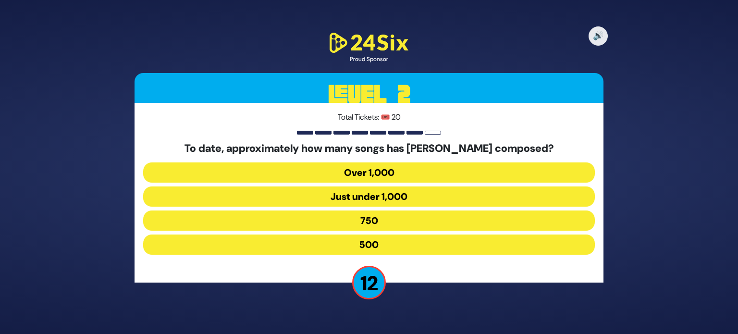
click at [378, 219] on button "750" at bounding box center [369, 220] width 452 height 20
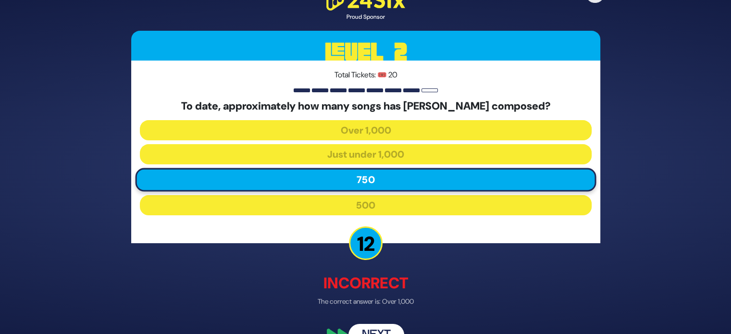
click at [380, 326] on button "Next" at bounding box center [376, 335] width 56 height 22
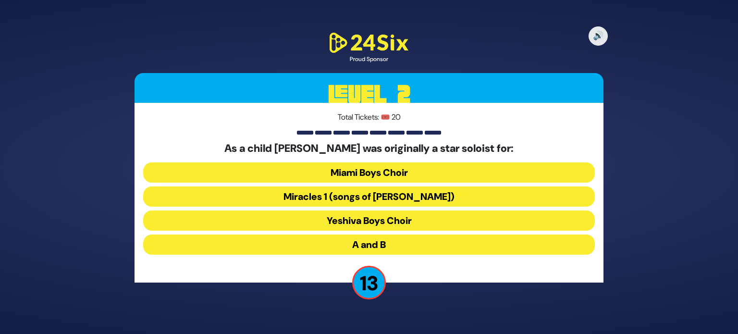
click at [395, 190] on button "Miracles 1 (songs of C. Neuhaus)" at bounding box center [369, 196] width 452 height 20
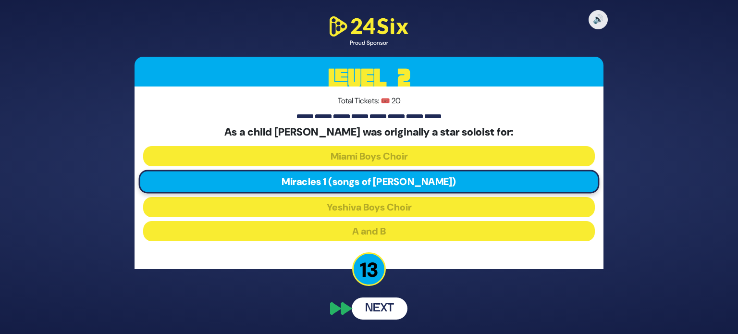
click at [388, 303] on div "🔊 Proud Sponsor Level 2 Total Tickets: 🎟️ 20 As a child Dovid Perlman was origi…" at bounding box center [369, 167] width 492 height 329
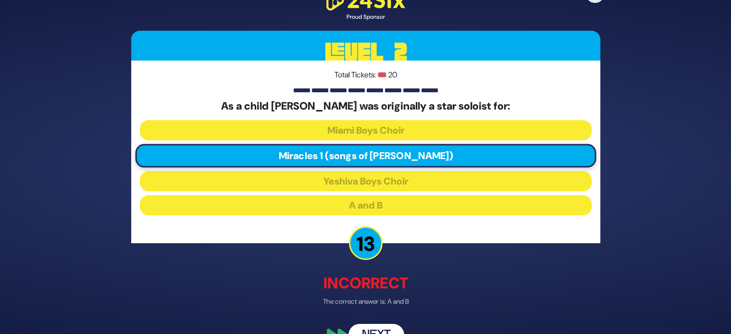
click at [370, 327] on button "Next" at bounding box center [376, 335] width 56 height 22
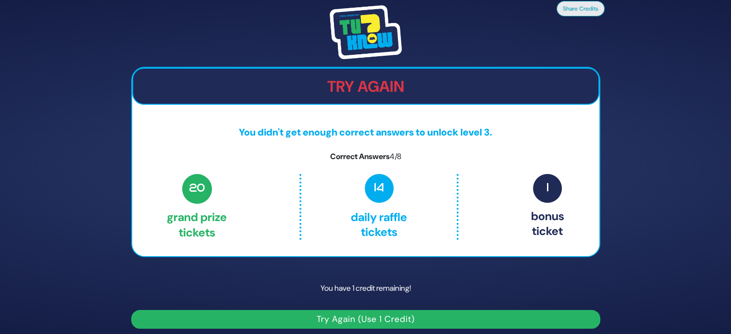
click at [373, 319] on button "Try Again (Use 1 Credit)" at bounding box center [365, 319] width 469 height 19
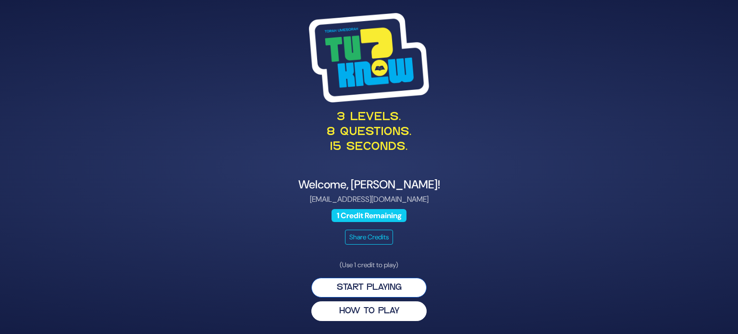
click at [359, 283] on button "Start Playing" at bounding box center [368, 288] width 115 height 20
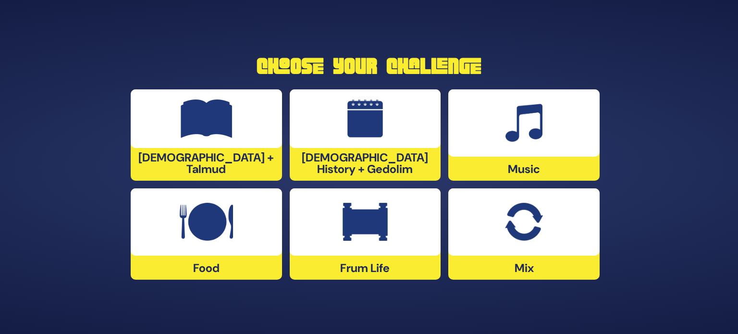
click at [230, 229] on img at bounding box center [206, 222] width 53 height 38
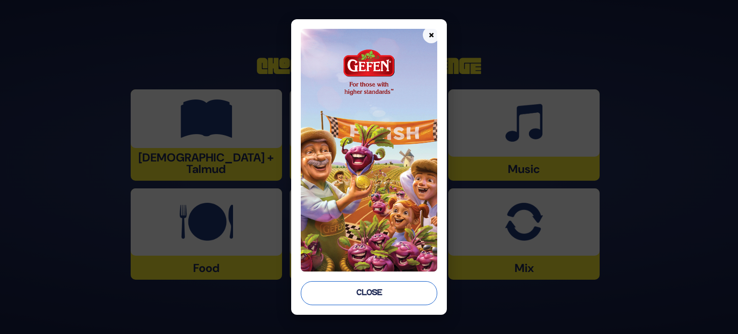
click at [336, 300] on button "Close" at bounding box center [369, 293] width 136 height 24
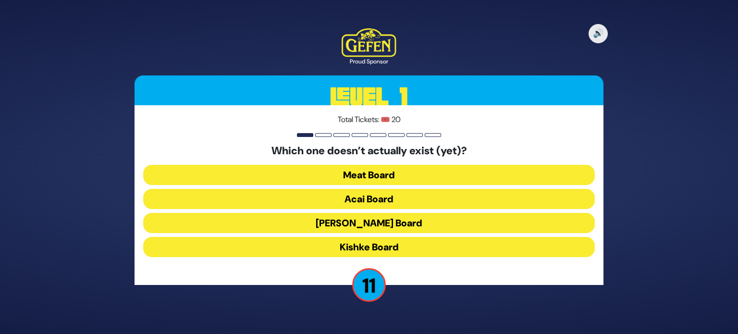
click at [407, 246] on button "Kishke Board" at bounding box center [369, 247] width 452 height 20
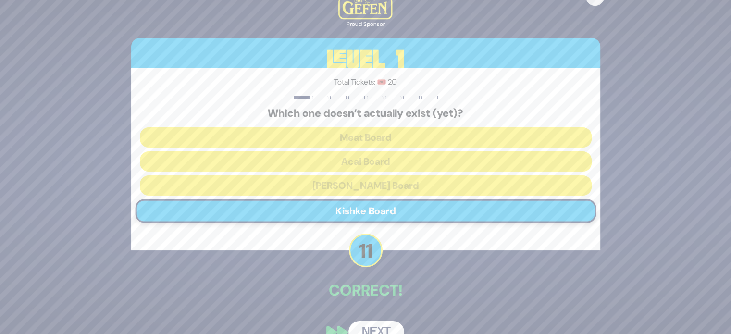
click at [377, 326] on button "Next" at bounding box center [376, 332] width 56 height 22
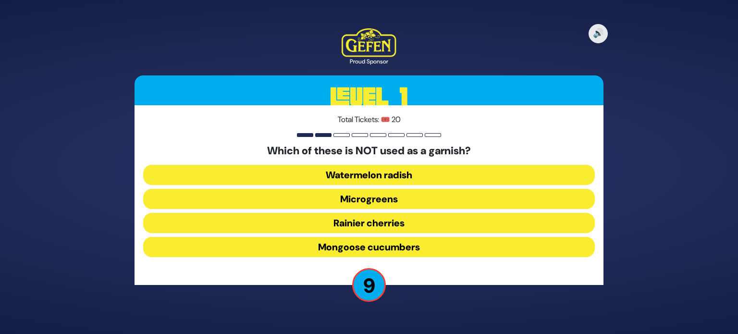
click at [415, 199] on button "Microgreens" at bounding box center [369, 199] width 452 height 20
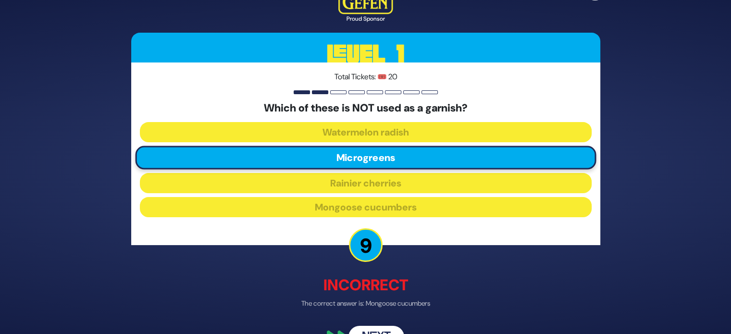
click at [379, 327] on button "Next" at bounding box center [376, 337] width 56 height 22
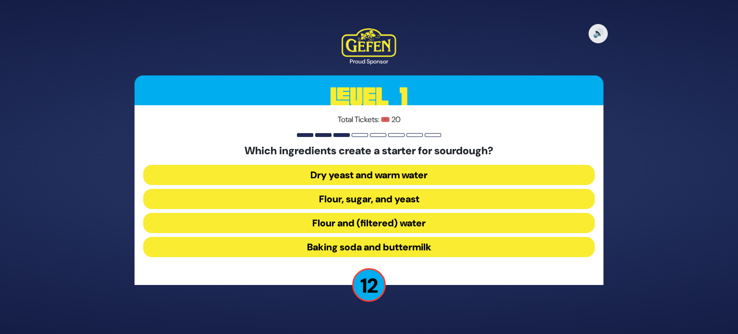
click at [421, 223] on button "Flour and (filtered) water" at bounding box center [369, 223] width 452 height 20
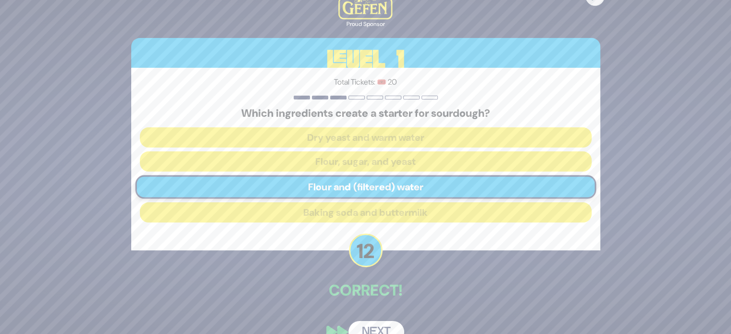
click at [381, 322] on button "Next" at bounding box center [376, 332] width 56 height 22
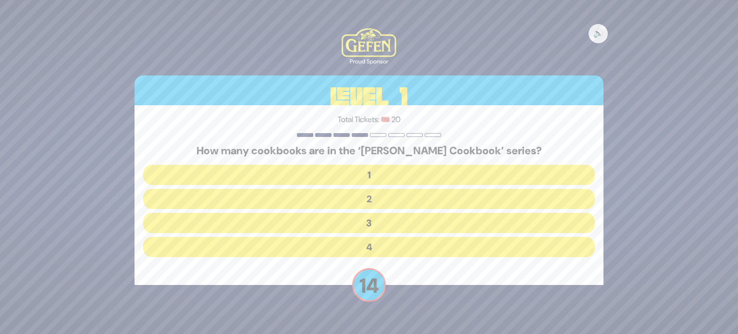
click at [375, 205] on button "2" at bounding box center [369, 199] width 452 height 20
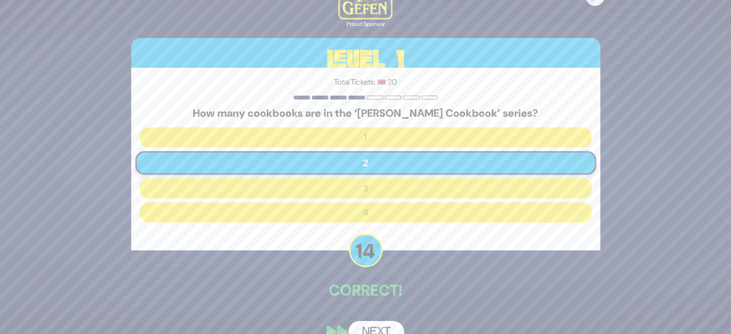
click at [375, 331] on button "Next" at bounding box center [376, 332] width 56 height 22
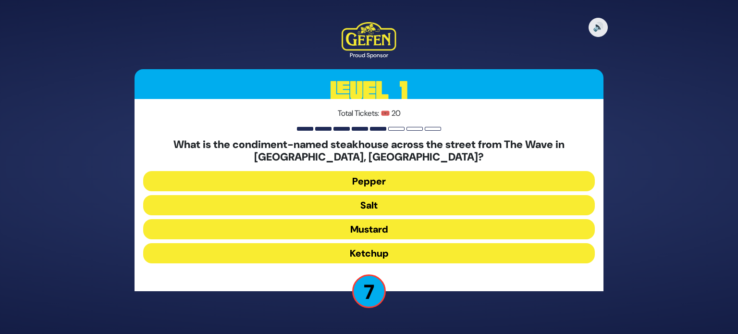
click at [527, 203] on button "Salt" at bounding box center [369, 205] width 452 height 20
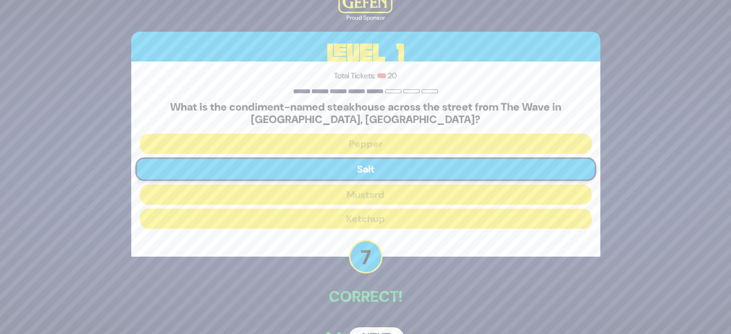
click at [367, 331] on button "Next" at bounding box center [376, 338] width 56 height 22
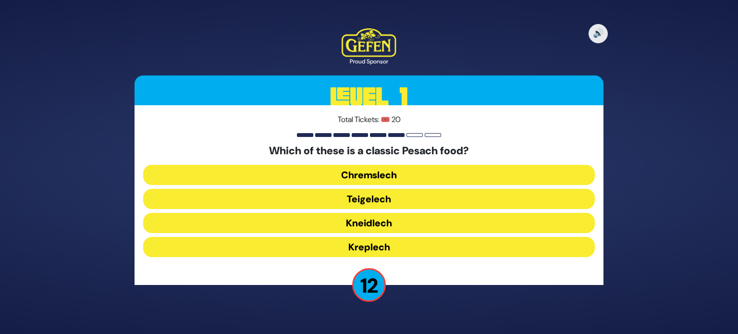
click at [379, 216] on button "Kneidlech" at bounding box center [369, 223] width 452 height 20
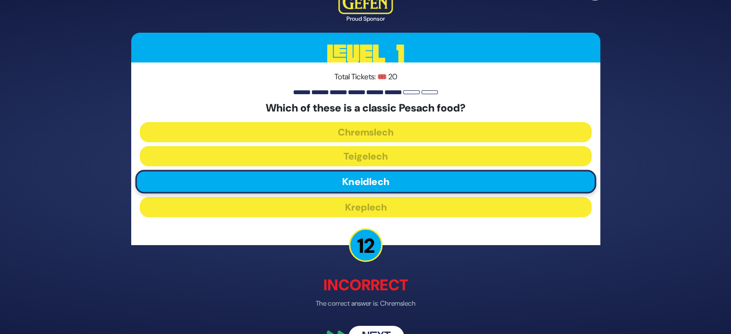
click at [381, 330] on button "Next" at bounding box center [376, 337] width 56 height 22
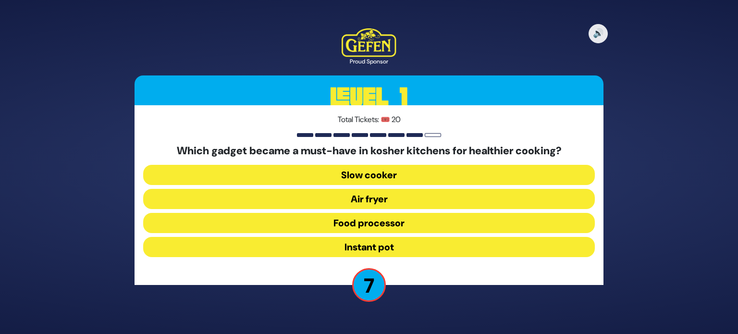
click at [542, 194] on button "Air fryer" at bounding box center [369, 199] width 452 height 20
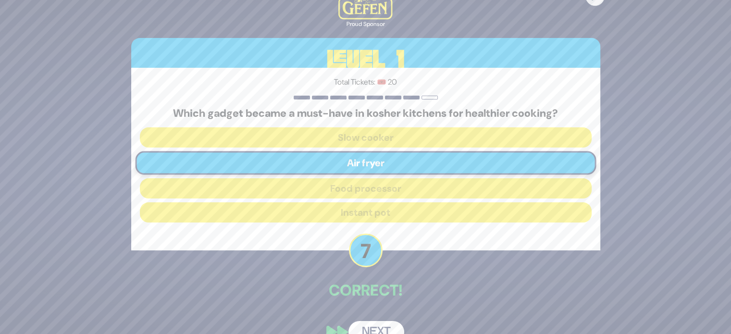
click at [379, 326] on button "Next" at bounding box center [376, 332] width 56 height 22
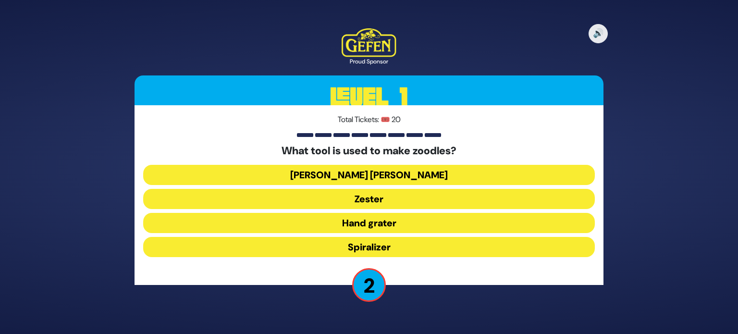
click at [368, 245] on button "Spiralizer" at bounding box center [369, 247] width 452 height 20
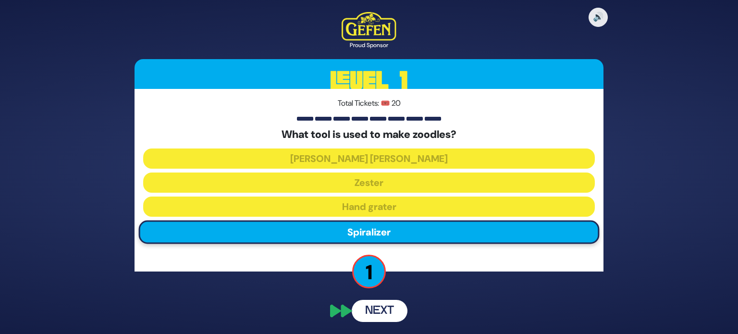
click at [375, 311] on div "🔊 Proud Sponsor Level 1 Total Tickets: 🎟️ 20 What tool is used to make zoodles?…" at bounding box center [369, 166] width 492 height 333
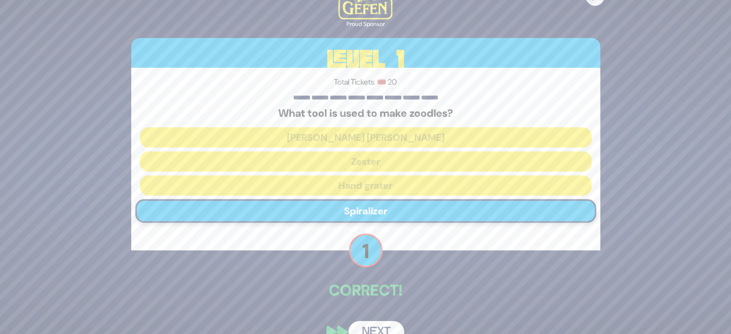
click at [375, 323] on button "Next" at bounding box center [376, 332] width 56 height 22
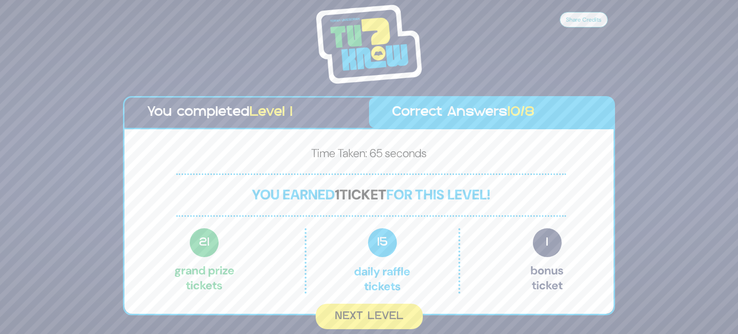
drag, startPoint x: 375, startPoint y: 323, endPoint x: 377, endPoint y: 311, distance: 12.6
click at [377, 311] on button "Next Level" at bounding box center [369, 316] width 107 height 25
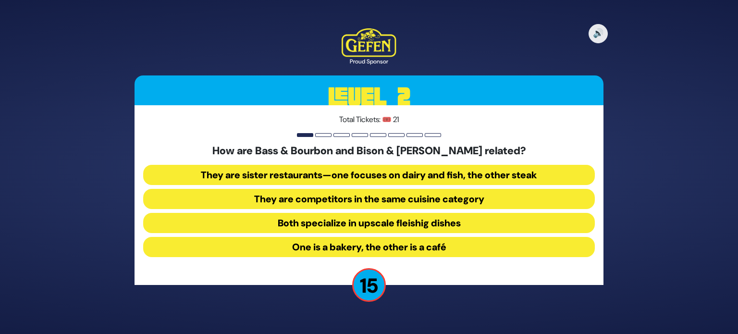
click at [377, 311] on div "🔊 Proud Sponsor Level 2 Total Tickets: 🎟️ 21 How are Bass & Bourbon and Bison &…" at bounding box center [369, 167] width 492 height 300
click at [537, 173] on button "They are sister restaurants—one focuses on dairy and fish, the other steak" at bounding box center [369, 175] width 452 height 20
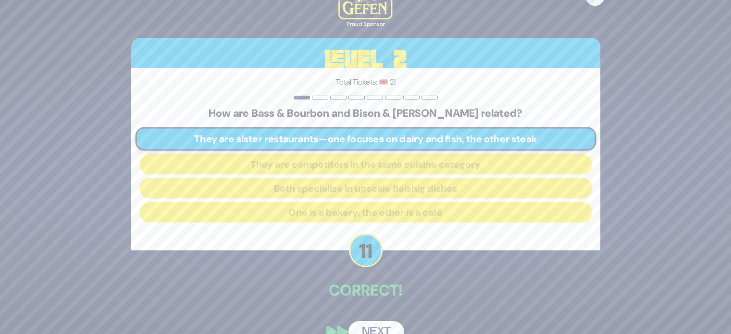
click at [378, 325] on button "Next" at bounding box center [376, 332] width 56 height 22
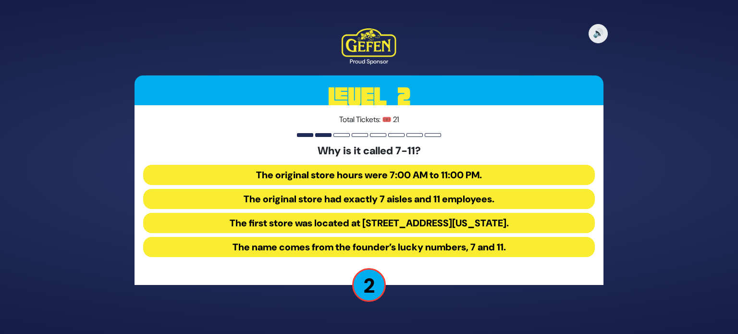
click at [408, 169] on button "The original store hours were 7:00 AM to 11:00 PM." at bounding box center [369, 175] width 452 height 20
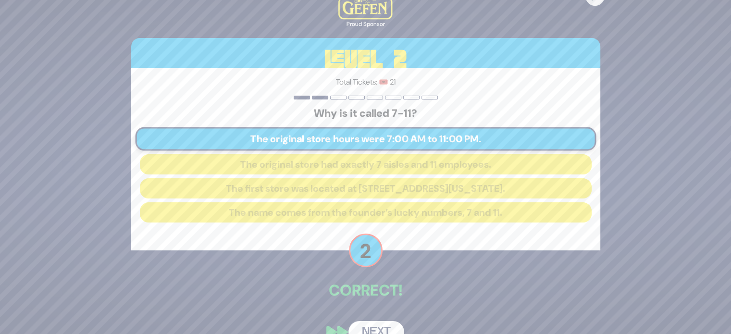
click at [368, 329] on button "Next" at bounding box center [376, 332] width 56 height 22
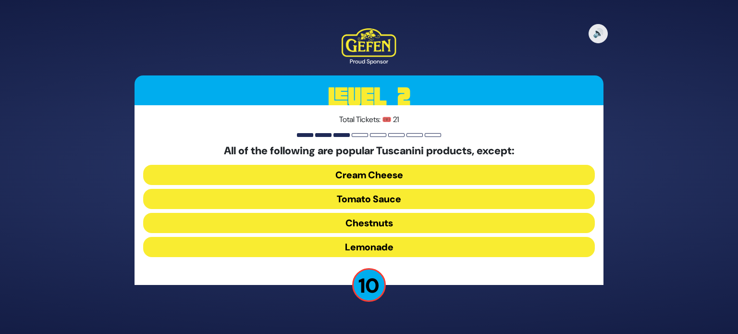
click at [395, 227] on button "Chestnuts" at bounding box center [369, 223] width 452 height 20
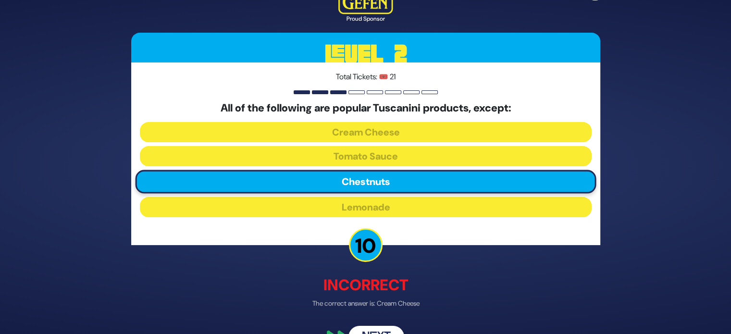
click at [371, 326] on button "Next" at bounding box center [376, 337] width 56 height 22
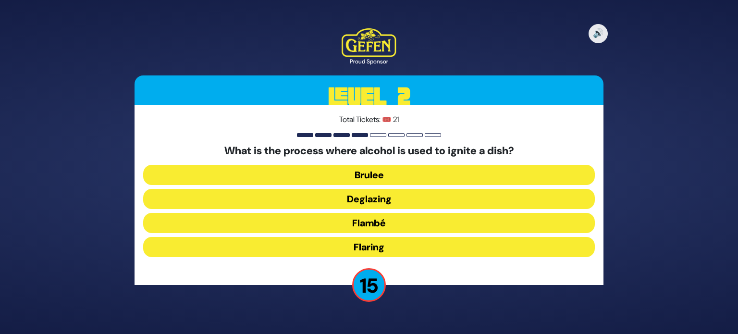
click at [371, 326] on div "🔊 Proud Sponsor Level 2 Total Tickets: 🎟️ 21 What is the process where alcohol …" at bounding box center [369, 167] width 738 height 334
click at [432, 278] on div "Total Tickets: 🎟️ 21 What is the process where alcohol is used to ignite a dish…" at bounding box center [369, 195] width 469 height 180
click at [392, 205] on button "Deglazing" at bounding box center [369, 199] width 452 height 20
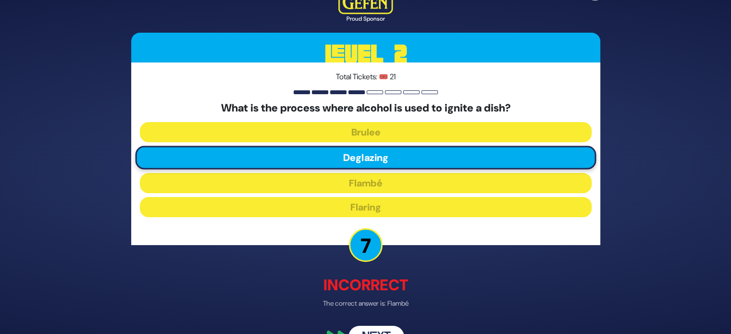
click at [383, 327] on button "Next" at bounding box center [376, 337] width 56 height 22
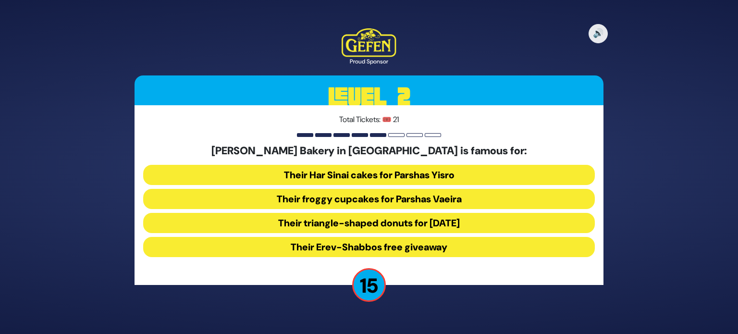
click at [383, 327] on div "🔊 Proud Sponsor Level 2 Total Tickets: 🎟️ 21 [PERSON_NAME] Bakery in [GEOGRAPHI…" at bounding box center [369, 167] width 738 height 334
drag, startPoint x: 383, startPoint y: 327, endPoint x: 434, endPoint y: 245, distance: 96.7
click at [434, 245] on div "🔊 Proud Sponsor Level 2 Total Tickets: 🎟️ 21 [PERSON_NAME] Bakery in [GEOGRAPHI…" at bounding box center [369, 167] width 738 height 334
click at [473, 247] on button "Their Erev-Shabbos free giveaway" at bounding box center [369, 247] width 452 height 20
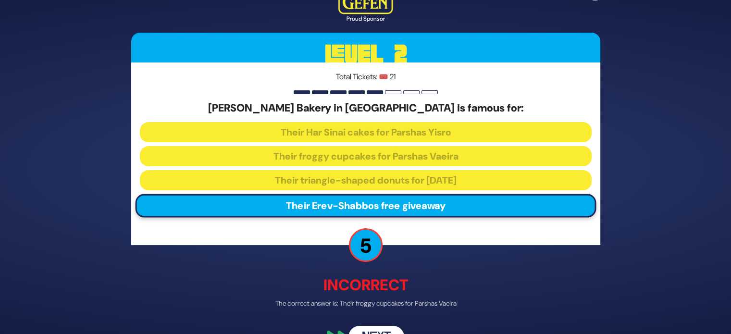
click at [384, 323] on div "🔊 Proud Sponsor Level 2 Total Tickets: 🎟️ 21 [PERSON_NAME] Bakery in [GEOGRAPHI…" at bounding box center [366, 166] width 492 height 385
click at [386, 329] on button "Next" at bounding box center [376, 337] width 56 height 22
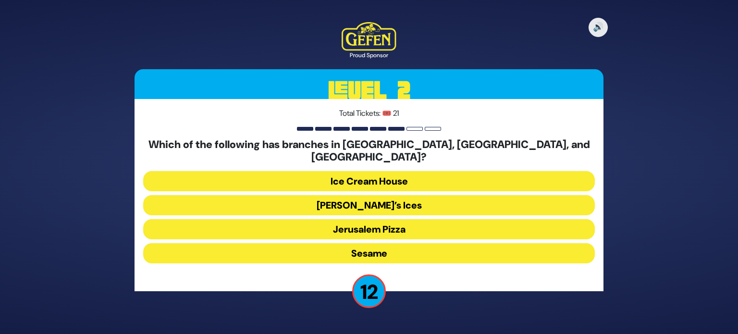
click at [386, 198] on button "[PERSON_NAME]’s Ices" at bounding box center [369, 205] width 452 height 20
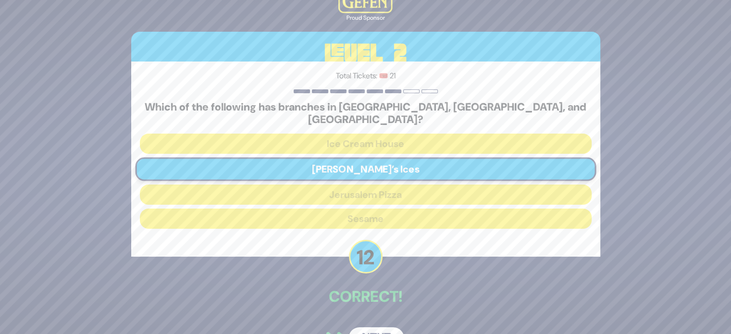
click at [381, 327] on button "Next" at bounding box center [376, 338] width 56 height 22
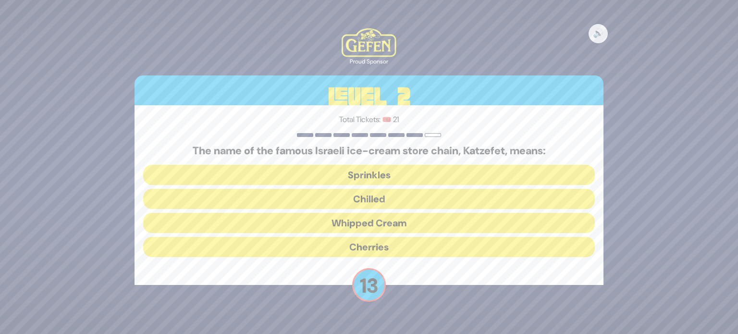
click at [365, 222] on button "Whipped Cream" at bounding box center [369, 223] width 452 height 20
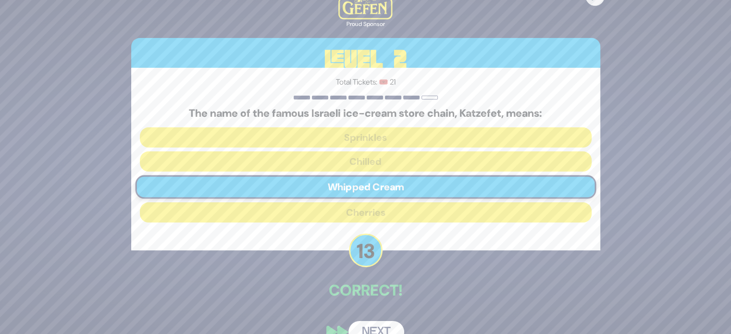
click at [367, 330] on button "Next" at bounding box center [376, 332] width 56 height 22
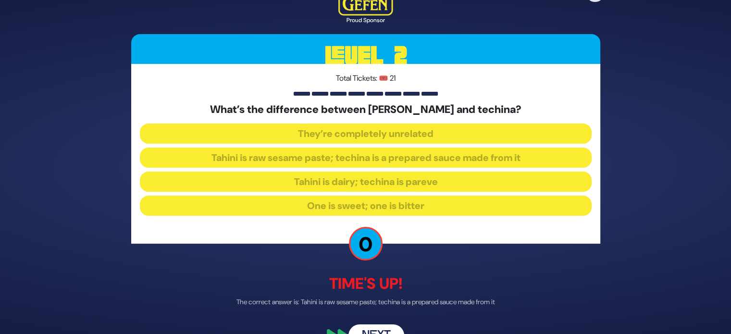
click at [375, 331] on button "Next" at bounding box center [376, 336] width 56 height 22
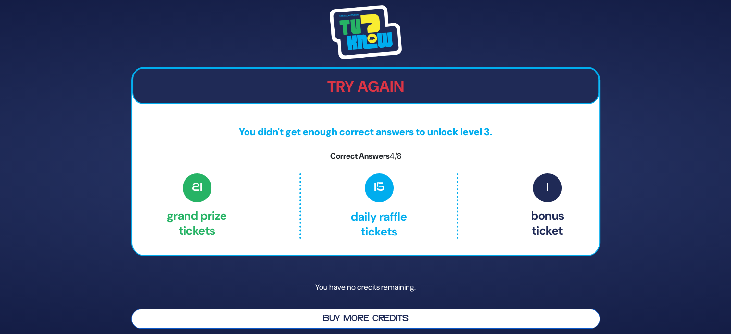
click at [372, 319] on button "Buy More Credits" at bounding box center [365, 319] width 469 height 20
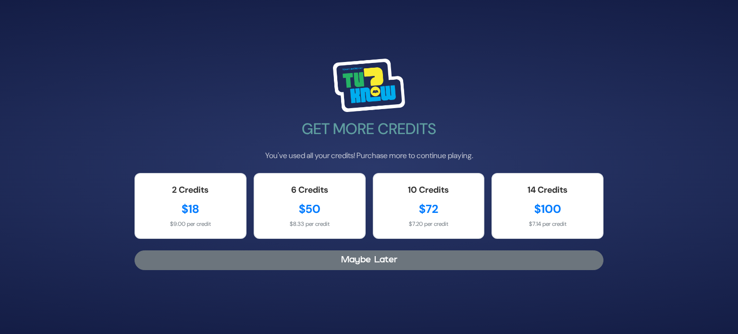
click at [350, 262] on button "Maybe Later" at bounding box center [369, 260] width 469 height 20
